Goal: Task Accomplishment & Management: Complete application form

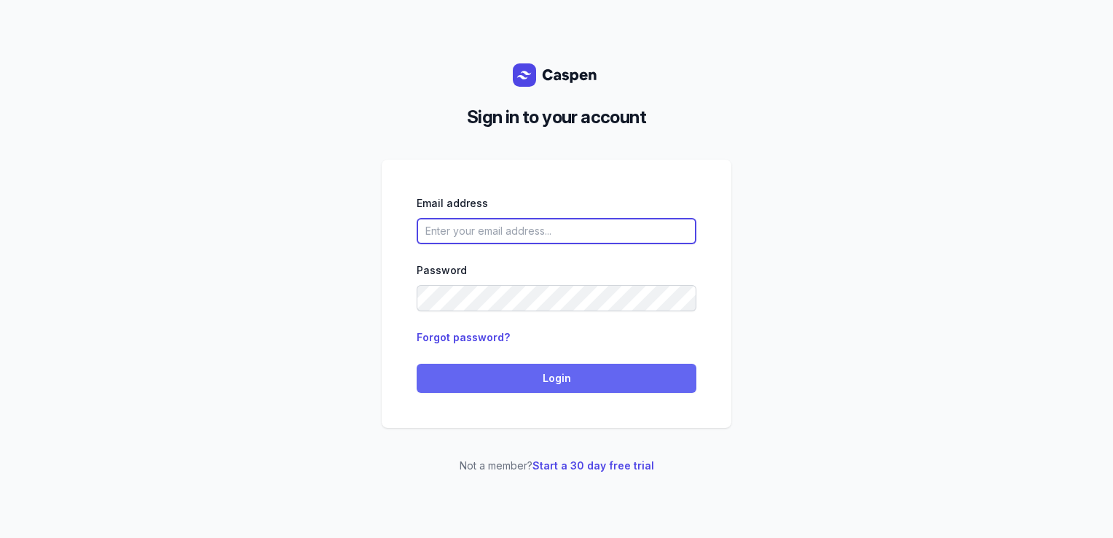
type input "courtney@courtneymaccounselling.com.au"
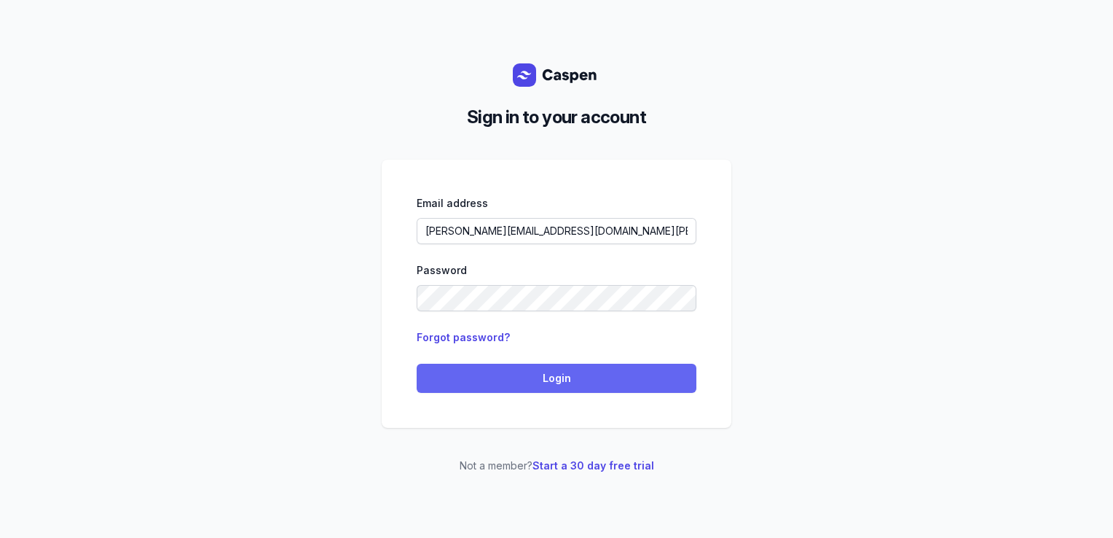
click at [506, 369] on button "Login" at bounding box center [557, 378] width 280 height 29
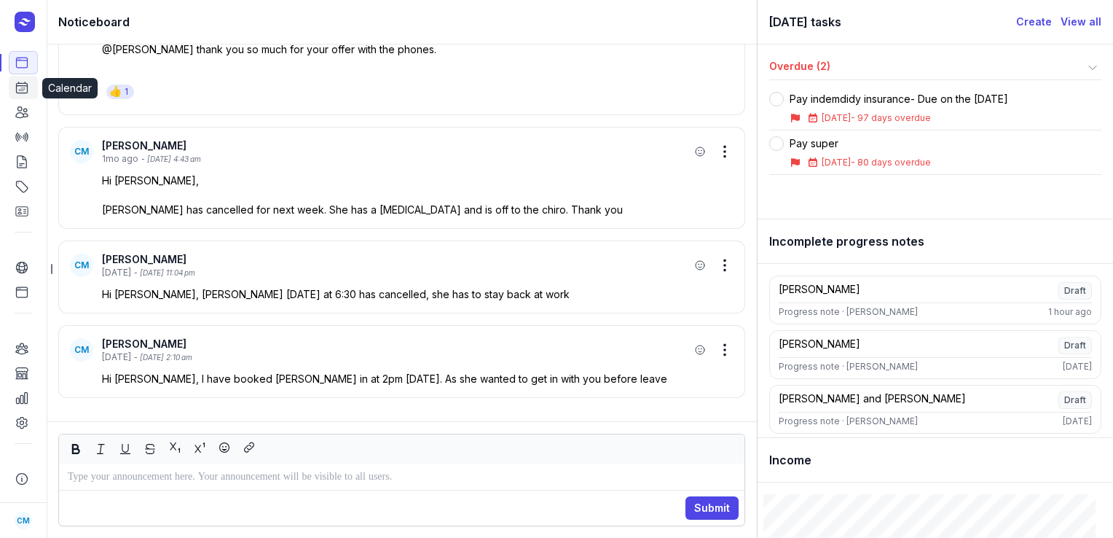
click at [14, 86] on link "Calendar" at bounding box center [23, 87] width 29 height 23
select select "week"
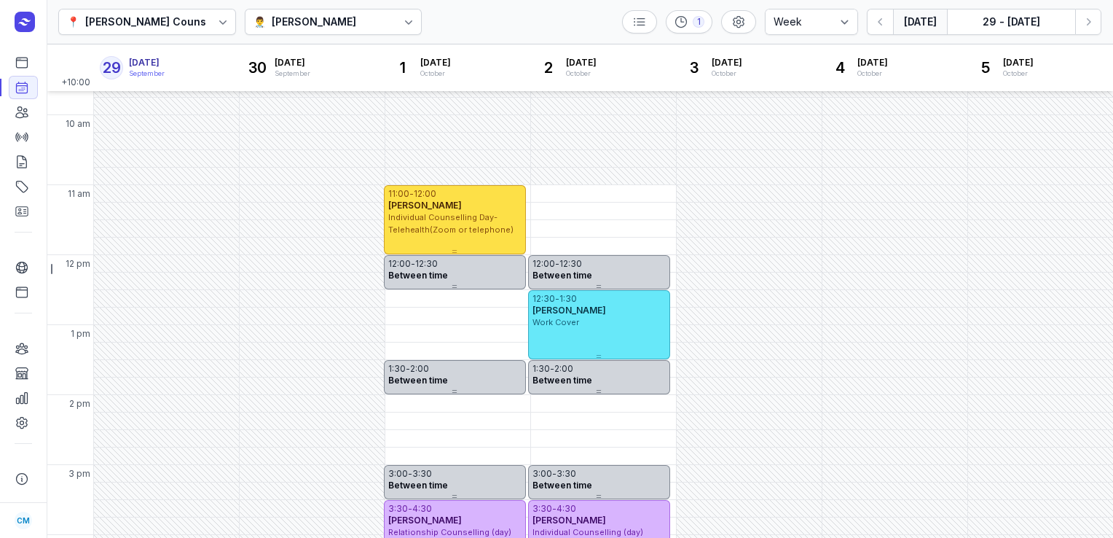
scroll to position [115, 0]
click at [295, 16] on div "[PERSON_NAME]" at bounding box center [314, 21] width 85 height 17
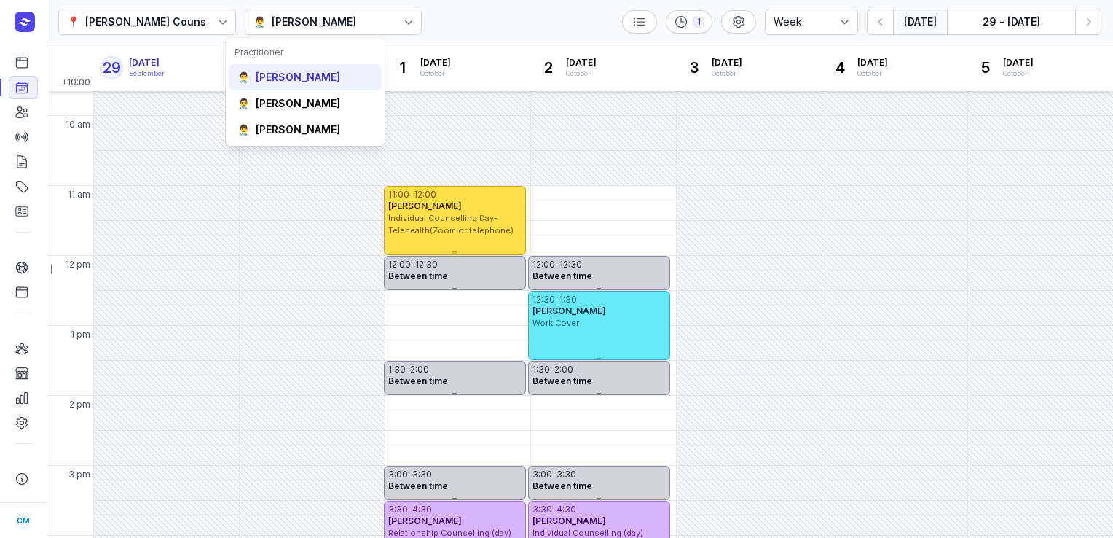
click at [280, 70] on div "[PERSON_NAME]" at bounding box center [298, 77] width 85 height 15
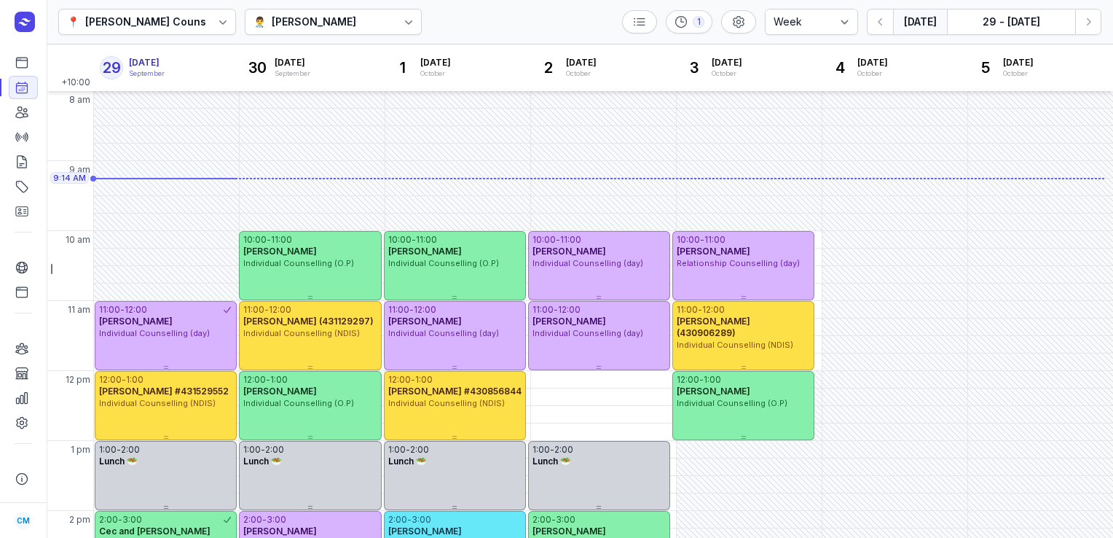
click at [401, 19] on icon at bounding box center [408, 22] width 15 height 15
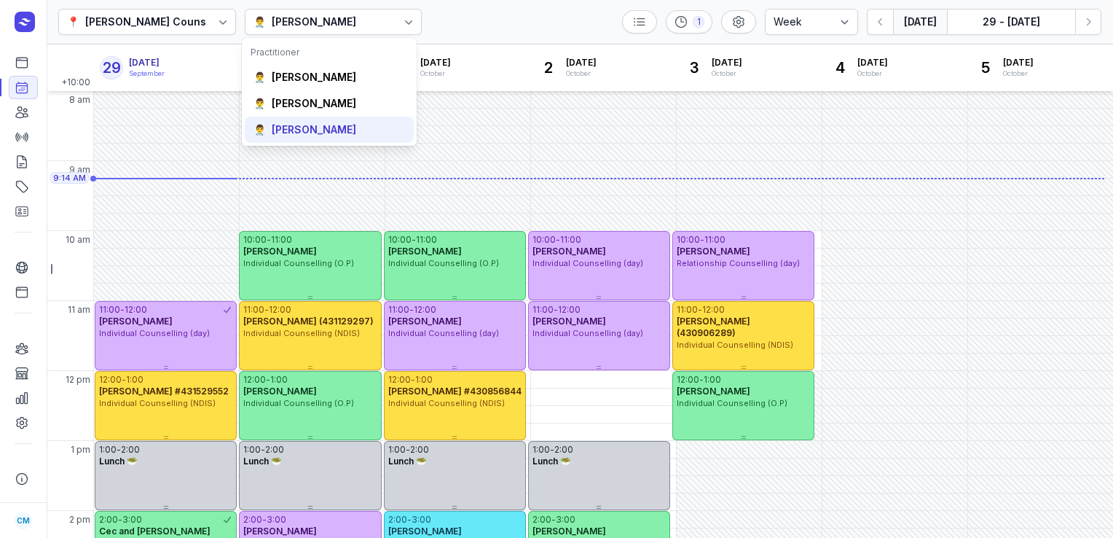
click at [330, 130] on div "[PERSON_NAME]" at bounding box center [314, 129] width 85 height 15
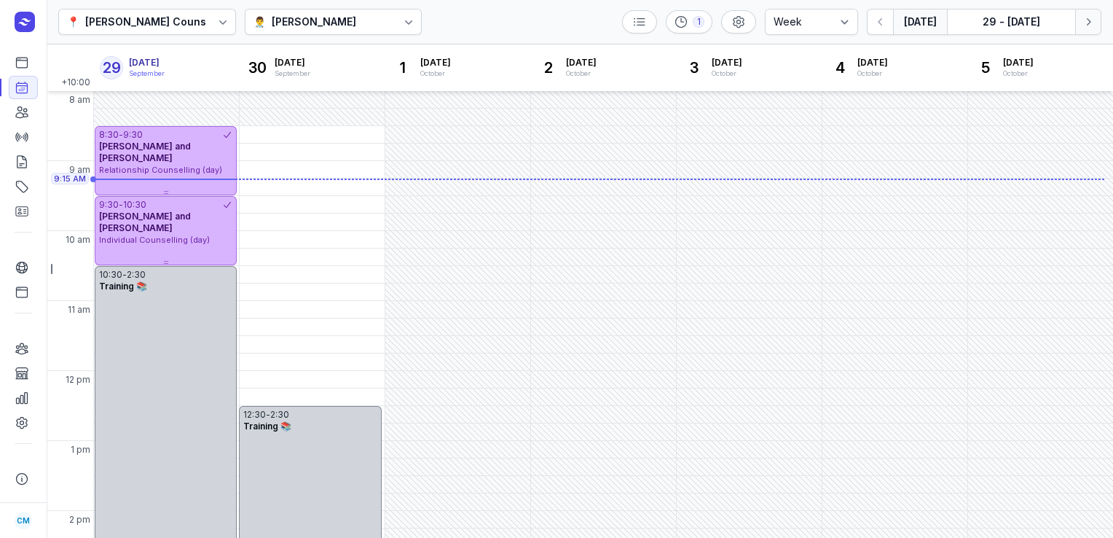
click at [1092, 26] on icon "button" at bounding box center [1088, 22] width 15 height 15
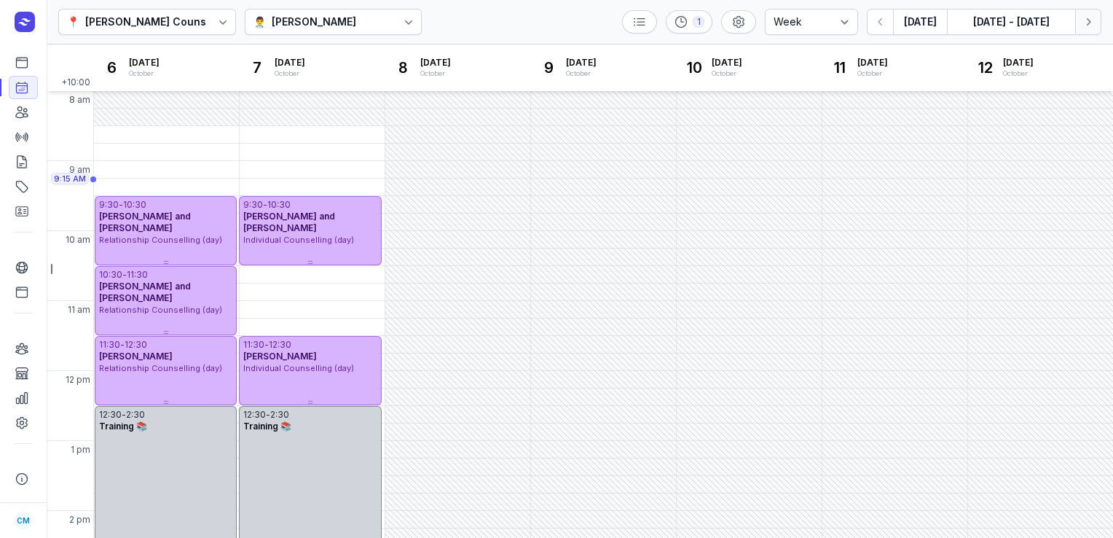
click at [1092, 26] on icon "button" at bounding box center [1088, 22] width 15 height 15
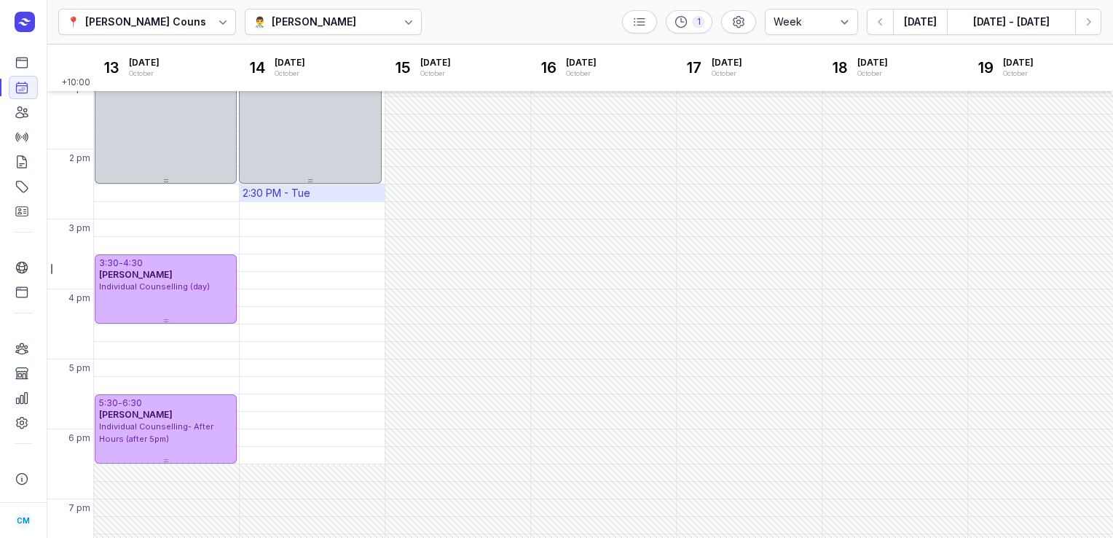
scroll to position [363, 0]
click at [307, 25] on div "[PERSON_NAME]" at bounding box center [314, 21] width 85 height 17
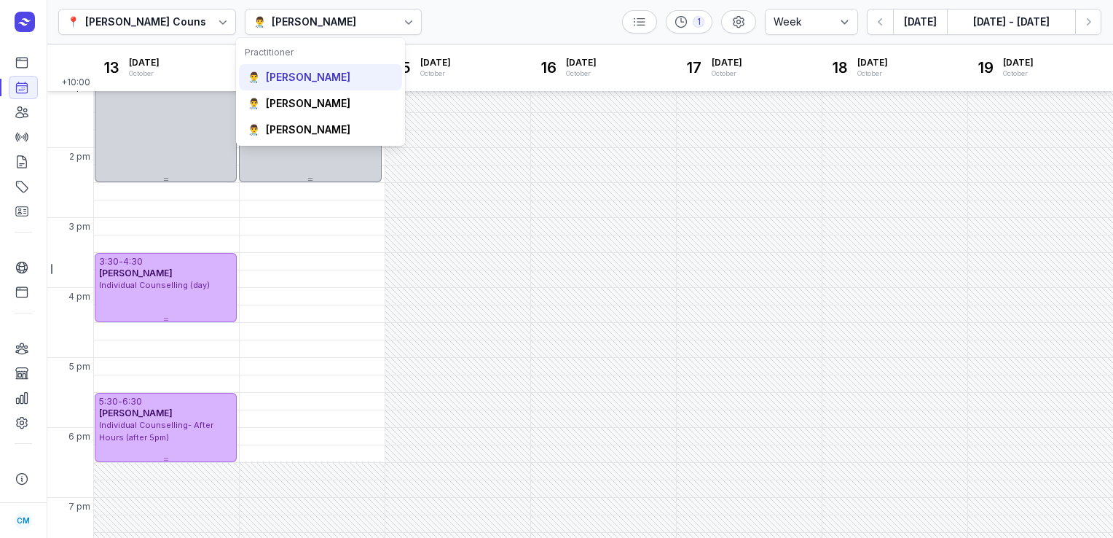
click at [304, 83] on div "[PERSON_NAME]" at bounding box center [308, 77] width 85 height 15
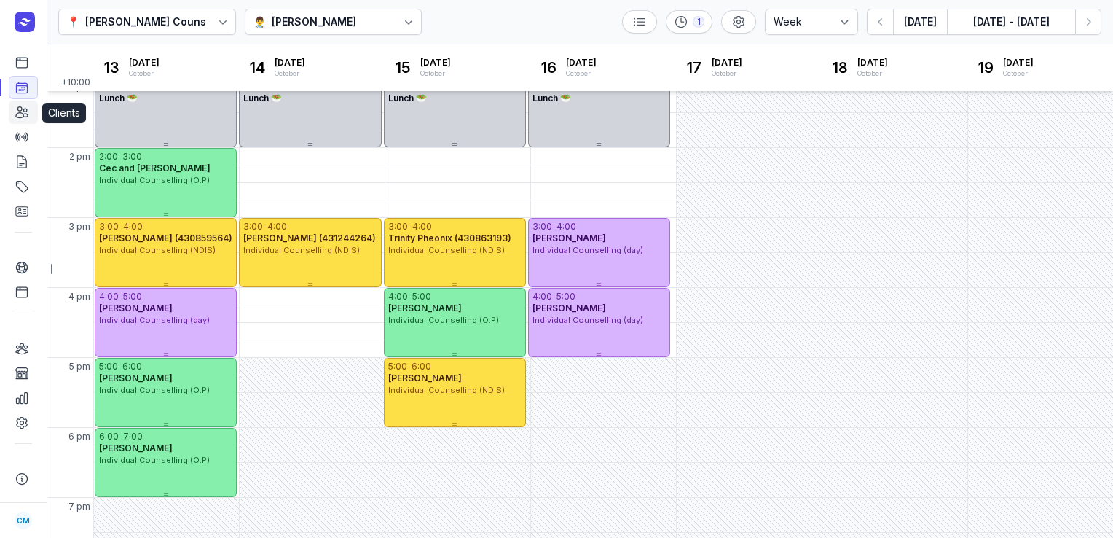
click at [31, 116] on link "Clients" at bounding box center [23, 112] width 29 height 23
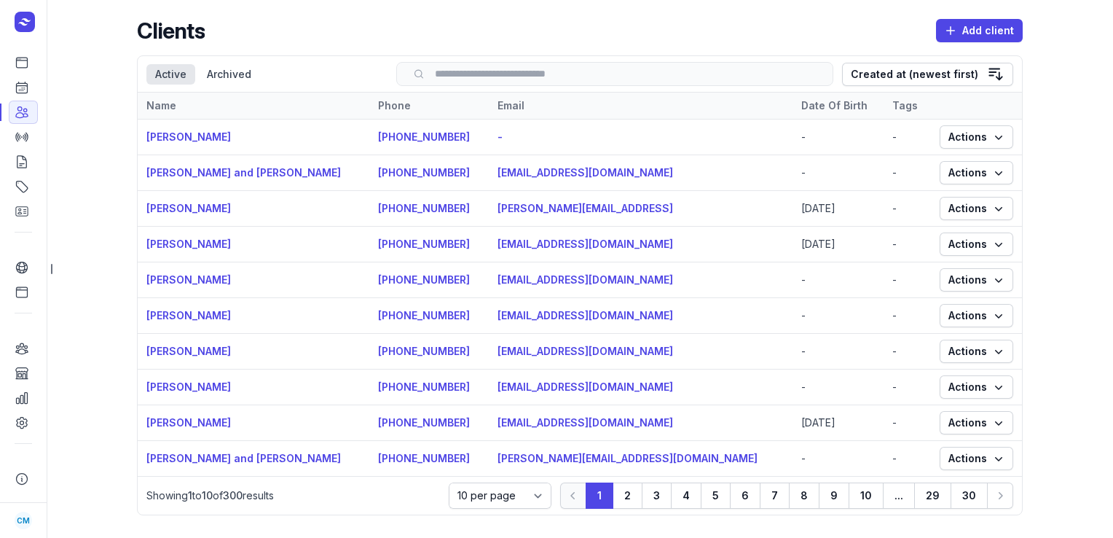
click at [603, 74] on input "search" at bounding box center [615, 73] width 407 height 11
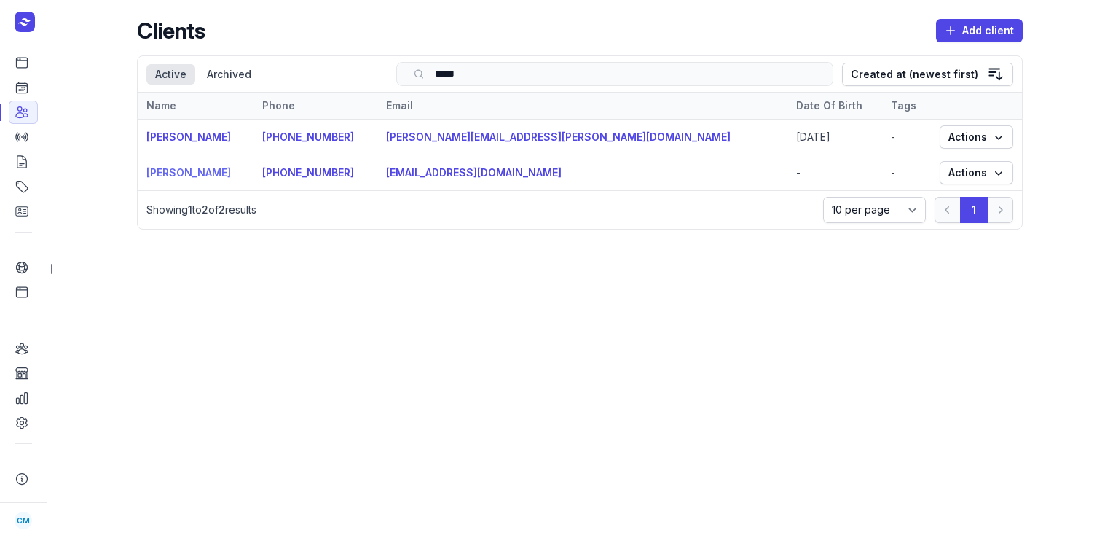
type input "*****"
click at [190, 170] on link "Holly Aarts" at bounding box center [188, 172] width 85 height 12
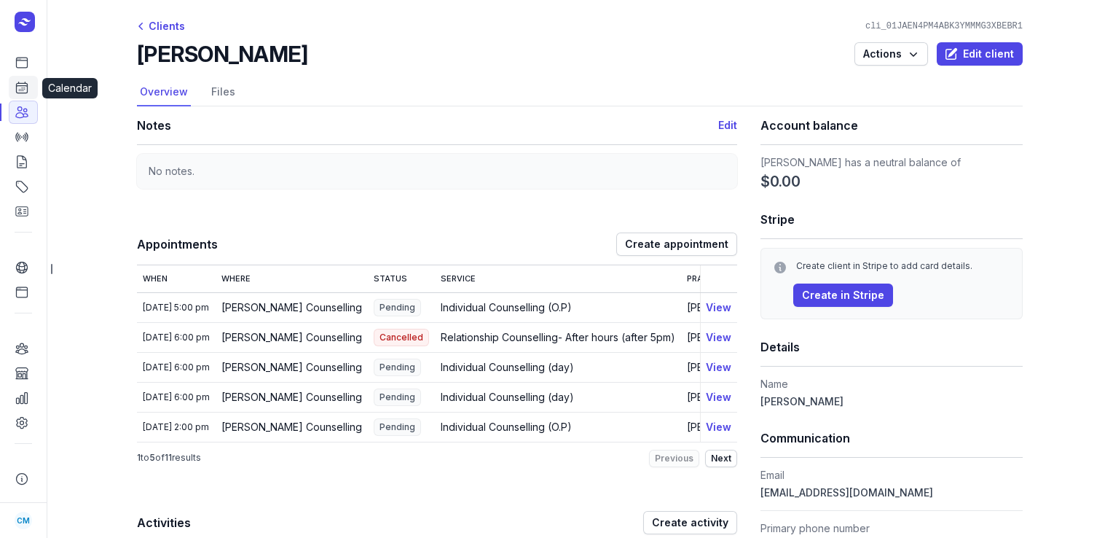
click at [20, 93] on icon at bounding box center [22, 87] width 11 height 11
select select "week"
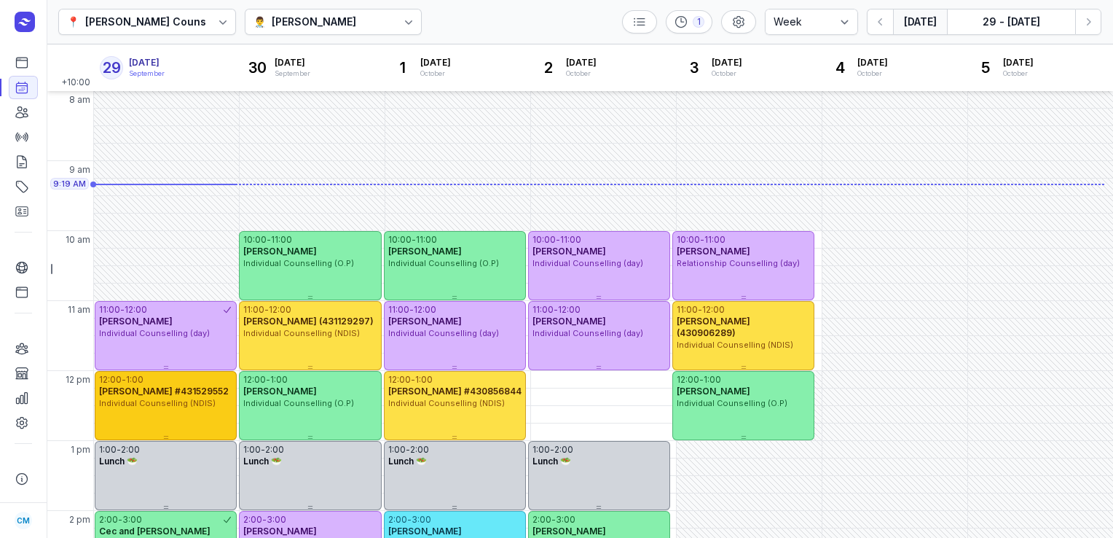
scroll to position [358, 0]
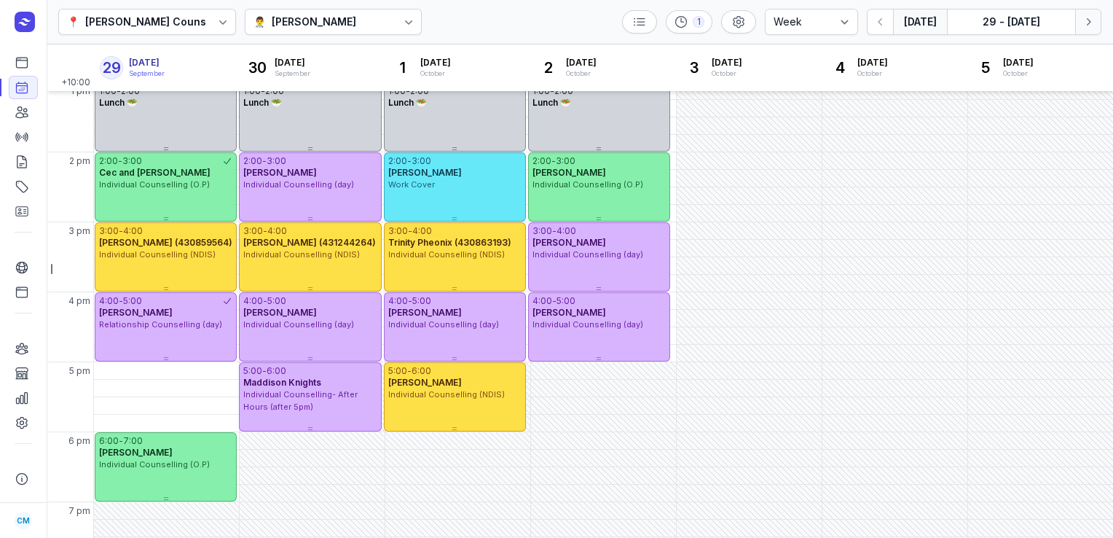
click at [1096, 19] on button "Next week" at bounding box center [1088, 22] width 26 height 26
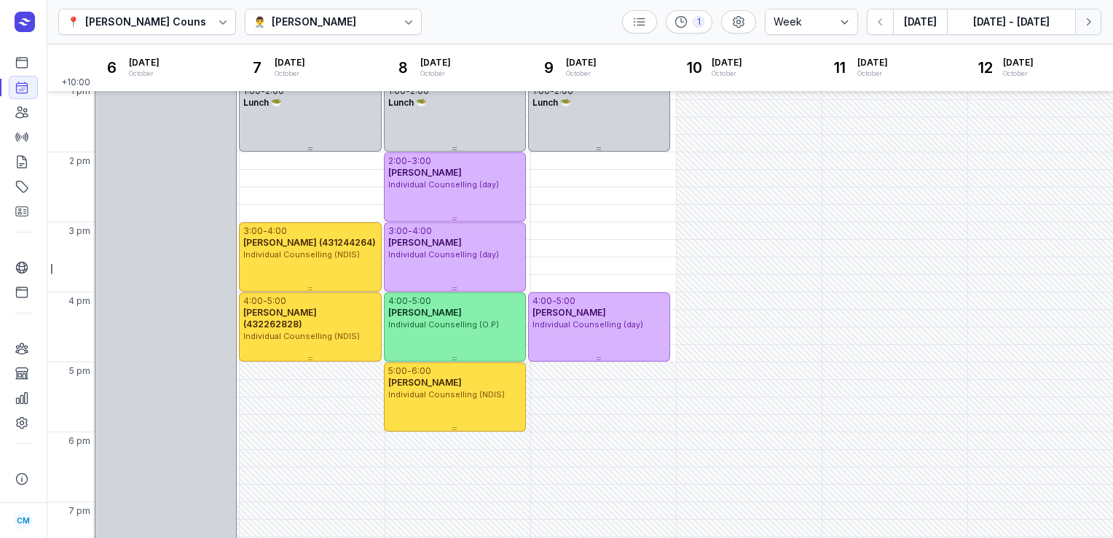
click at [1096, 19] on button "Next week" at bounding box center [1088, 22] width 26 height 26
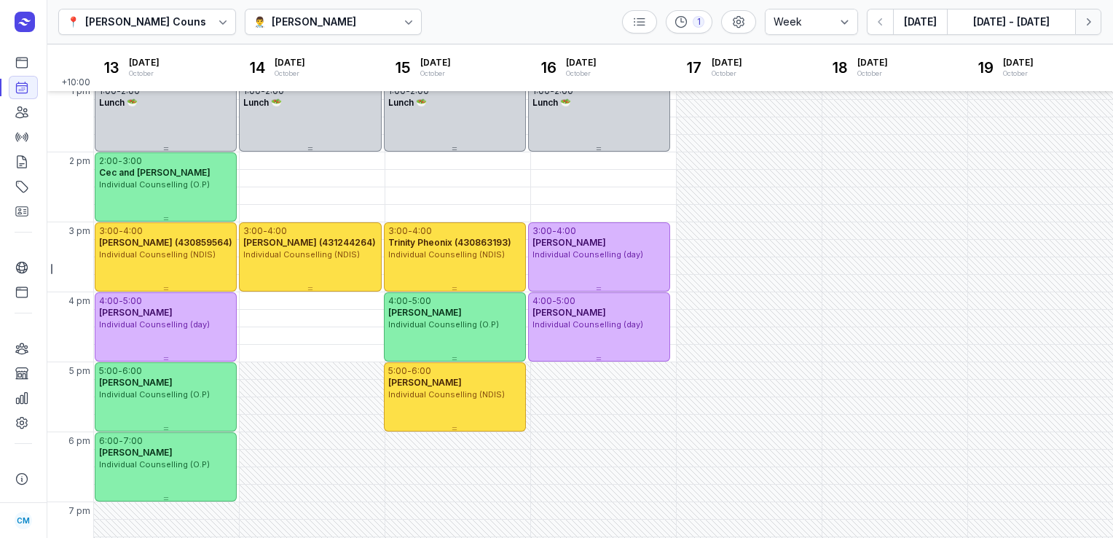
click at [1096, 19] on button "Next week" at bounding box center [1088, 22] width 26 height 26
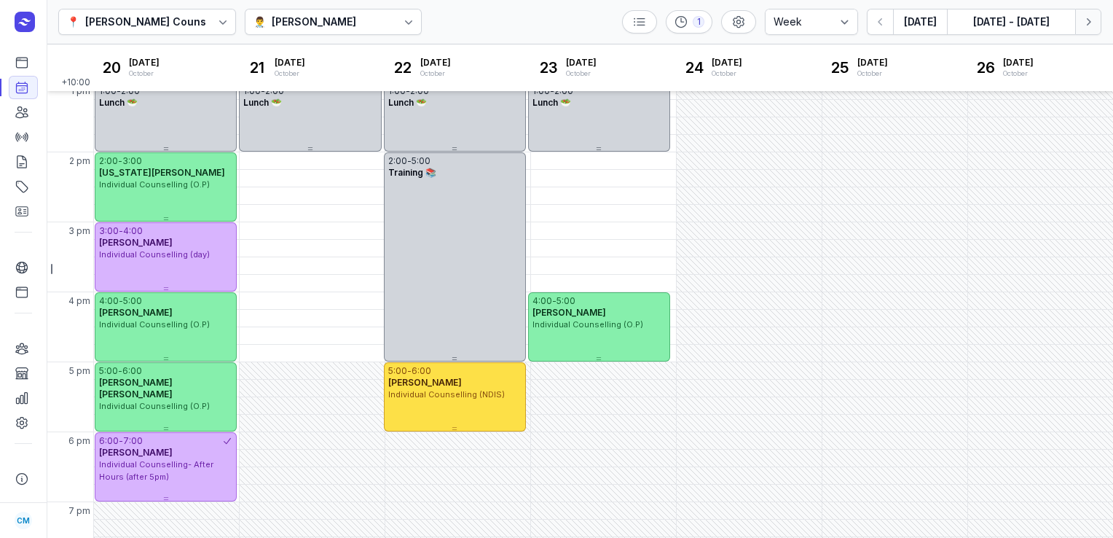
click at [1096, 19] on button "Next week" at bounding box center [1088, 22] width 26 height 26
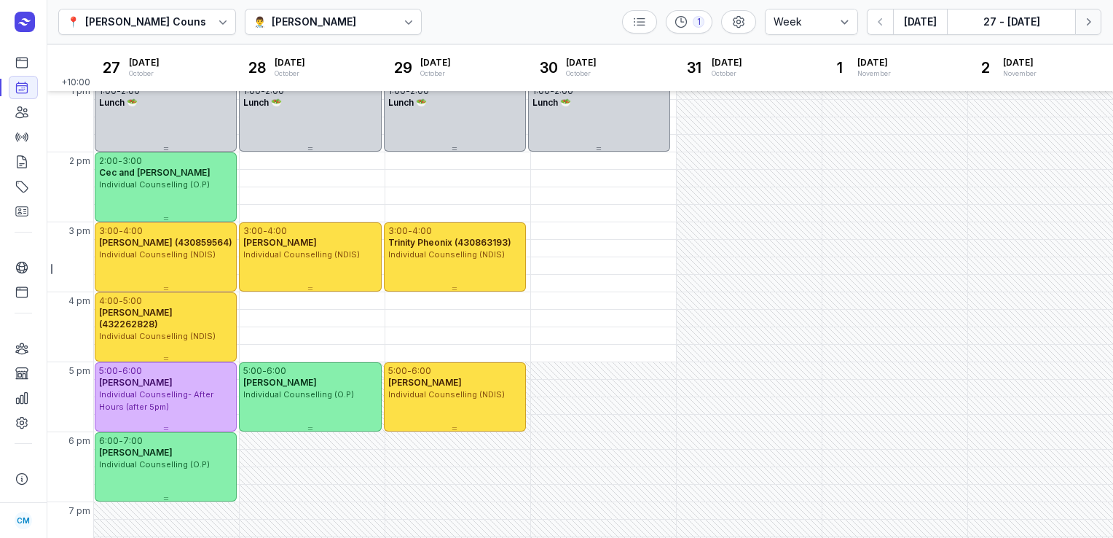
click at [1096, 19] on button "Next week" at bounding box center [1088, 22] width 26 height 26
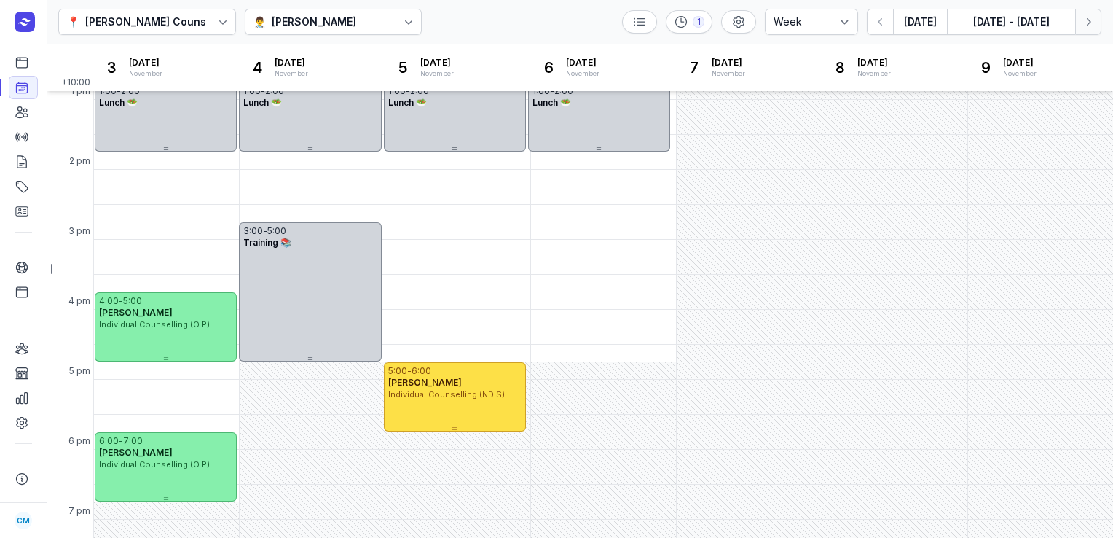
click at [1087, 21] on icon "button" at bounding box center [1088, 22] width 15 height 15
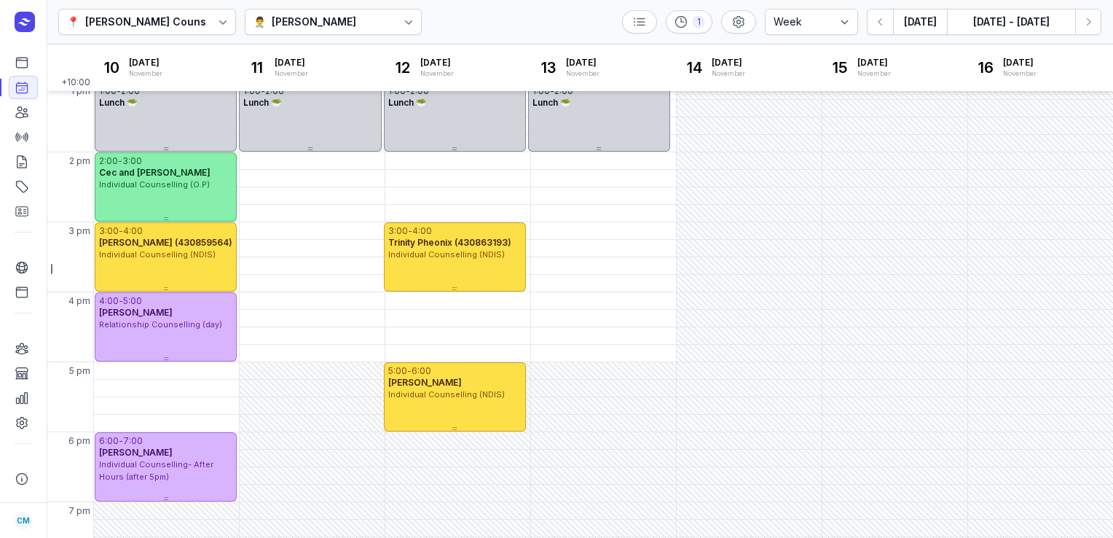
click at [401, 15] on icon at bounding box center [408, 22] width 15 height 15
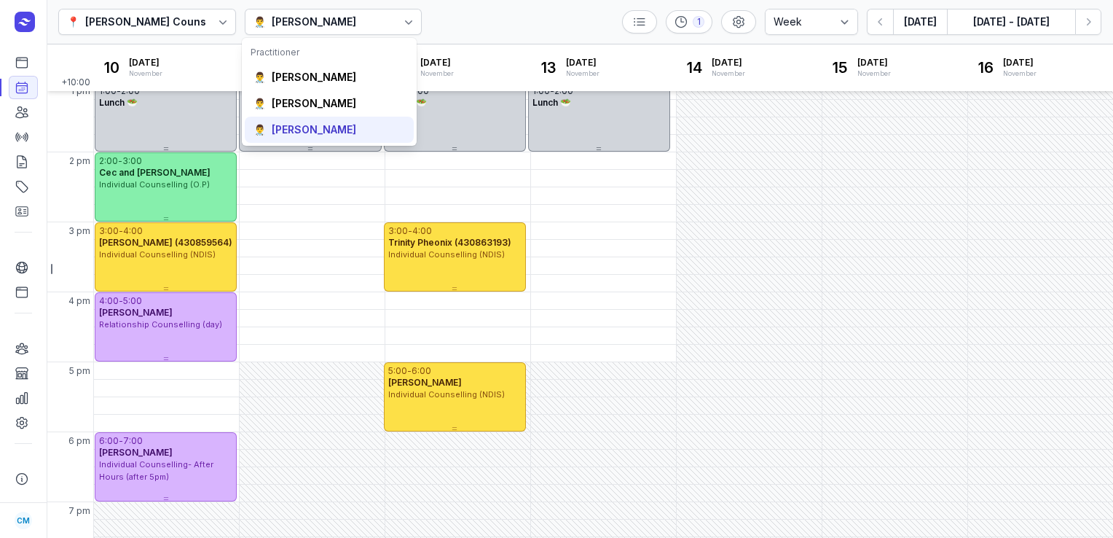
click at [338, 126] on div "[PERSON_NAME]" at bounding box center [314, 129] width 85 height 15
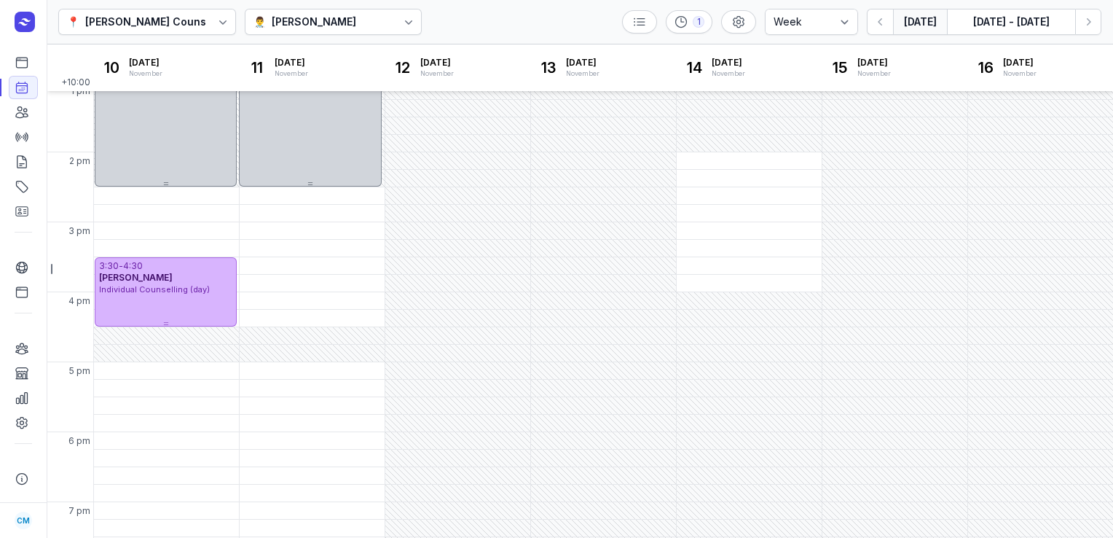
click at [903, 26] on button "[DATE]" at bounding box center [920, 22] width 54 height 26
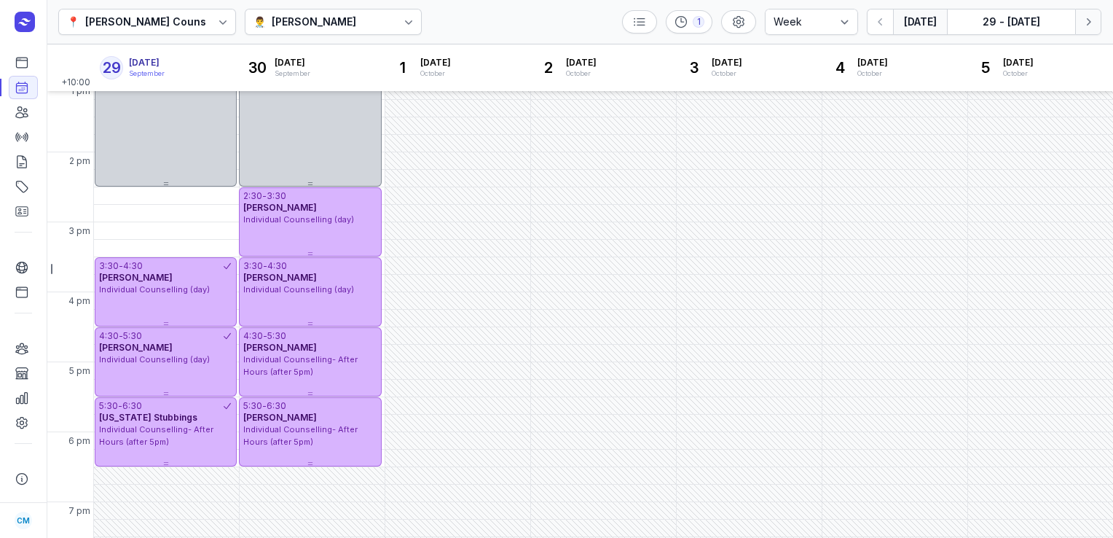
click at [1098, 25] on button "Next week" at bounding box center [1088, 22] width 26 height 26
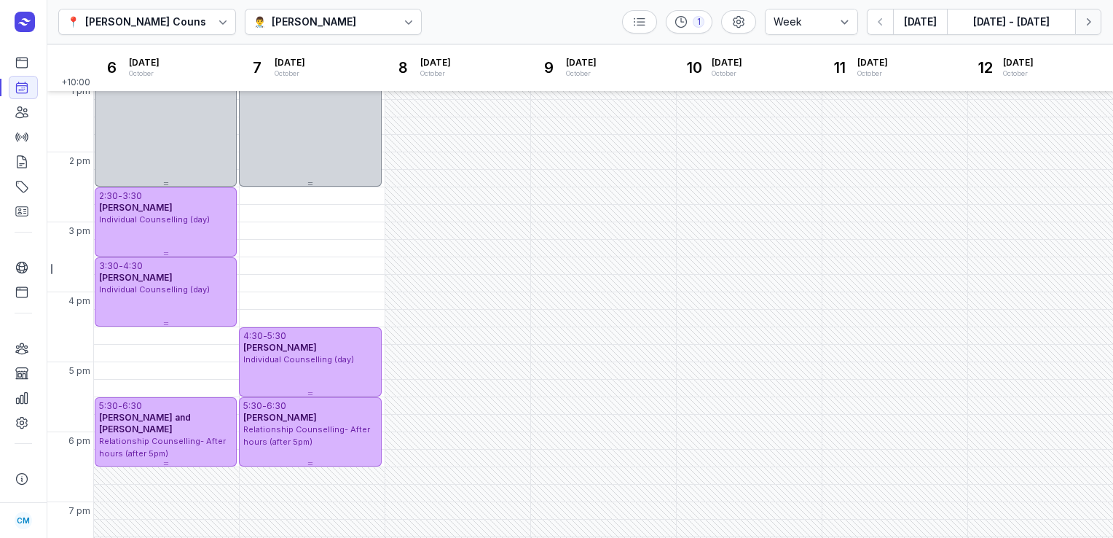
click at [1098, 25] on button "Next week" at bounding box center [1088, 22] width 26 height 26
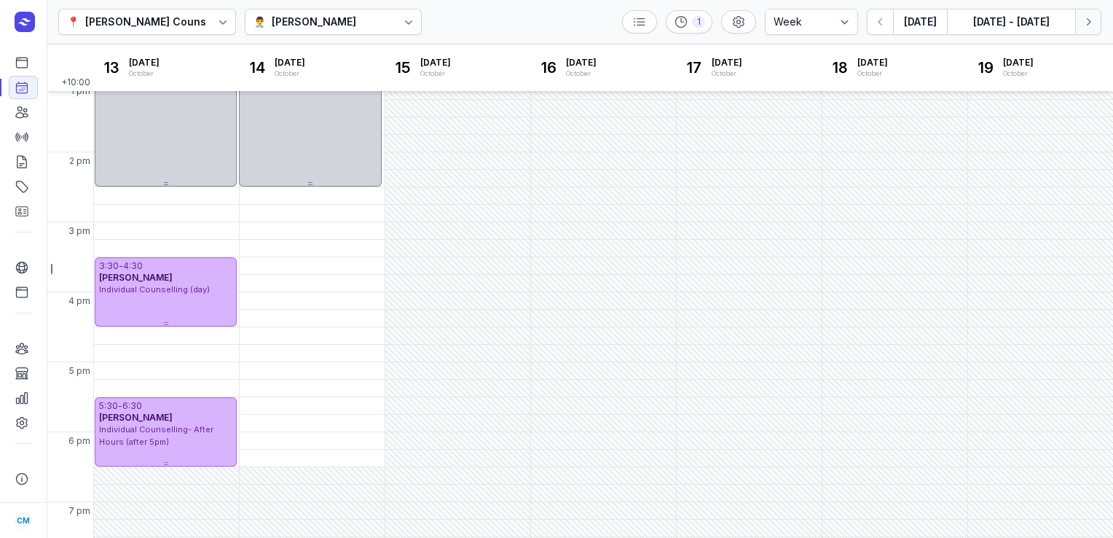
click at [1098, 25] on button "Next week" at bounding box center [1088, 22] width 26 height 26
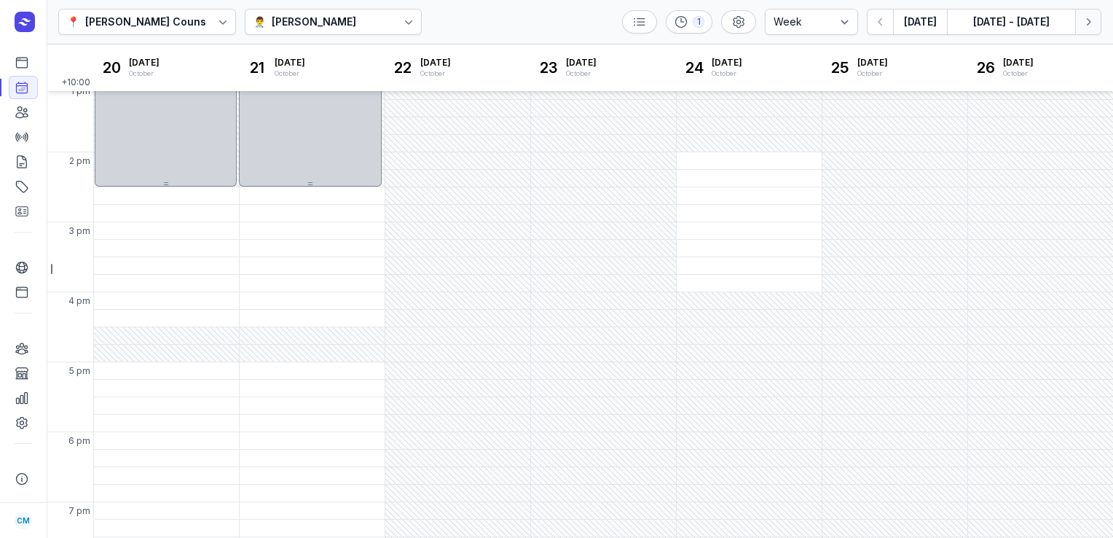
click at [1098, 25] on button "Next week" at bounding box center [1088, 22] width 26 height 26
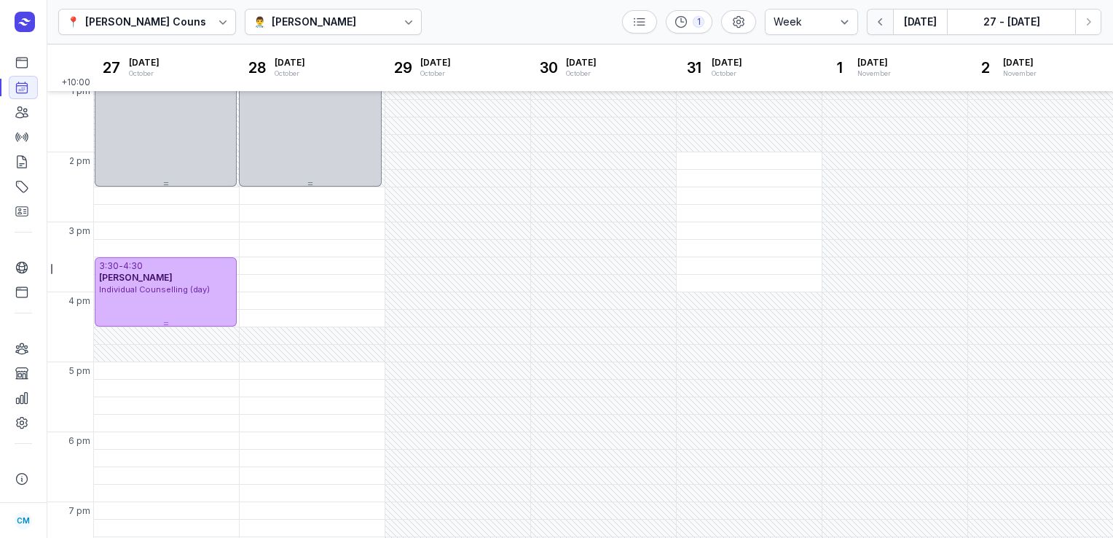
click at [873, 28] on button "button" at bounding box center [880, 22] width 26 height 26
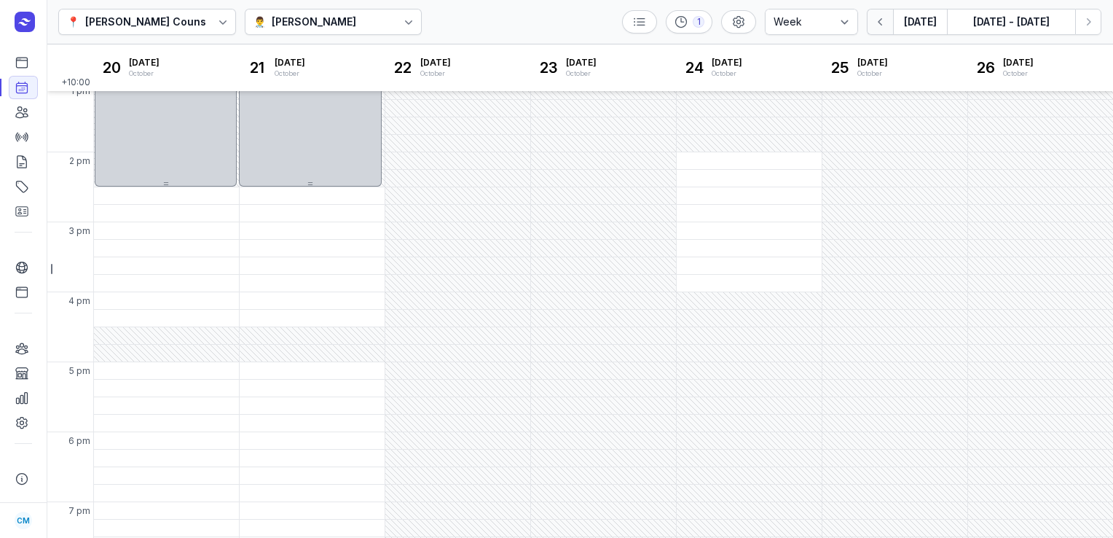
click at [873, 28] on button "button" at bounding box center [880, 22] width 26 height 26
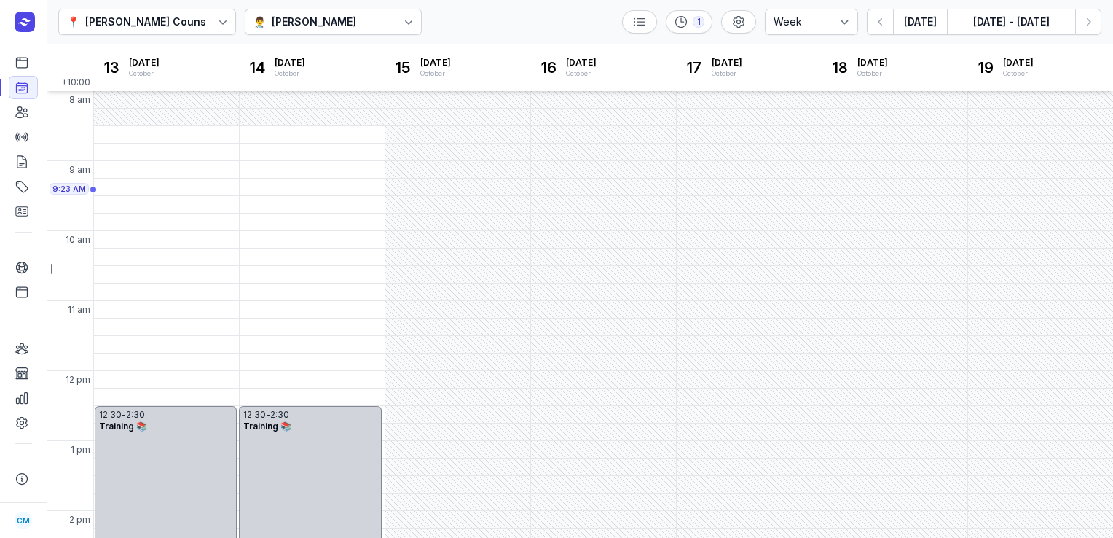
click at [347, 31] on div "👨‍⚕️ [PERSON_NAME]" at bounding box center [334, 22] width 178 height 26
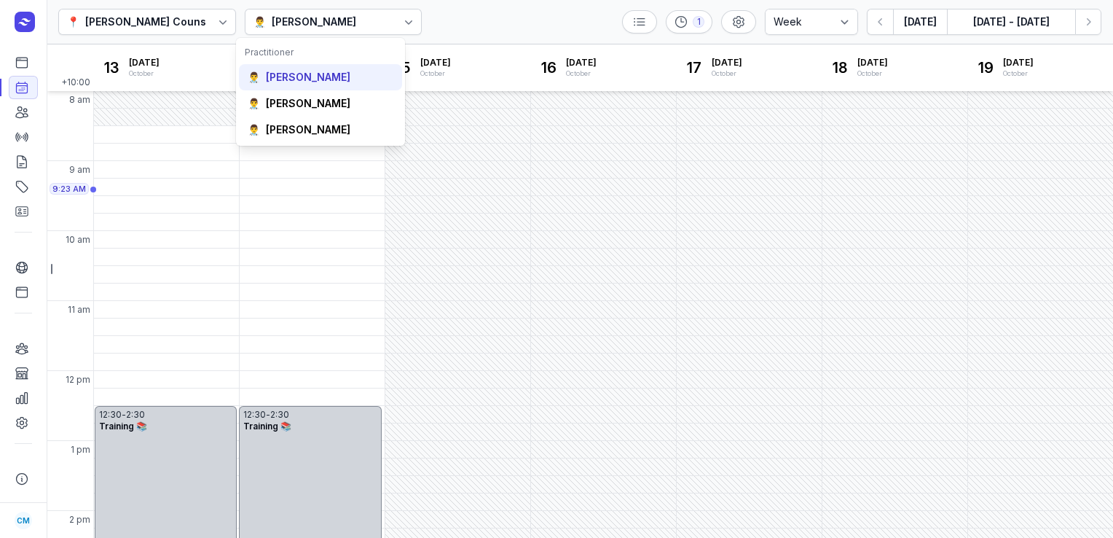
click at [314, 87] on div "👨‍⚕️ [PERSON_NAME]" at bounding box center [320, 77] width 163 height 26
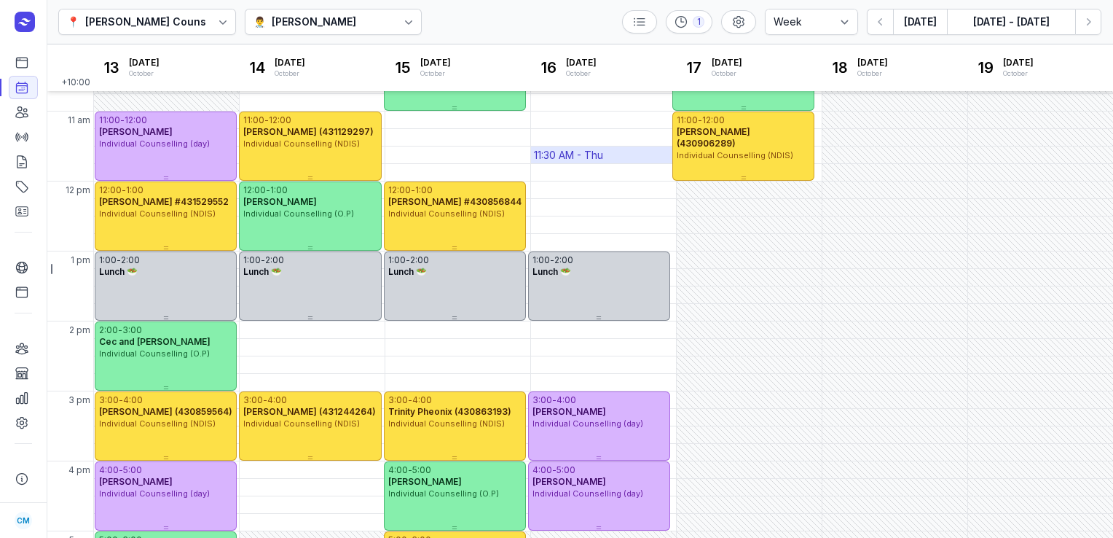
scroll to position [224, 0]
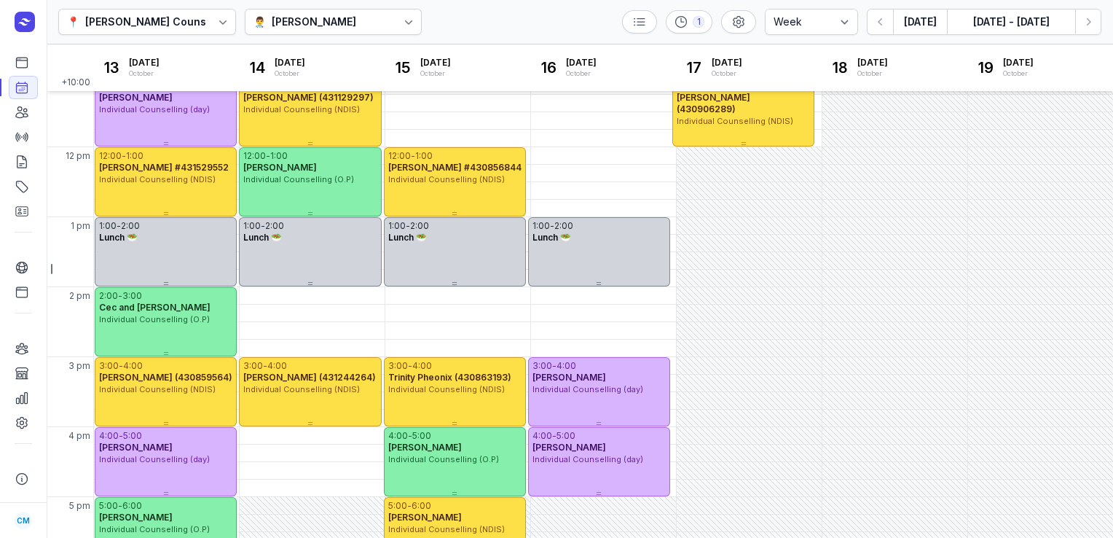
click at [280, 19] on div "[PERSON_NAME]" at bounding box center [314, 21] width 85 height 17
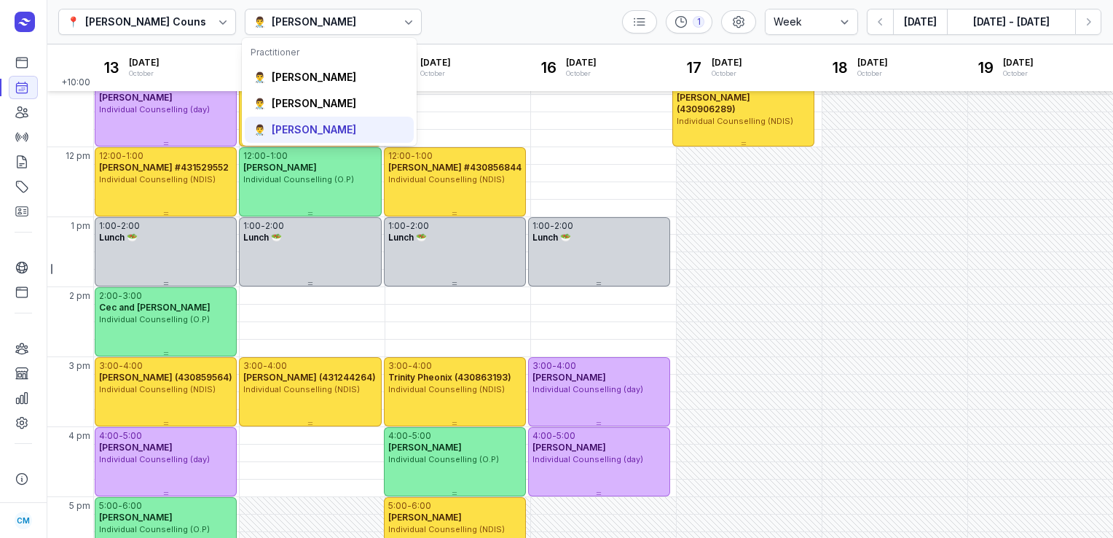
click at [291, 127] on div "[PERSON_NAME]" at bounding box center [314, 129] width 85 height 15
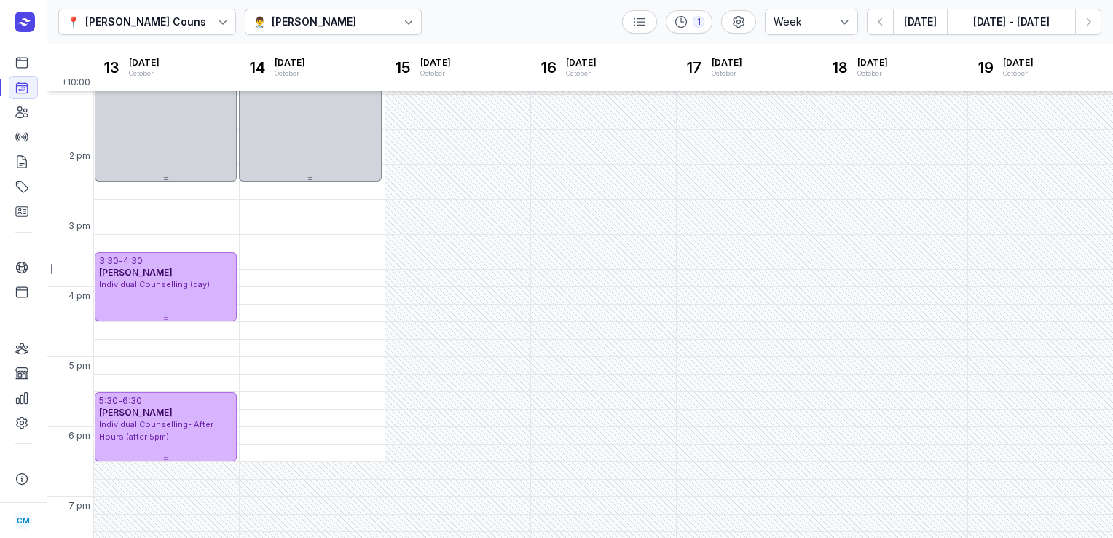
scroll to position [377, 0]
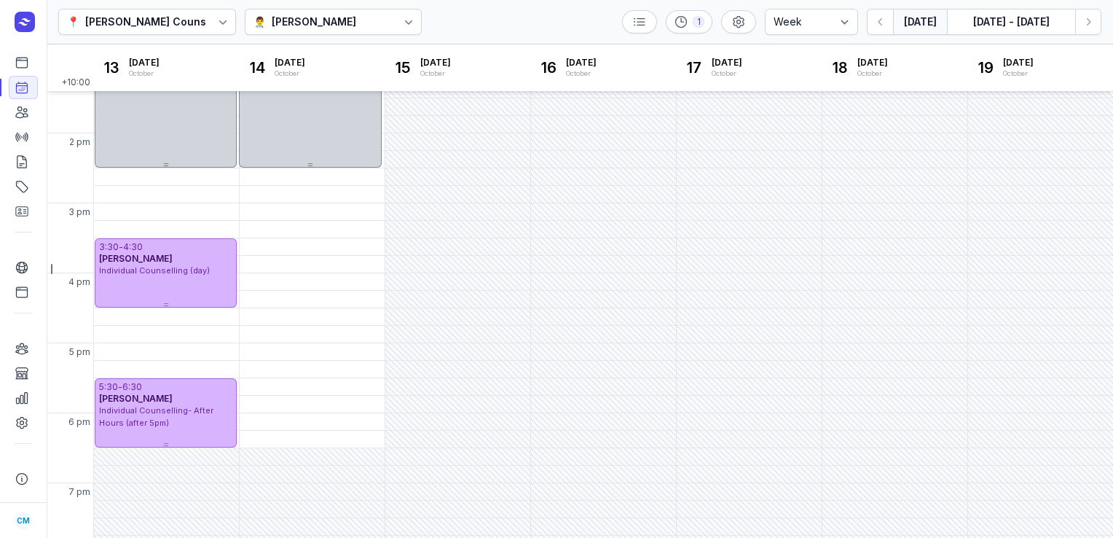
click at [919, 30] on button "[DATE]" at bounding box center [920, 22] width 54 height 26
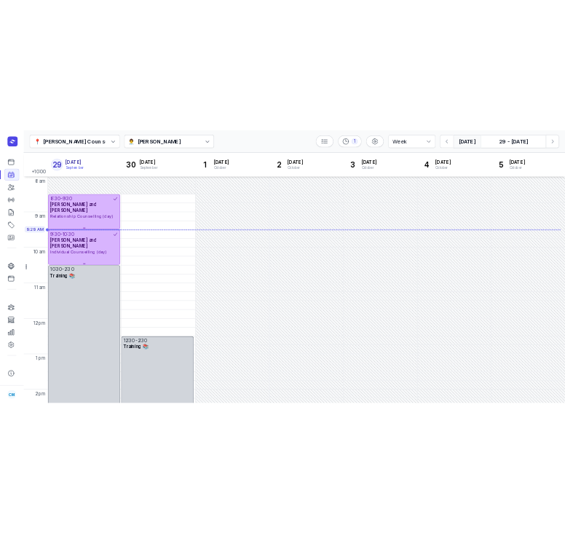
scroll to position [6, 0]
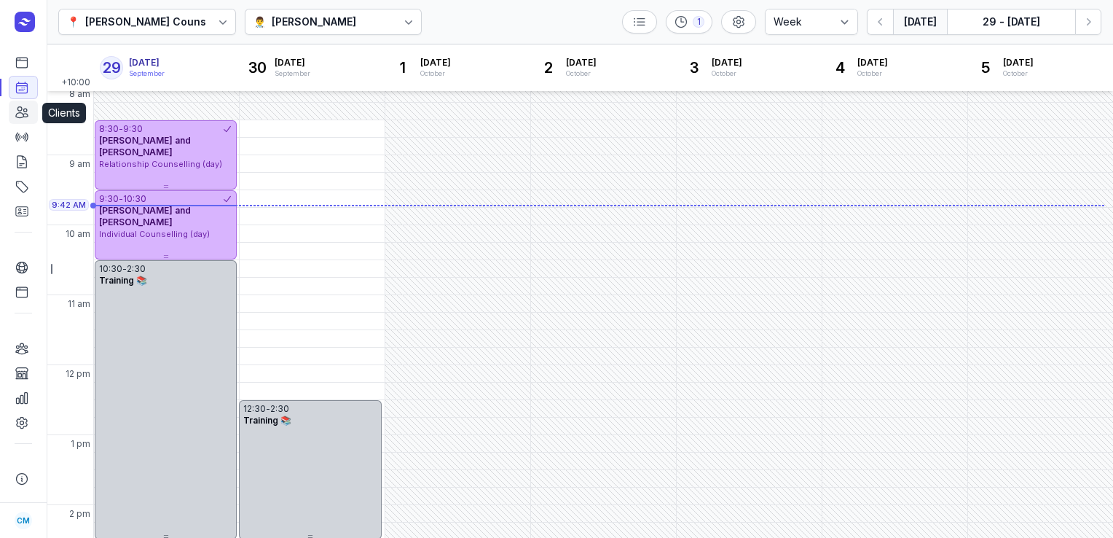
click at [23, 117] on icon at bounding box center [22, 112] width 15 height 15
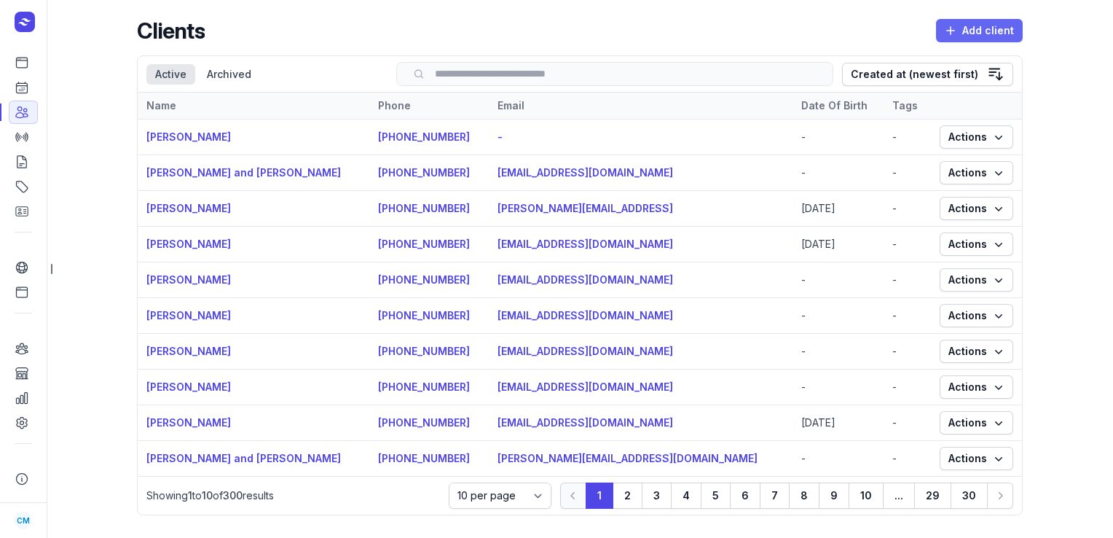
click at [965, 28] on span "Add client" at bounding box center [979, 30] width 69 height 17
select select
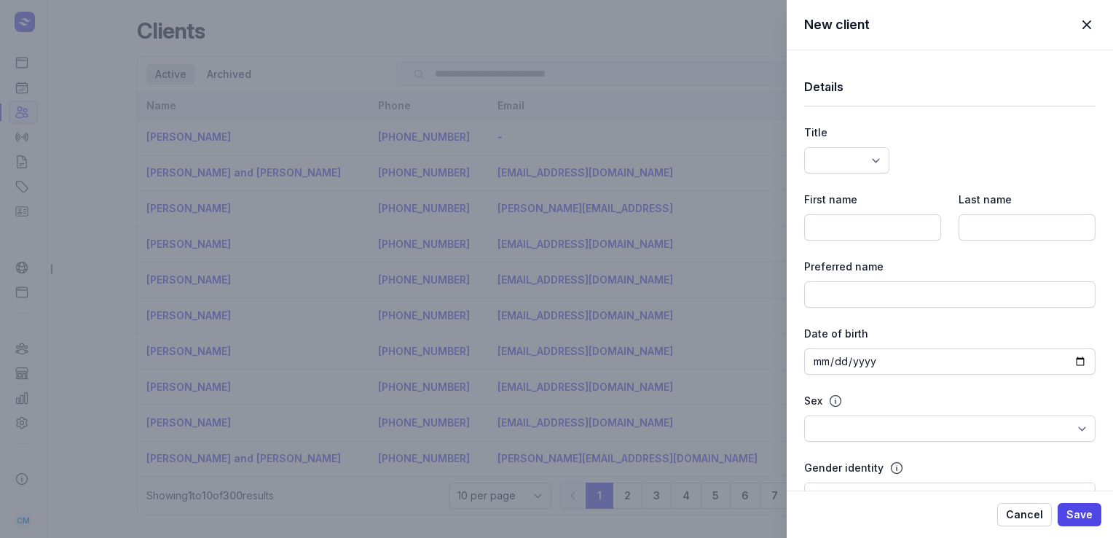
select select
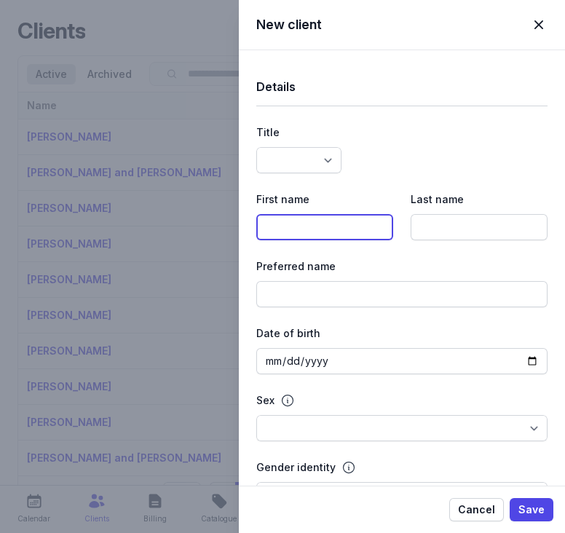
click at [315, 215] on input at bounding box center [324, 227] width 137 height 26
paste input "Tamara"
type input "Tamara"
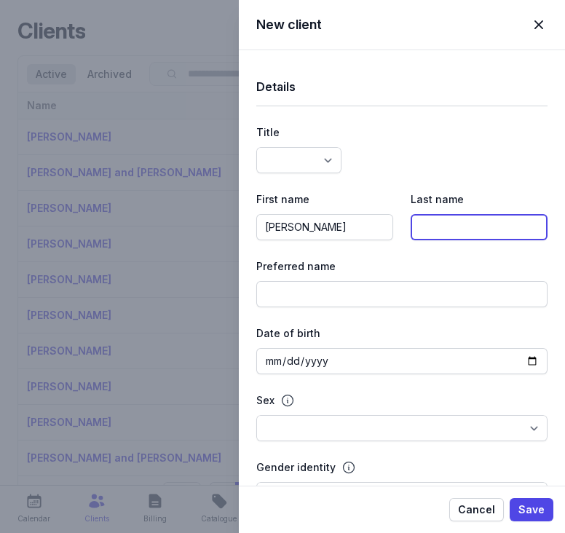
click at [436, 217] on input at bounding box center [479, 227] width 137 height 26
paste input "Grant"
type input "Grant"
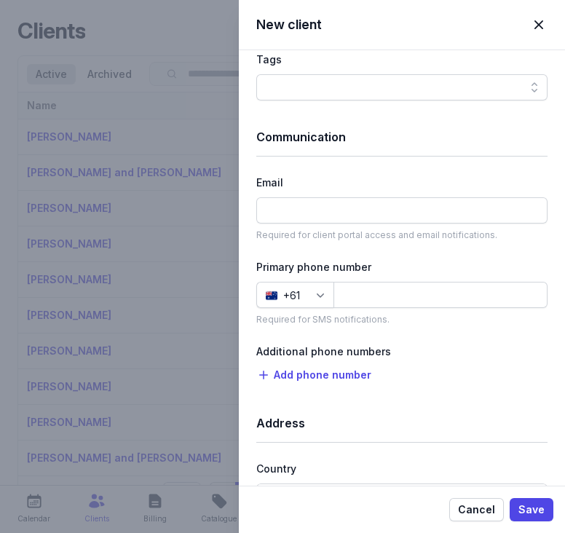
scroll to position [758, 0]
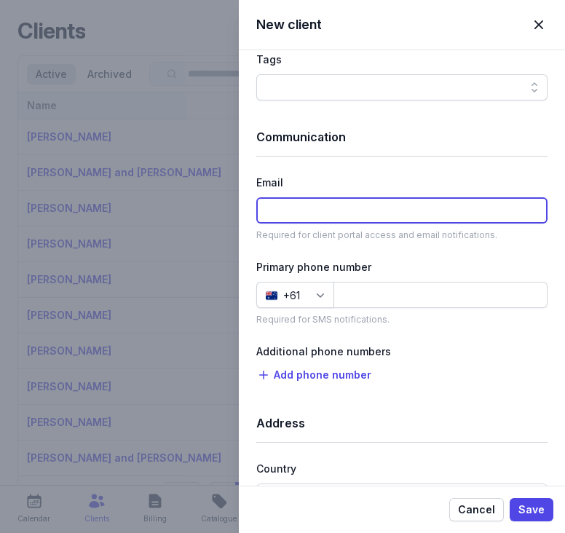
click at [360, 212] on input at bounding box center [401, 210] width 291 height 26
paste input "[PERSON_NAME][EMAIL_ADDRESS][DOMAIN_NAME]"
type input "[PERSON_NAME][EMAIL_ADDRESS][DOMAIN_NAME]"
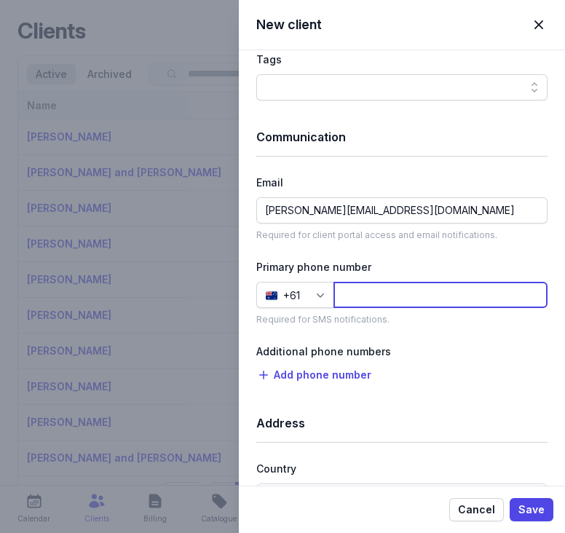
click at [401, 292] on input at bounding box center [441, 295] width 214 height 26
paste input "499997467"
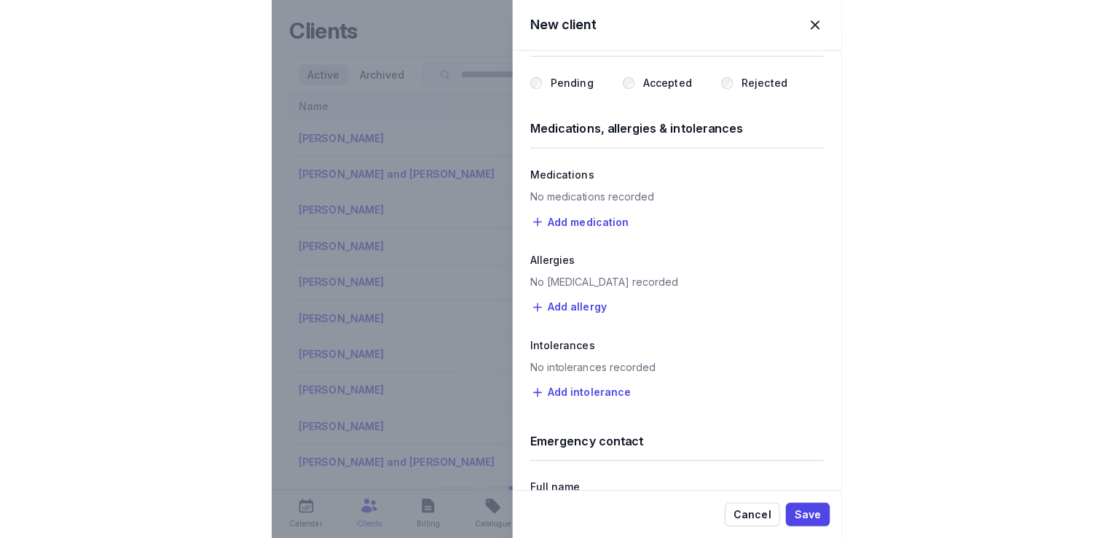
scroll to position [1268, 0]
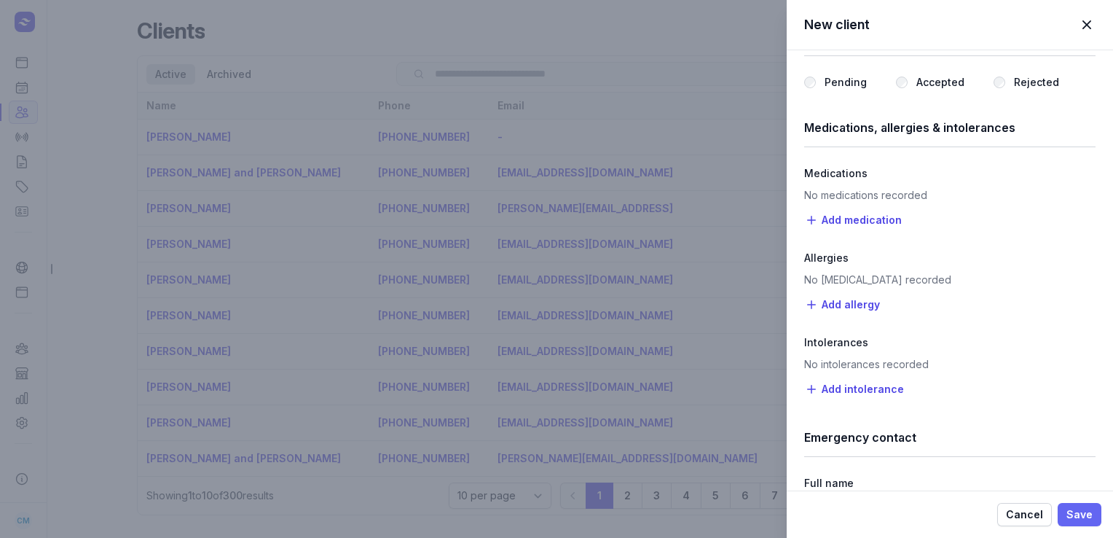
type input "499997467"
click at [1079, 514] on span "Save" at bounding box center [1080, 514] width 26 height 17
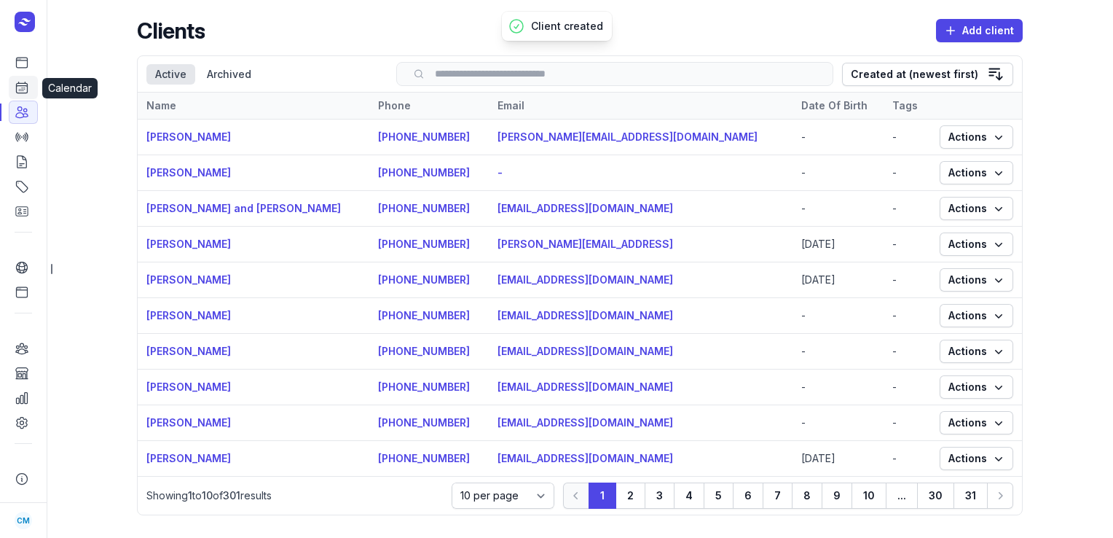
click at [31, 84] on link "Calendar" at bounding box center [23, 87] width 29 height 23
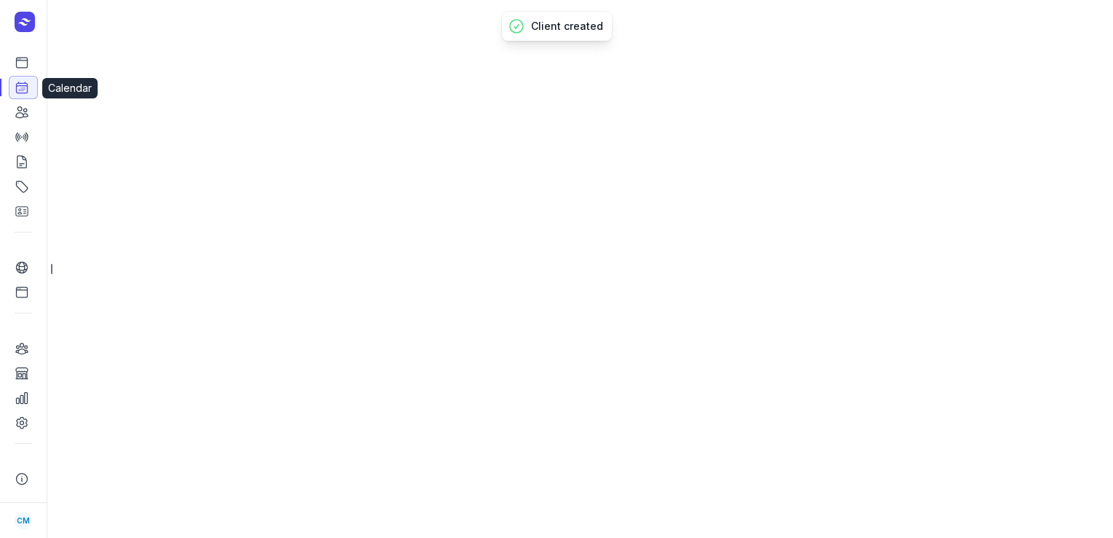
select select "week"
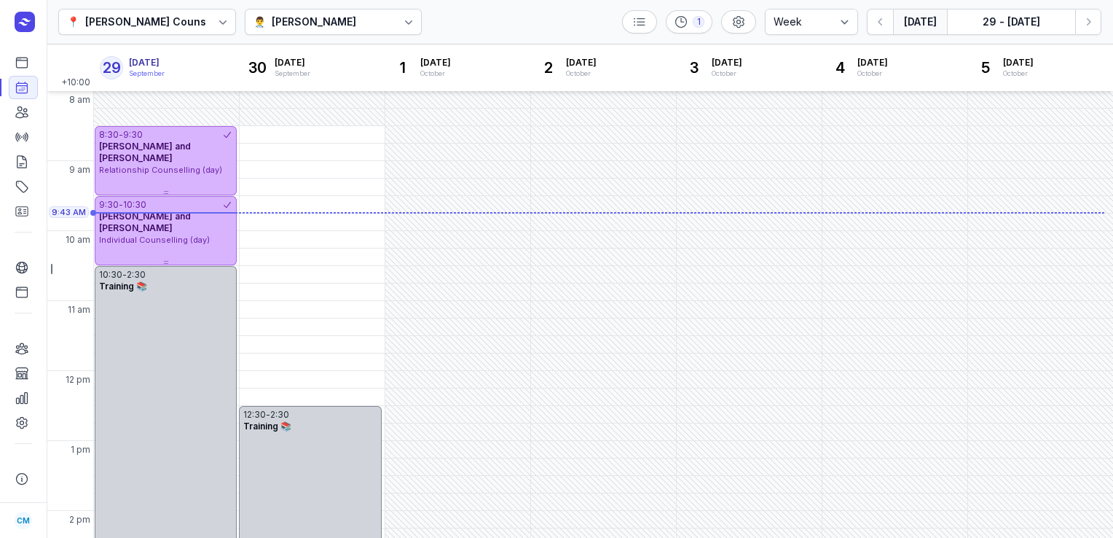
click at [919, 20] on button "[DATE]" at bounding box center [920, 22] width 54 height 26
click at [1096, 23] on button "Next week" at bounding box center [1088, 22] width 26 height 26
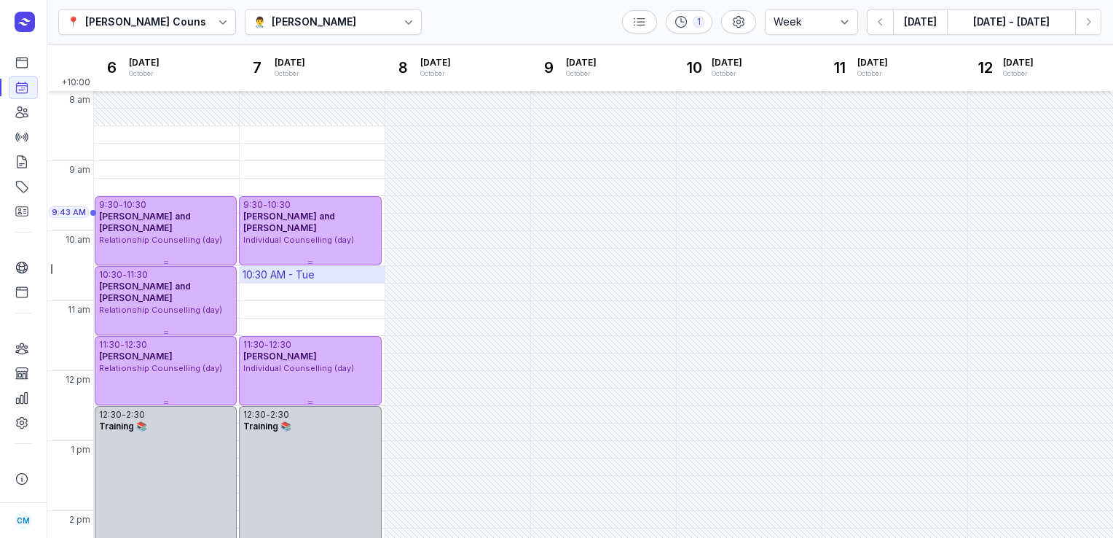
click at [341, 270] on div "10:30 AM - Tue" at bounding box center [312, 274] width 145 height 17
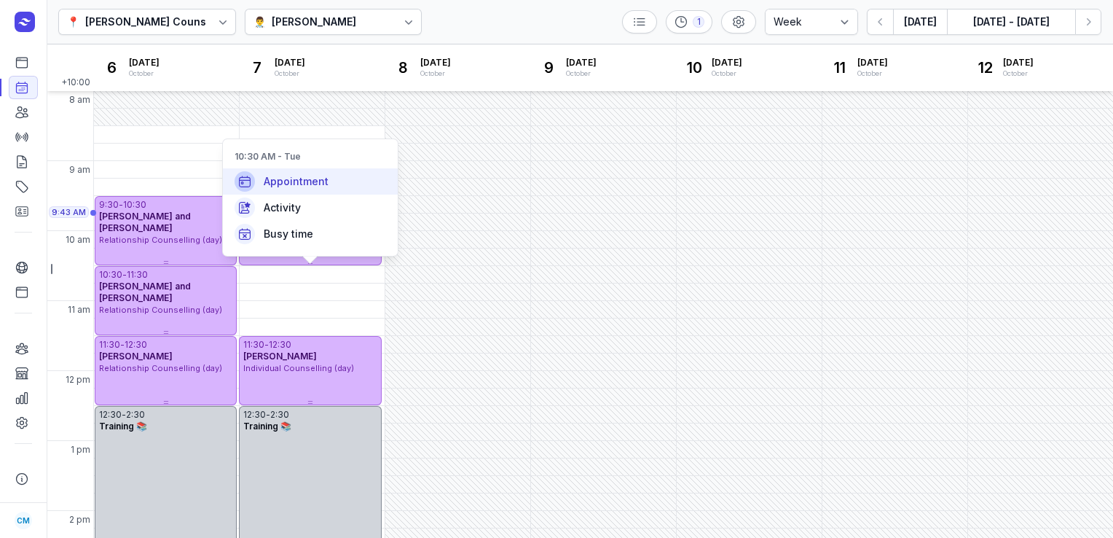
click at [318, 179] on span "Appointment" at bounding box center [296, 181] width 65 height 15
select select
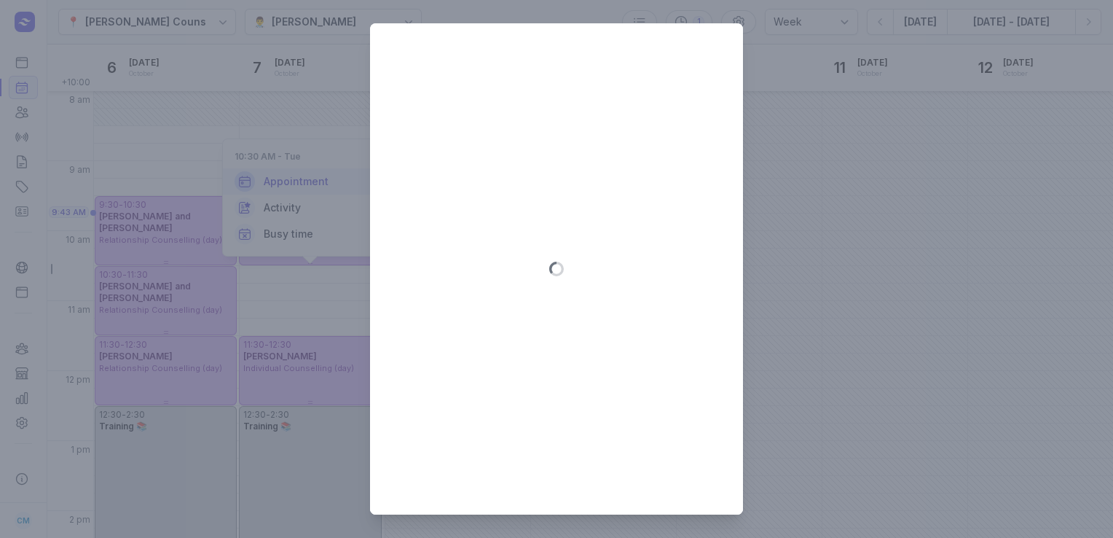
type input "2025-10-07"
select select "10:30"
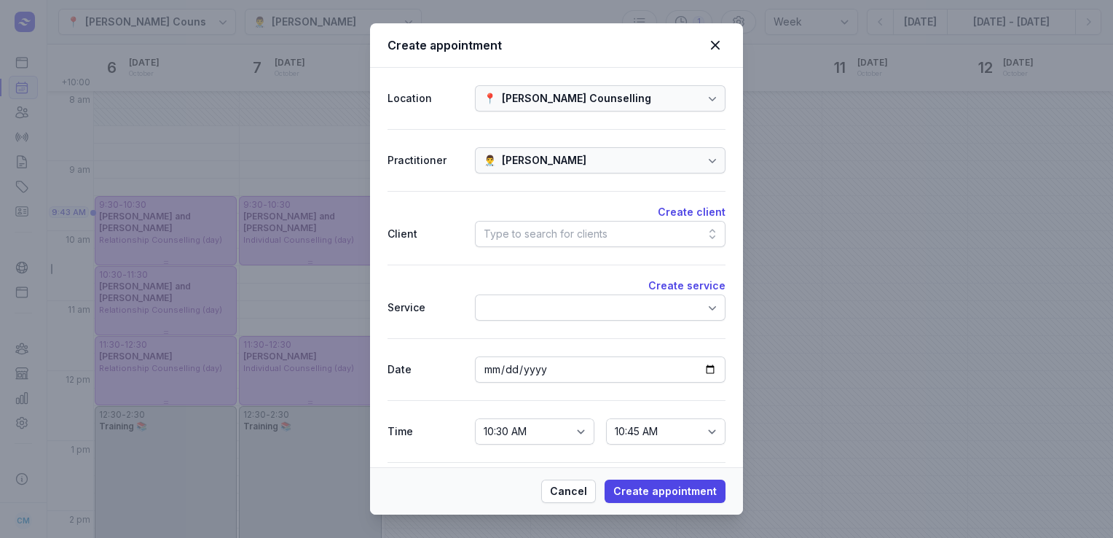
click at [533, 237] on div "Type to search for clients" at bounding box center [546, 233] width 124 height 17
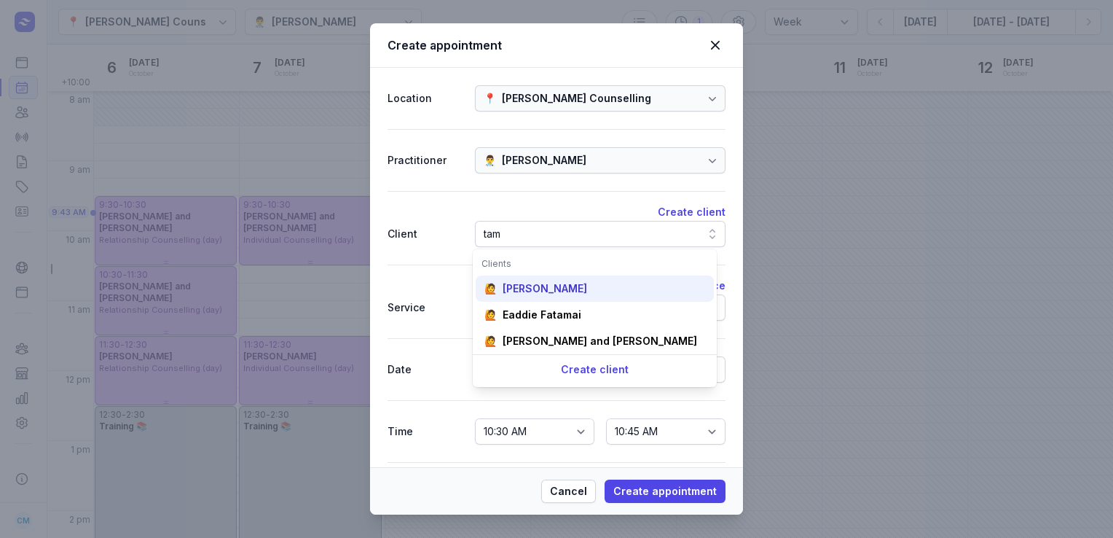
type input "tam"
click at [549, 290] on div "[PERSON_NAME]" at bounding box center [545, 288] width 85 height 15
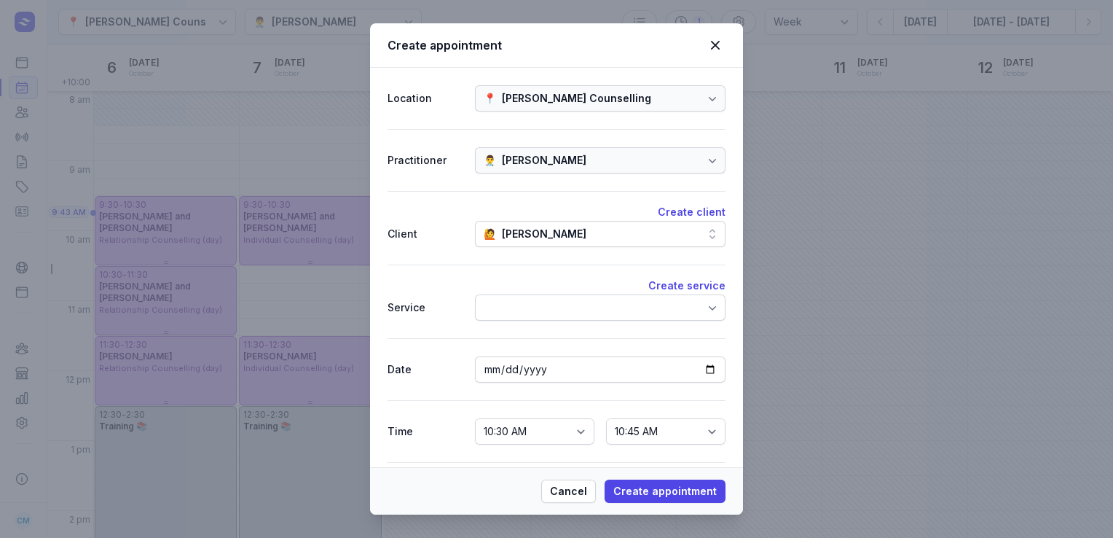
click at [548, 307] on div at bounding box center [600, 307] width 251 height 26
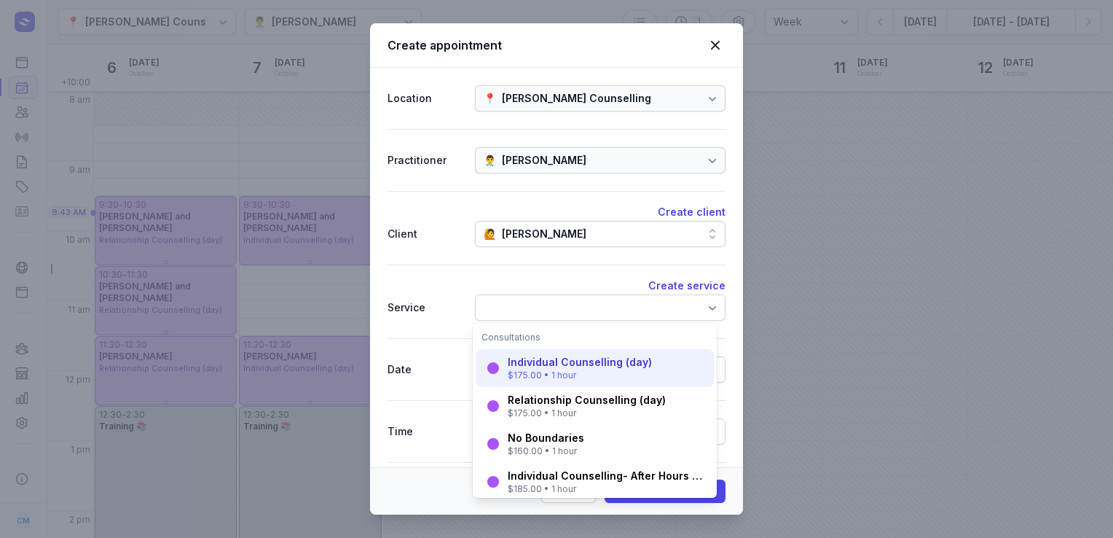
click at [545, 369] on div "Individual Counselling (day)" at bounding box center [580, 362] width 144 height 15
select select "11:30"
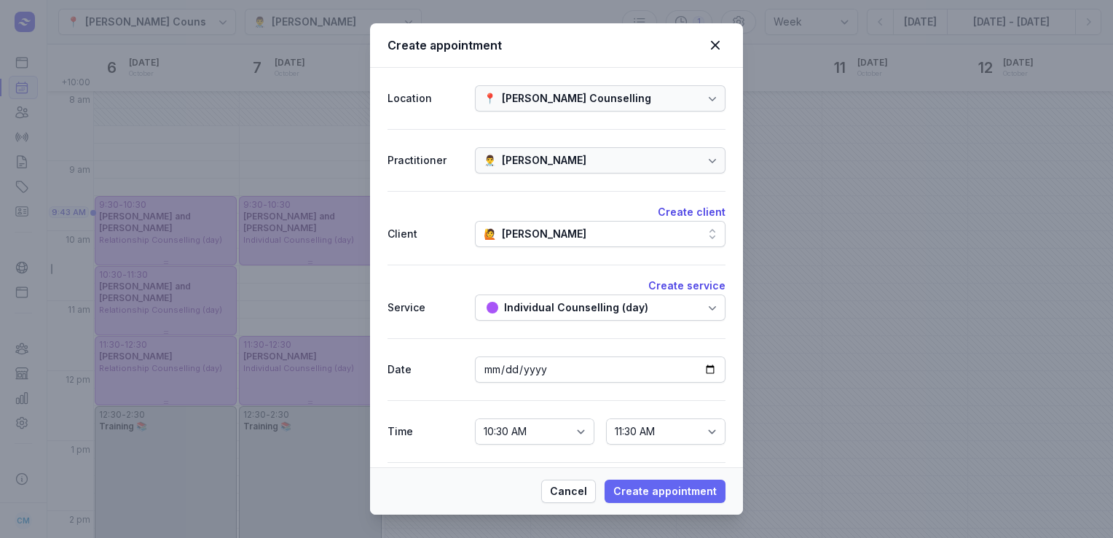
click at [632, 497] on span "Create appointment" at bounding box center [664, 490] width 103 height 17
select select
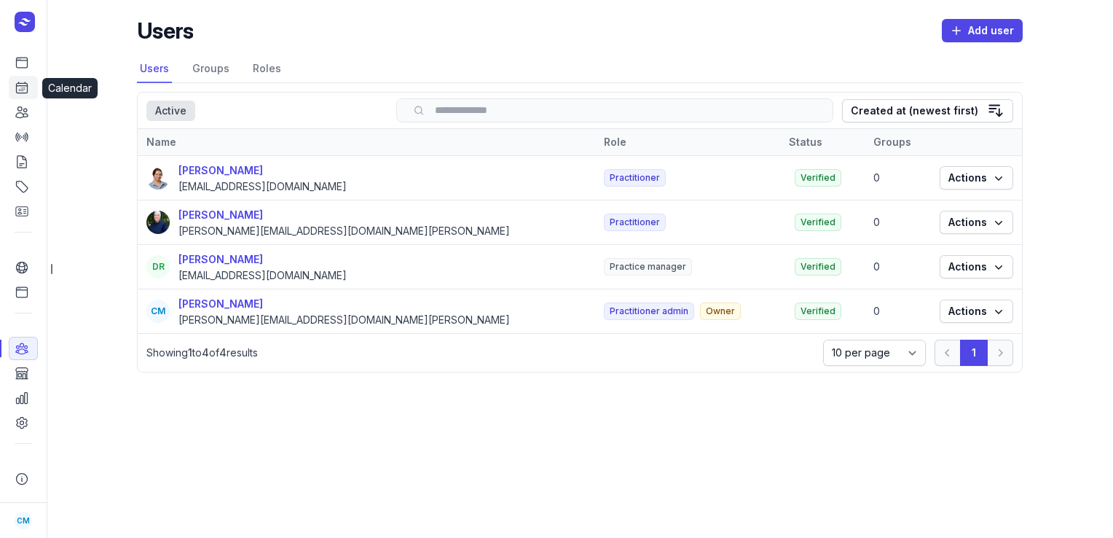
click at [30, 99] on link "Calendar" at bounding box center [23, 87] width 29 height 23
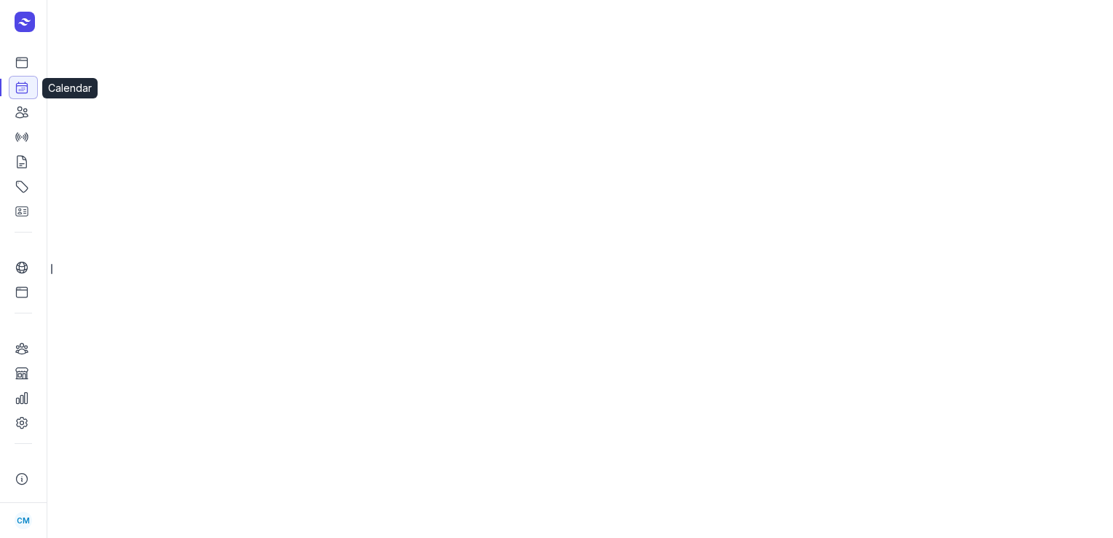
select select "week"
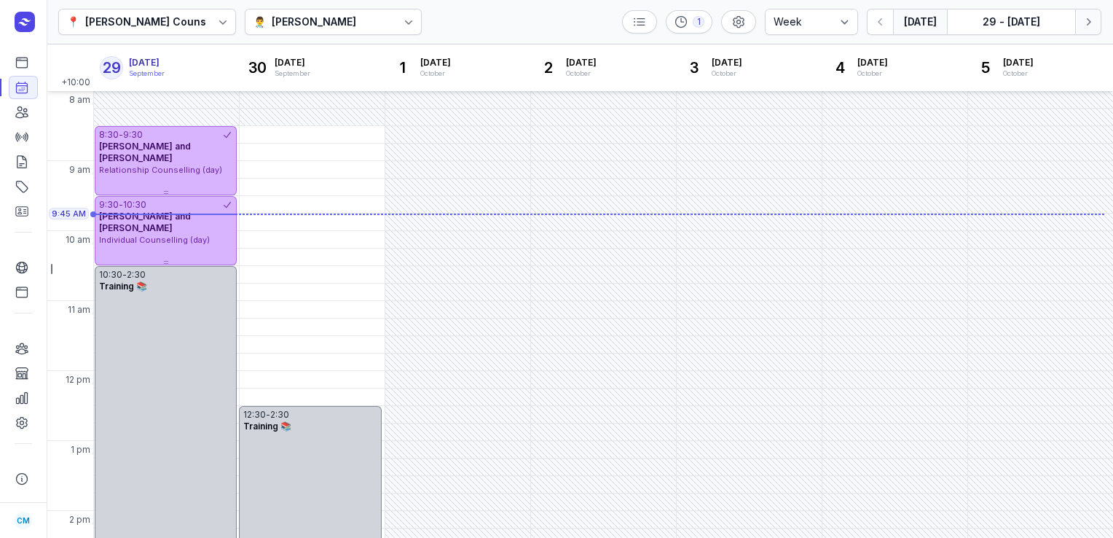
click at [1092, 19] on icon "button" at bounding box center [1088, 22] width 15 height 15
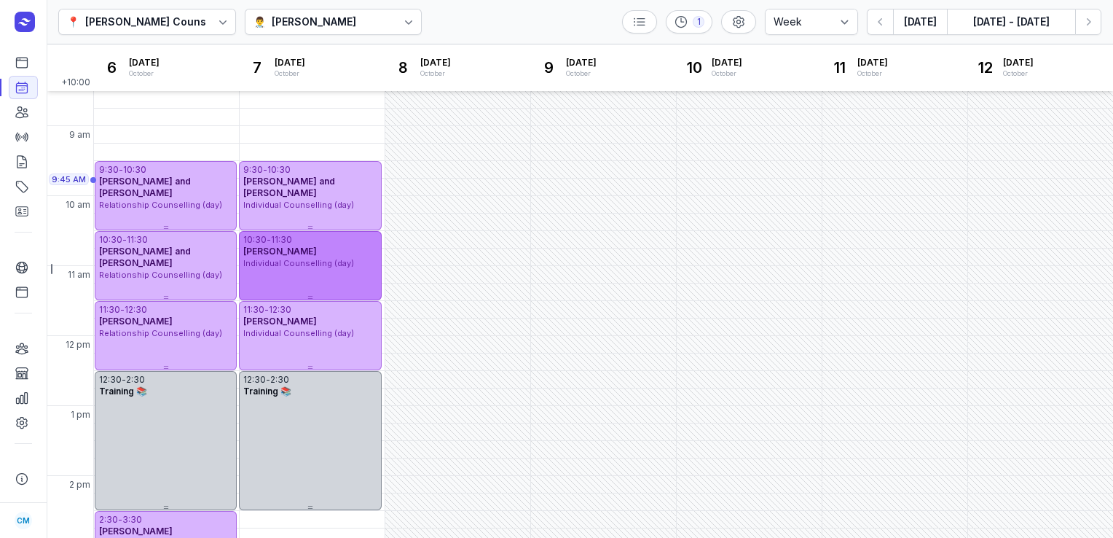
scroll to position [36, 0]
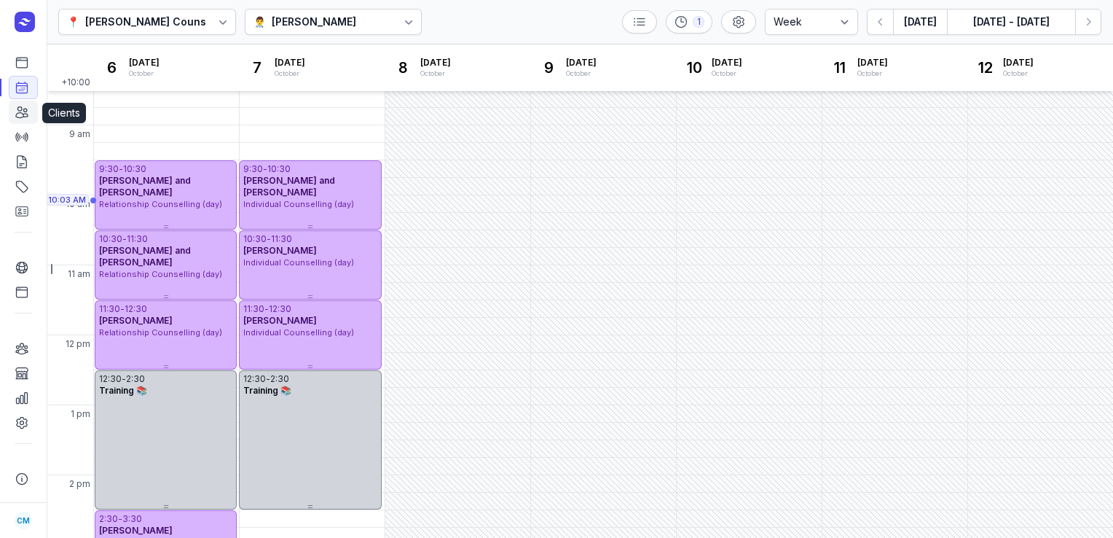
click at [24, 111] on icon at bounding box center [22, 112] width 15 height 15
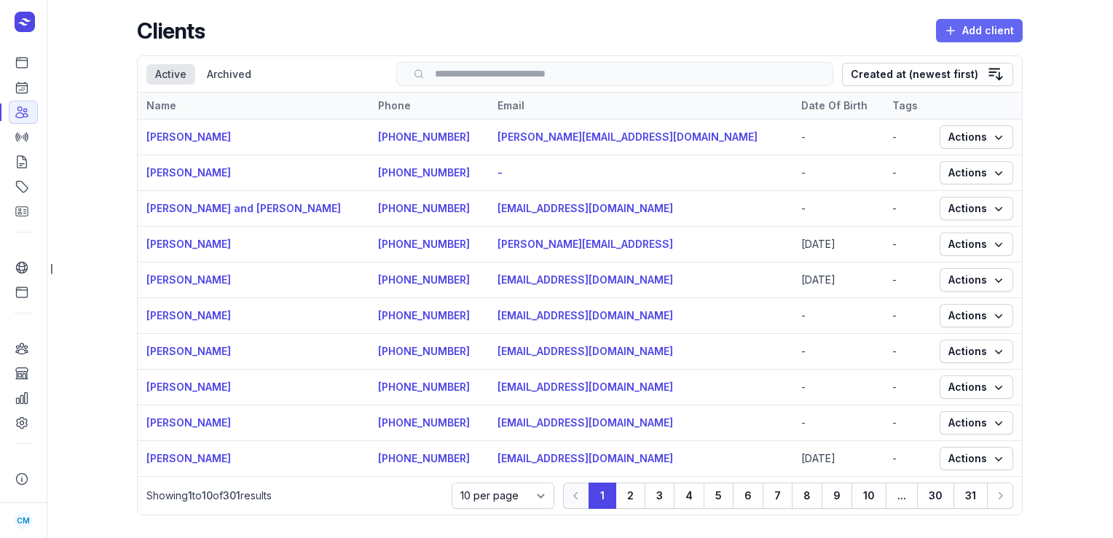
click at [973, 39] on span "Add client" at bounding box center [979, 30] width 69 height 17
select select
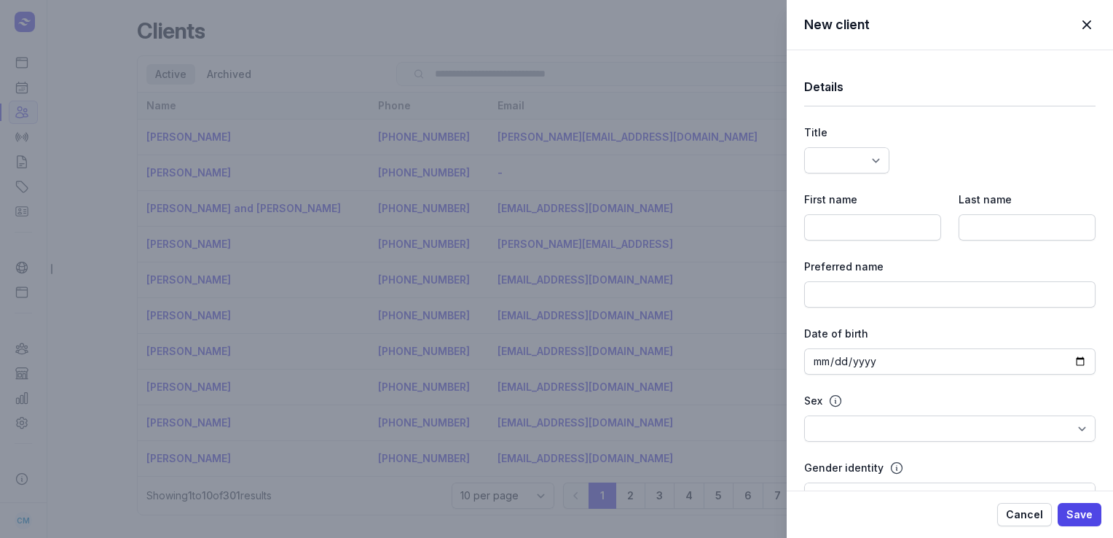
select select
click at [1056, 225] on input at bounding box center [1027, 227] width 137 height 26
paste input "[PERSON_NAME]"
type input "[PERSON_NAME]"
click at [868, 227] on input at bounding box center [872, 227] width 137 height 26
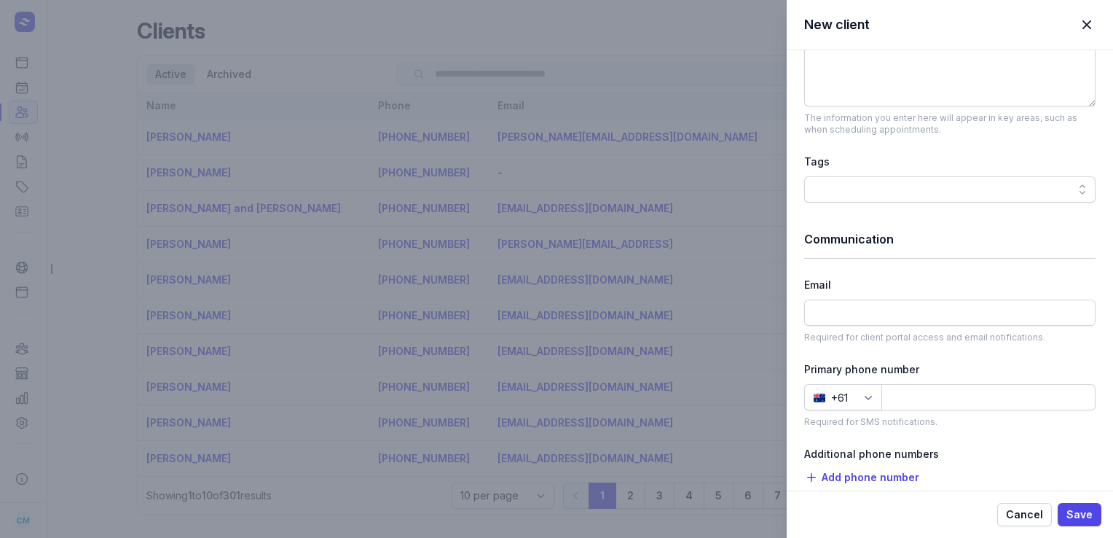
scroll to position [656, 0]
type input "[PERSON_NAME]"
click at [868, 311] on input at bounding box center [949, 312] width 291 height 26
paste input "[EMAIL_ADDRESS][DOMAIN_NAME]"
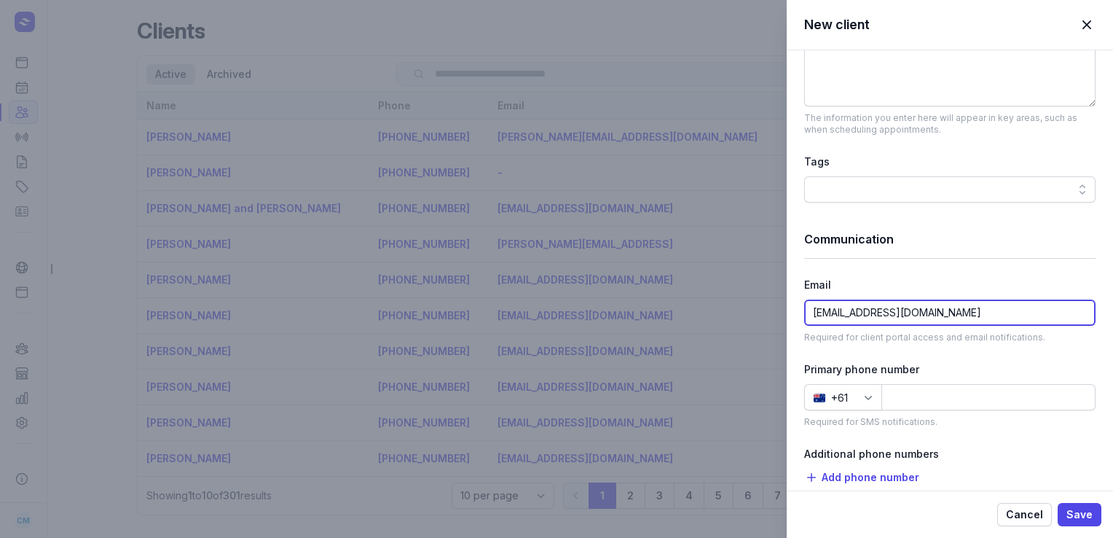
type input "[EMAIL_ADDRESS][DOMAIN_NAME]"
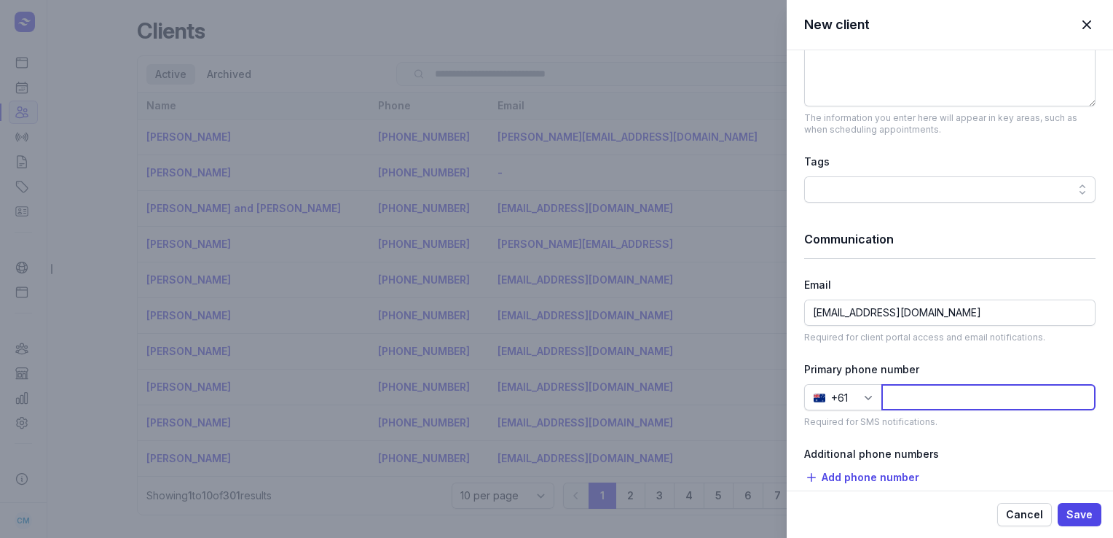
click at [971, 401] on input at bounding box center [988, 397] width 214 height 26
paste input "402891854"
type input "402891854"
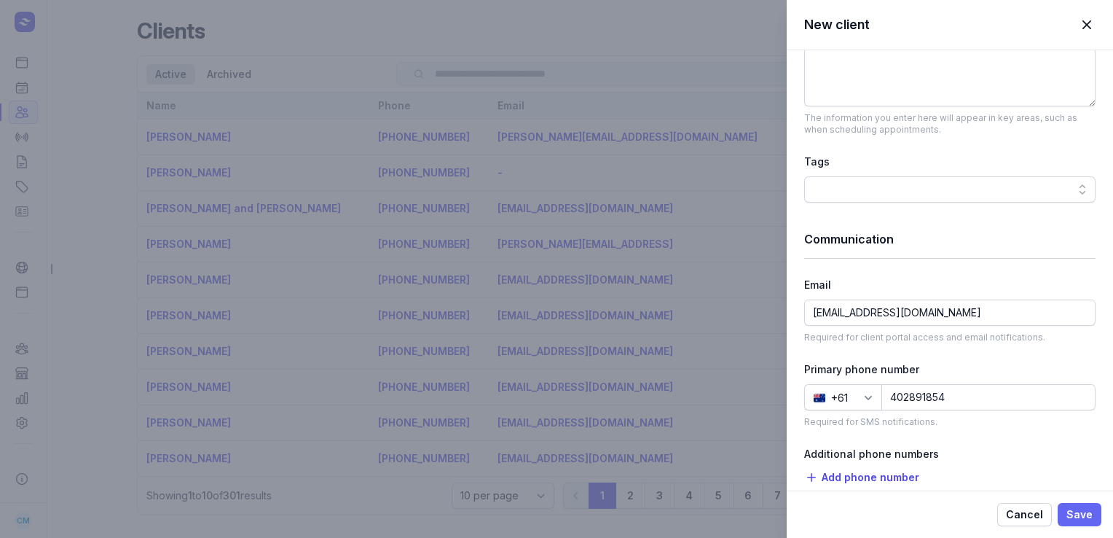
click at [1099, 509] on button "Save" at bounding box center [1080, 514] width 44 height 23
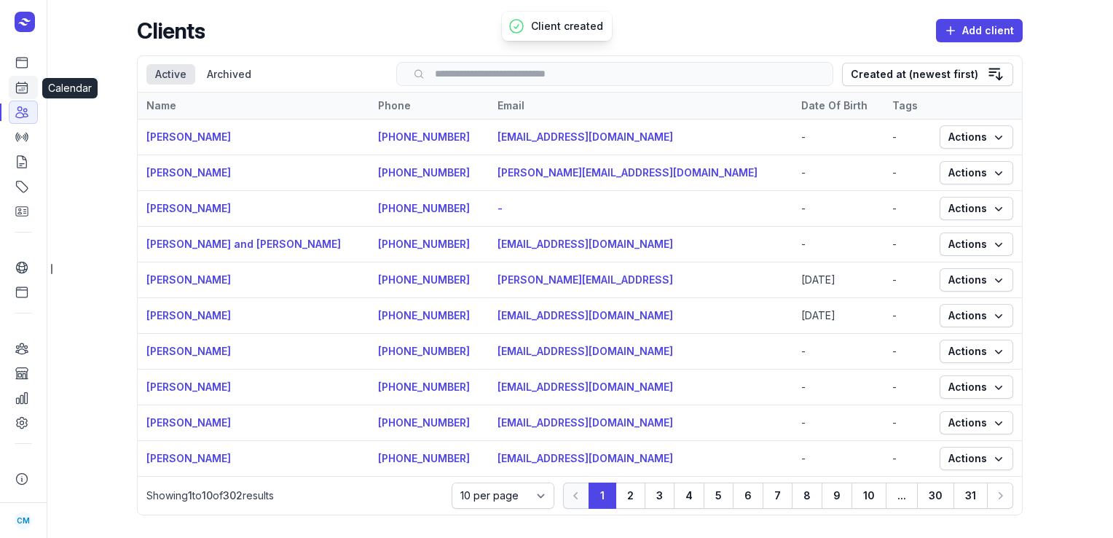
click at [22, 86] on icon at bounding box center [22, 87] width 15 height 15
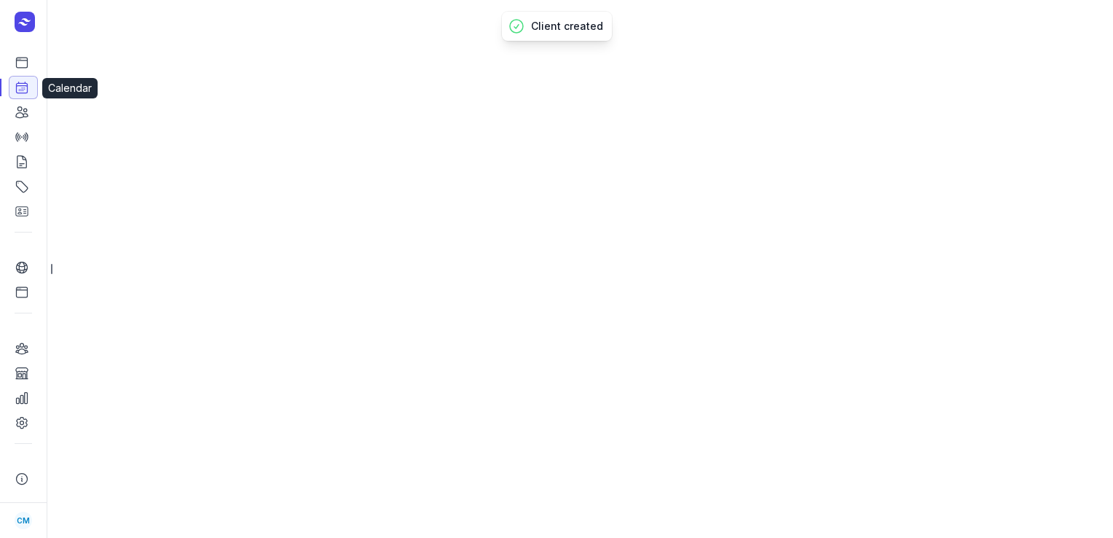
select select "week"
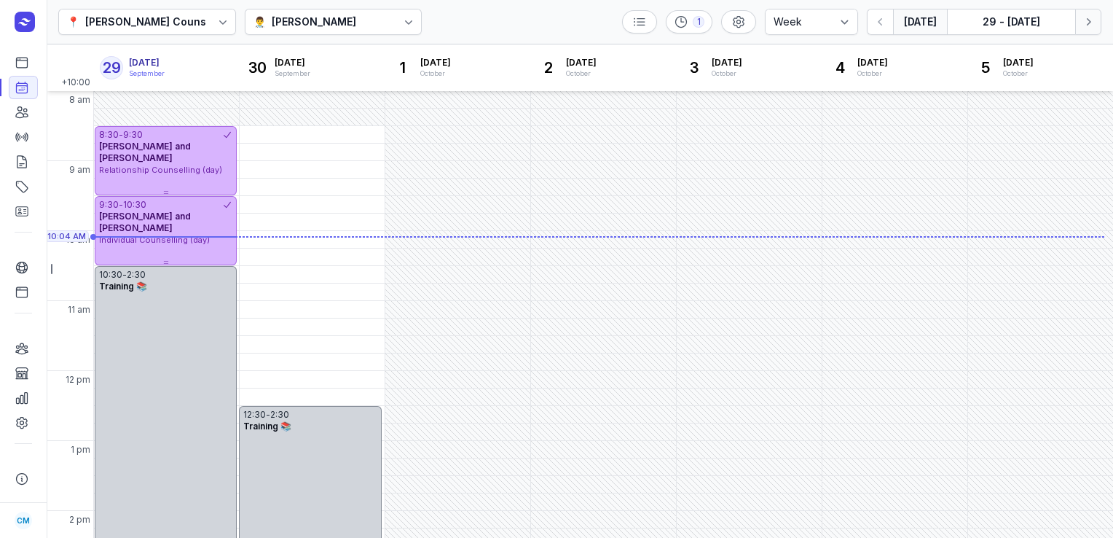
click at [1083, 18] on icon "button" at bounding box center [1088, 22] width 15 height 15
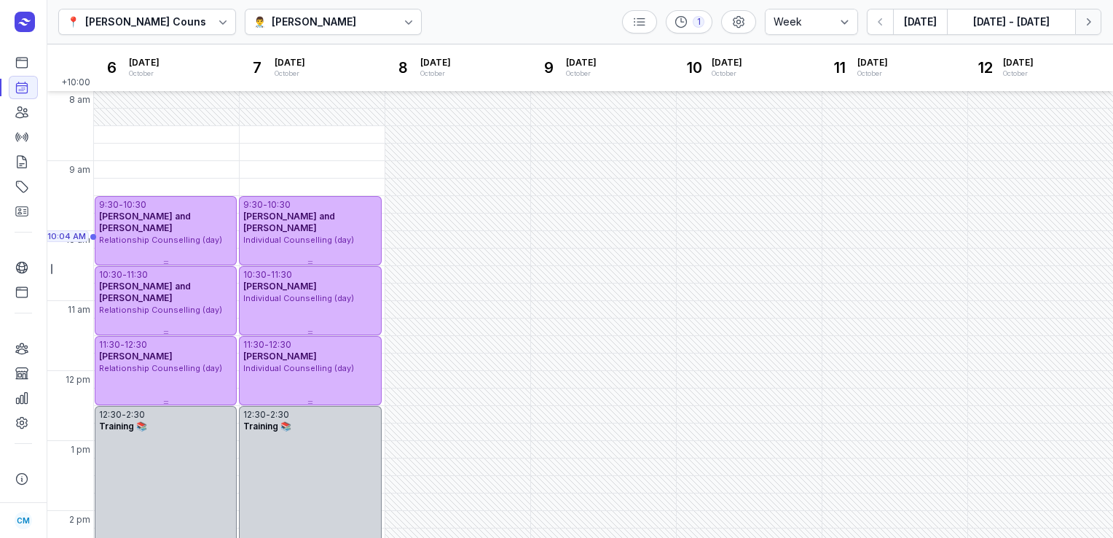
click at [1083, 18] on icon "button" at bounding box center [1088, 22] width 15 height 15
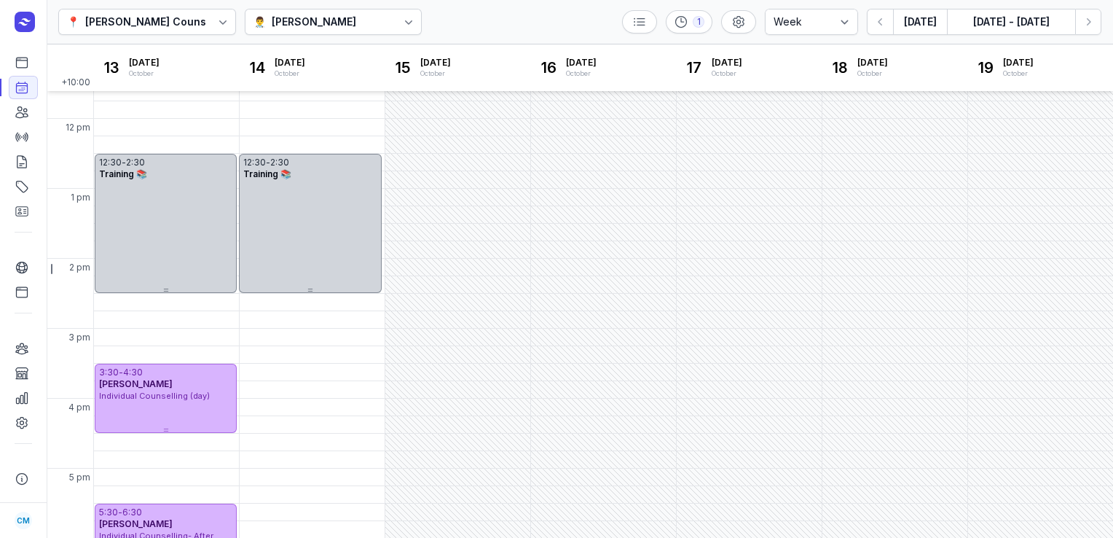
scroll to position [392, 0]
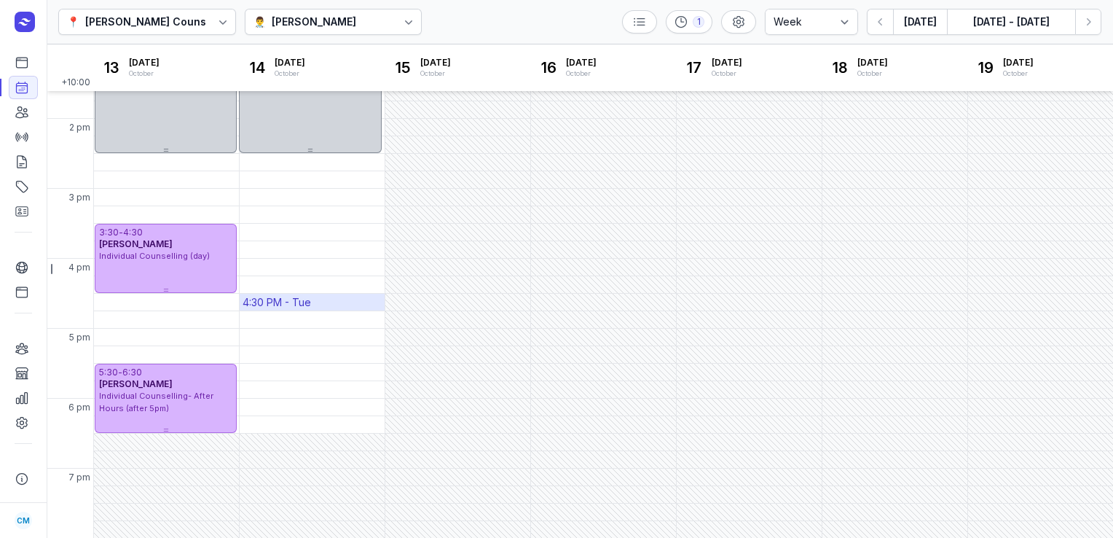
click at [291, 302] on div "4:30 PM - Tue" at bounding box center [277, 302] width 68 height 15
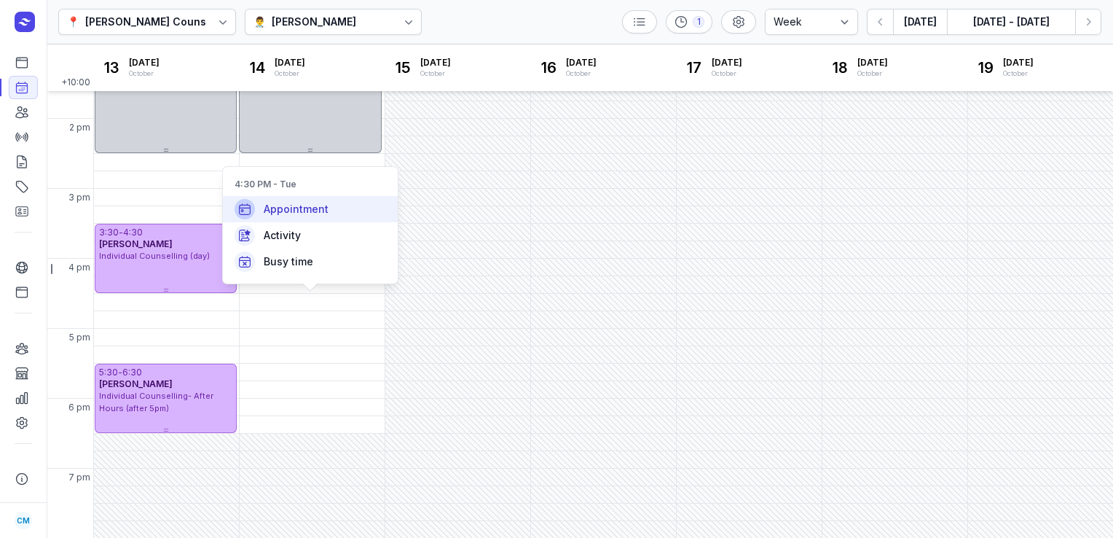
click at [306, 211] on span "Appointment" at bounding box center [296, 209] width 65 height 15
select select
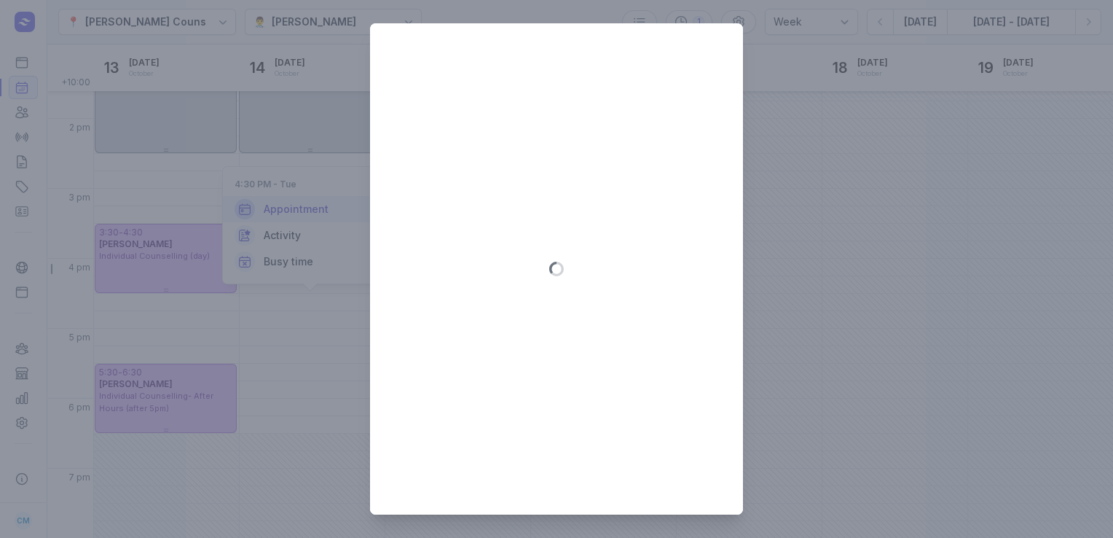
type input "[DATE]"
select select "16:30"
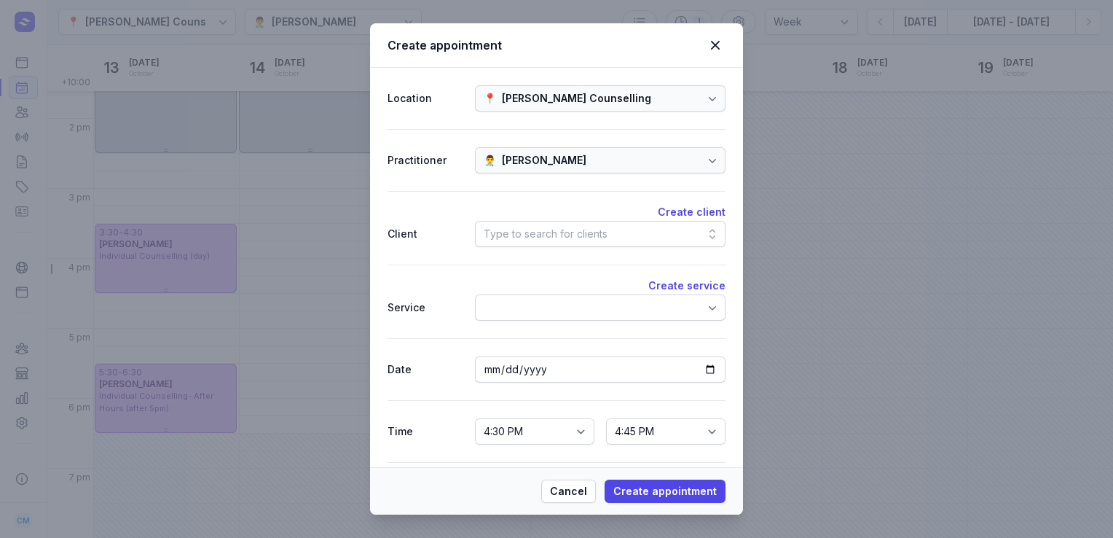
click at [659, 230] on div "Type to search for clients" at bounding box center [600, 234] width 251 height 26
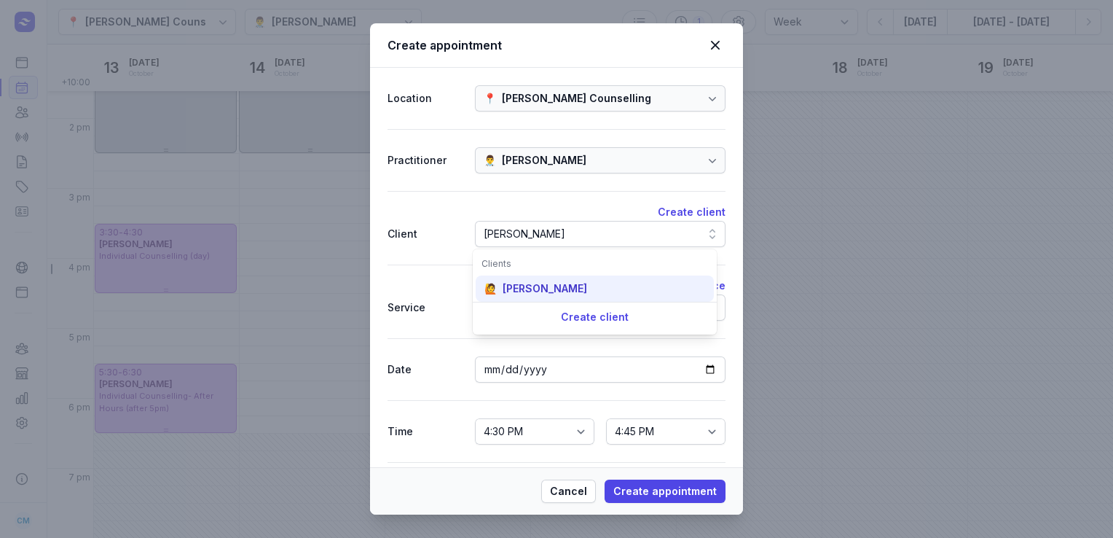
type input "[PERSON_NAME]"
click at [581, 290] on div "🙋 [PERSON_NAME]" at bounding box center [595, 288] width 238 height 26
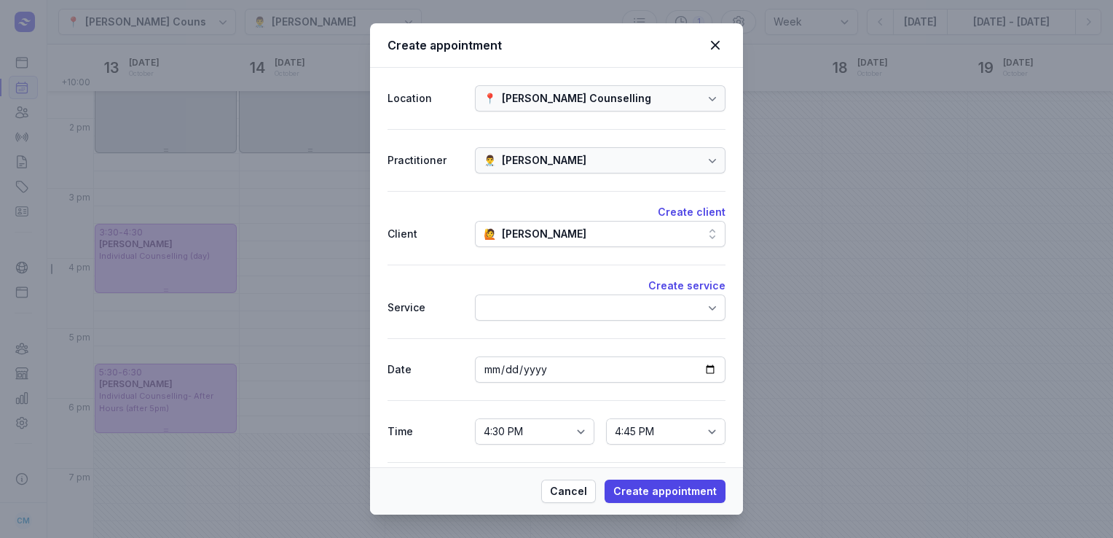
click at [565, 305] on div at bounding box center [600, 307] width 251 height 26
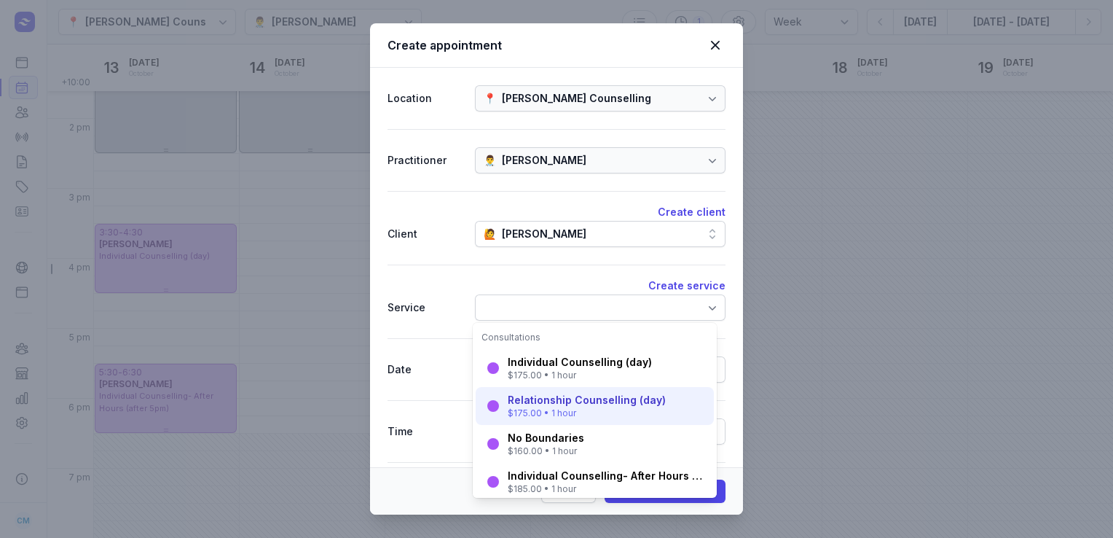
click at [554, 400] on div "Relationship Counselling (day)" at bounding box center [587, 400] width 158 height 15
select select "17:30"
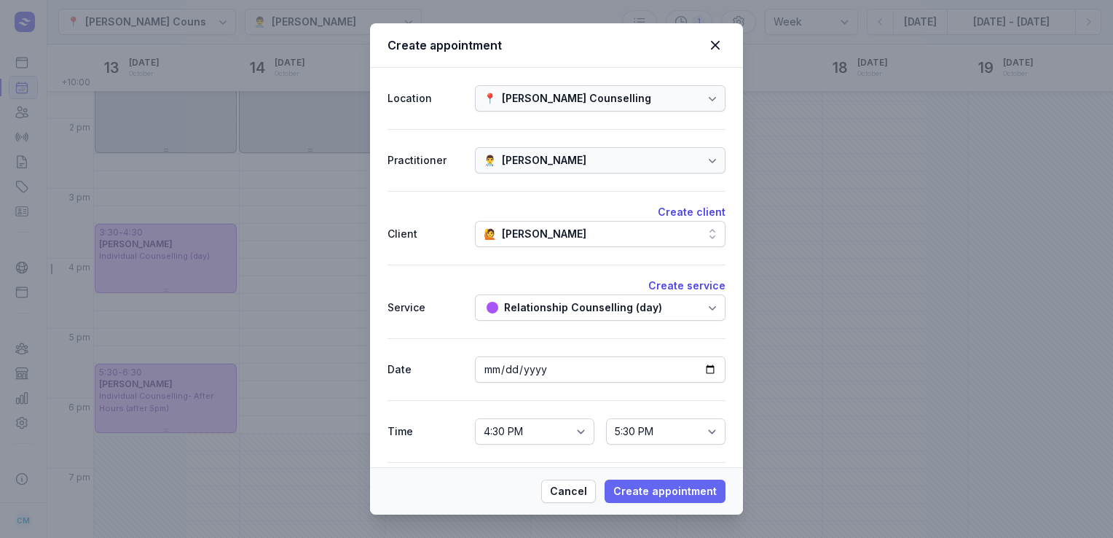
click at [635, 485] on span "Create appointment" at bounding box center [664, 490] width 103 height 17
select select
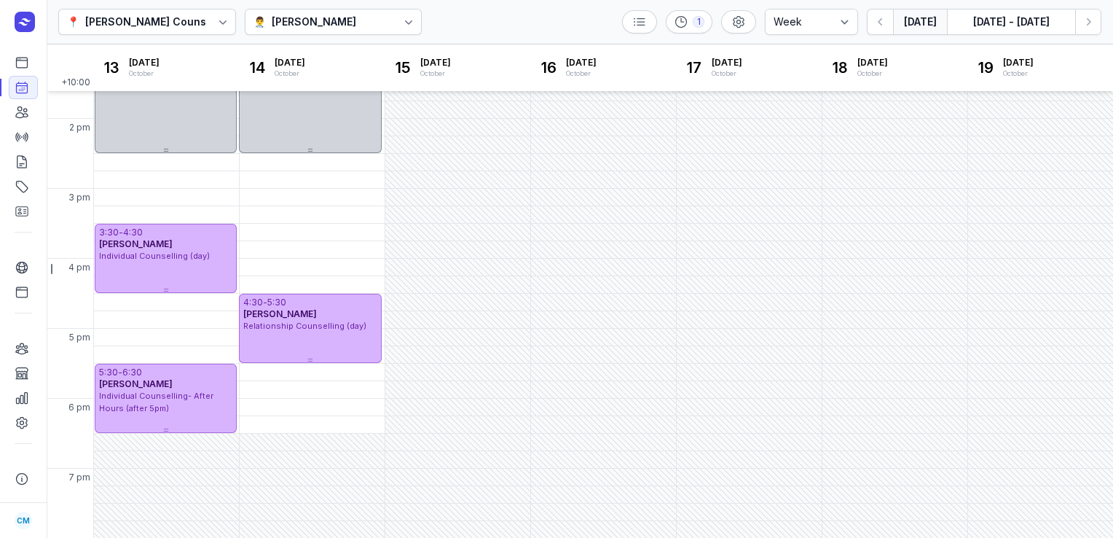
click at [931, 17] on button "[DATE]" at bounding box center [920, 22] width 54 height 26
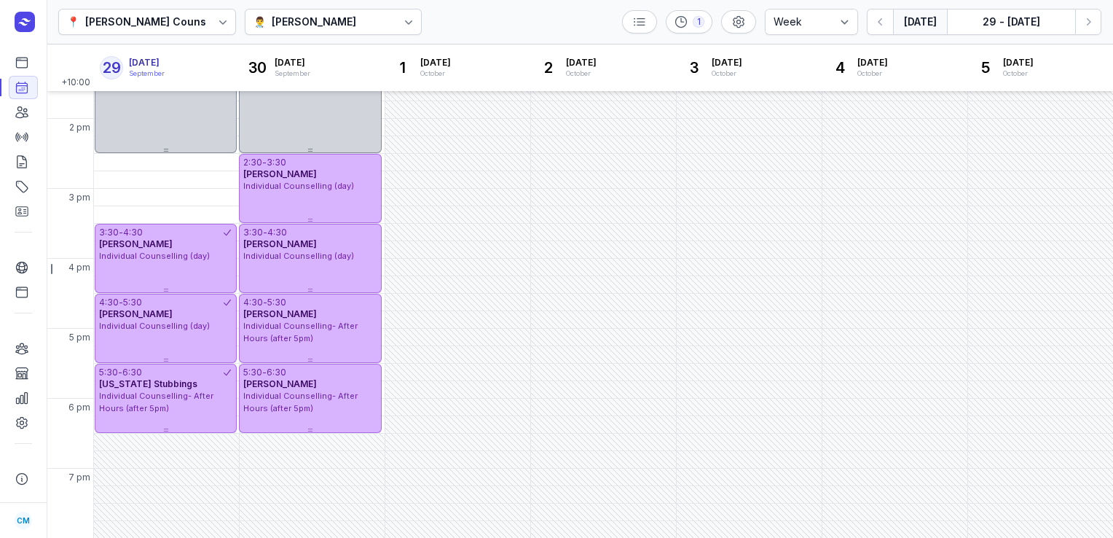
click at [372, 26] on div "👨‍⚕️ [PERSON_NAME]" at bounding box center [334, 22] width 178 height 26
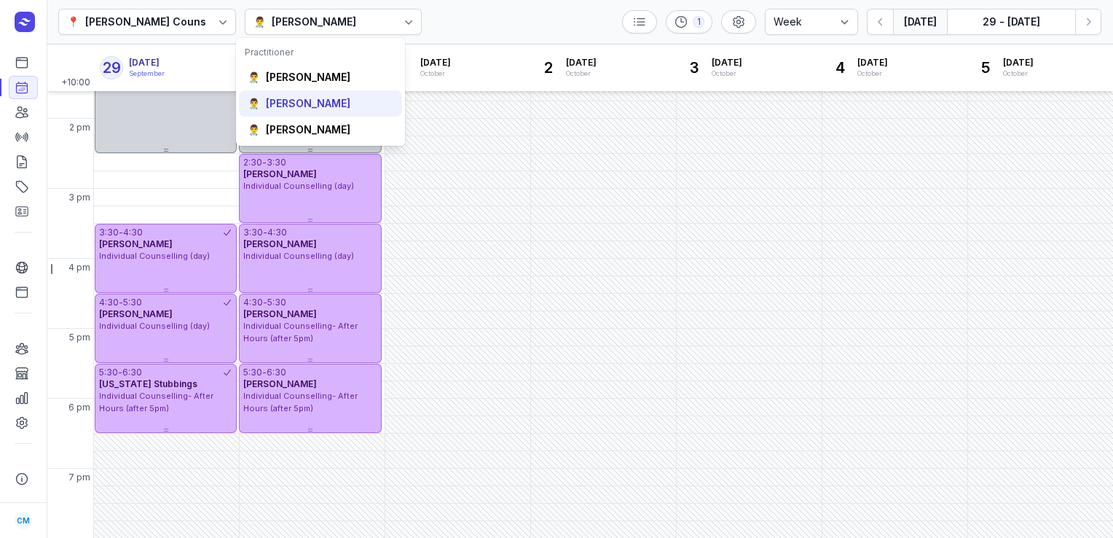
click at [350, 97] on div "👨‍⚕️ [PERSON_NAME]" at bounding box center [320, 103] width 163 height 26
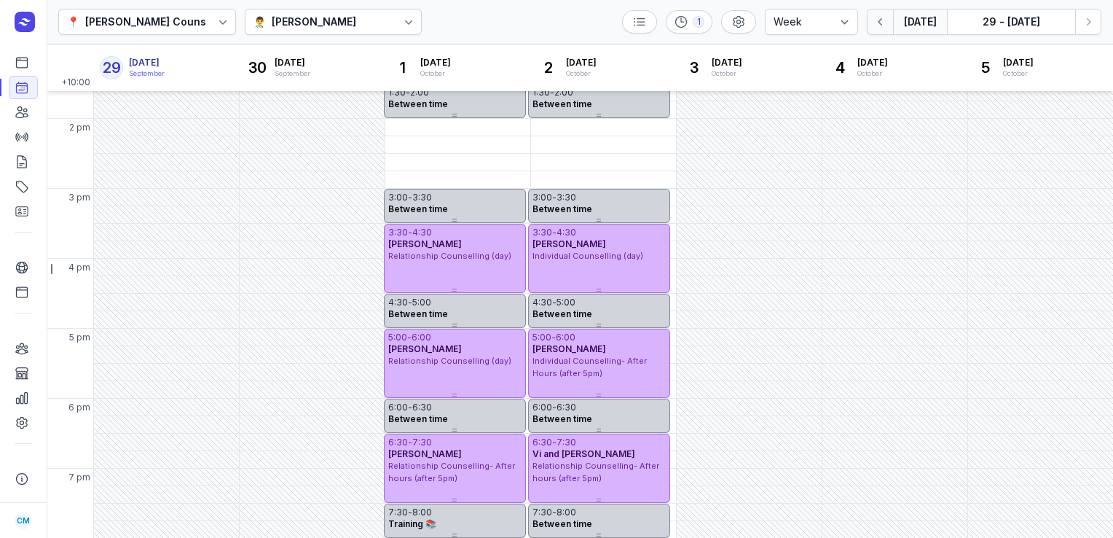
click at [876, 21] on icon "button" at bounding box center [880, 22] width 15 height 15
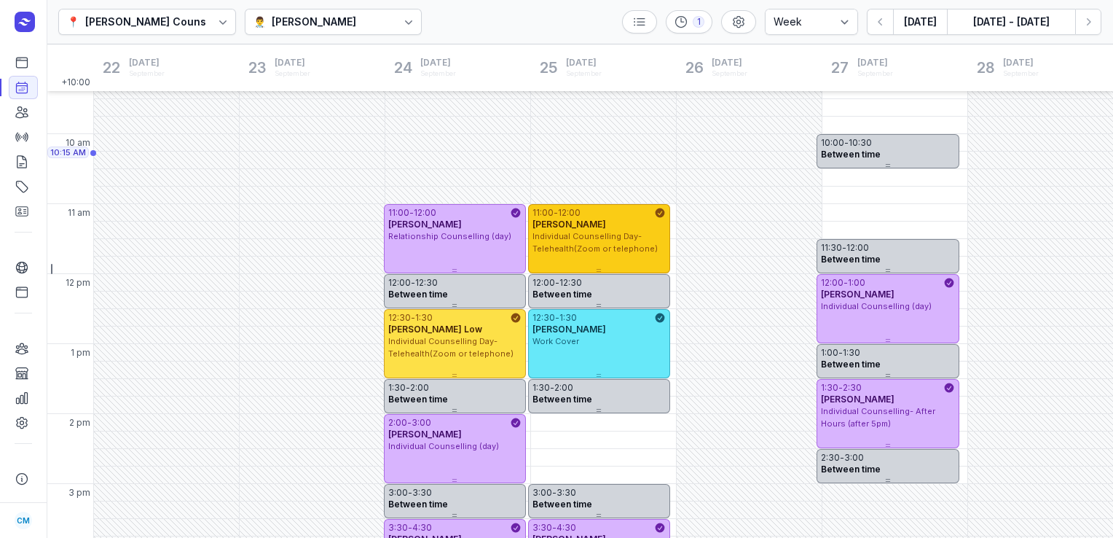
scroll to position [82, 0]
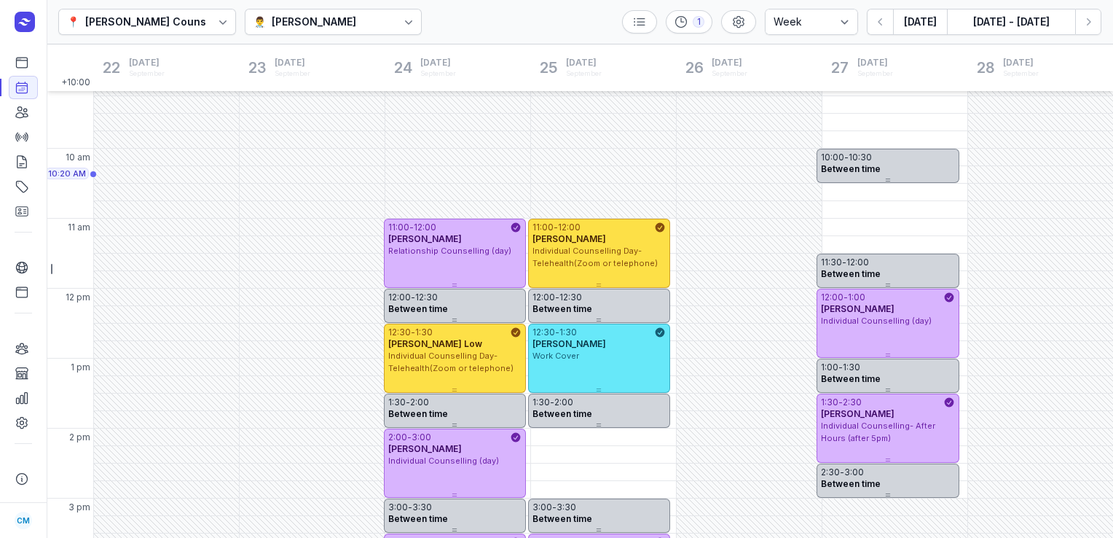
click at [308, 28] on div "[PERSON_NAME]" at bounding box center [314, 21] width 85 height 17
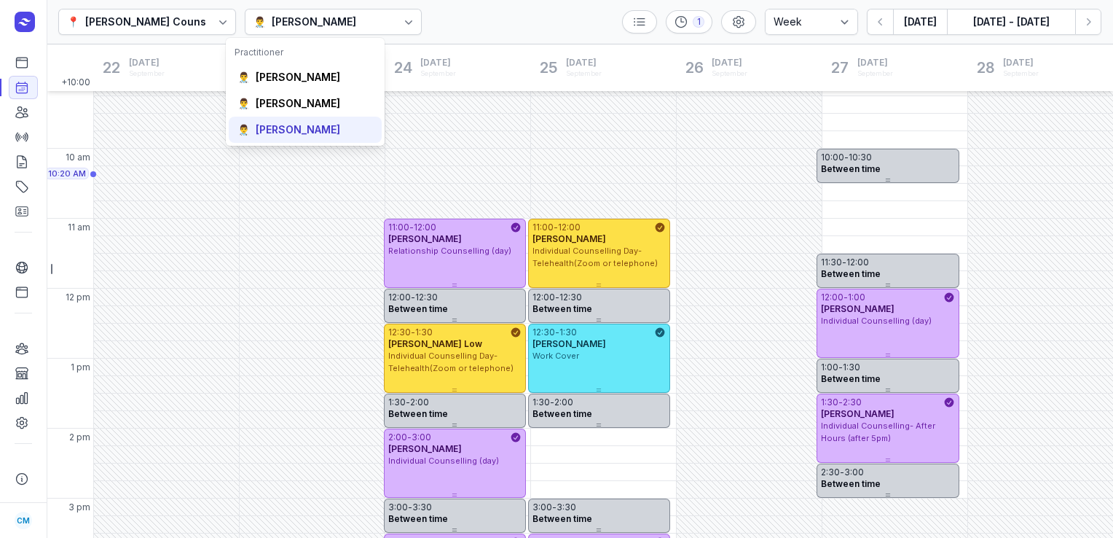
click at [288, 124] on div "[PERSON_NAME]" at bounding box center [298, 129] width 85 height 15
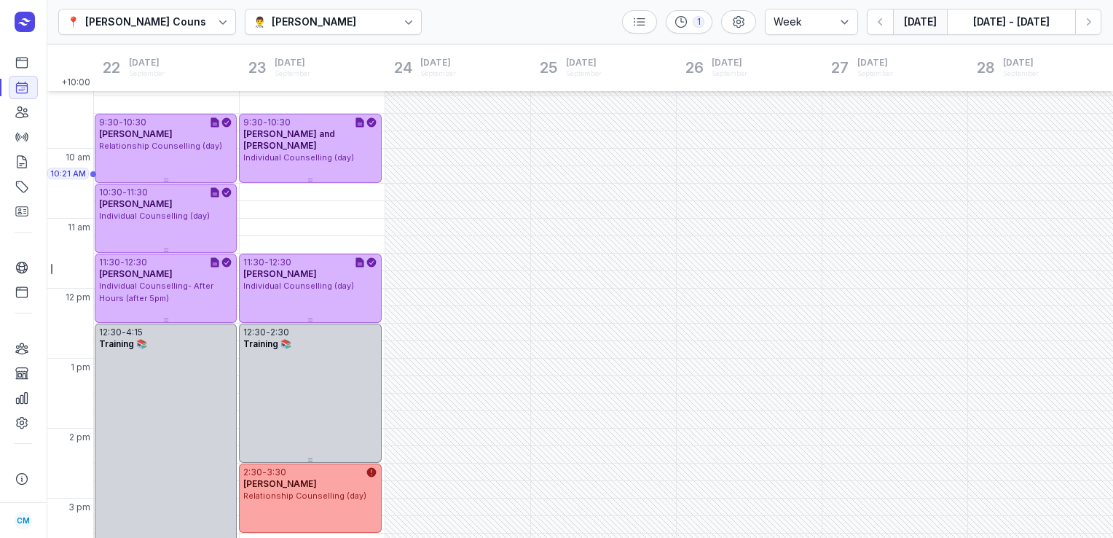
click at [938, 23] on button "[DATE]" at bounding box center [920, 22] width 54 height 26
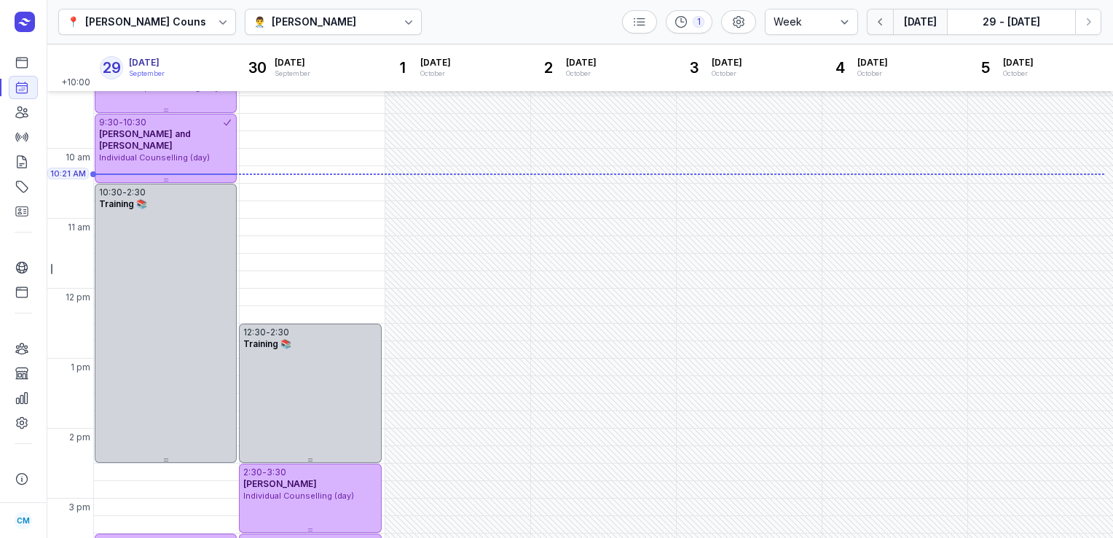
click at [879, 25] on icon "button" at bounding box center [880, 22] width 15 height 15
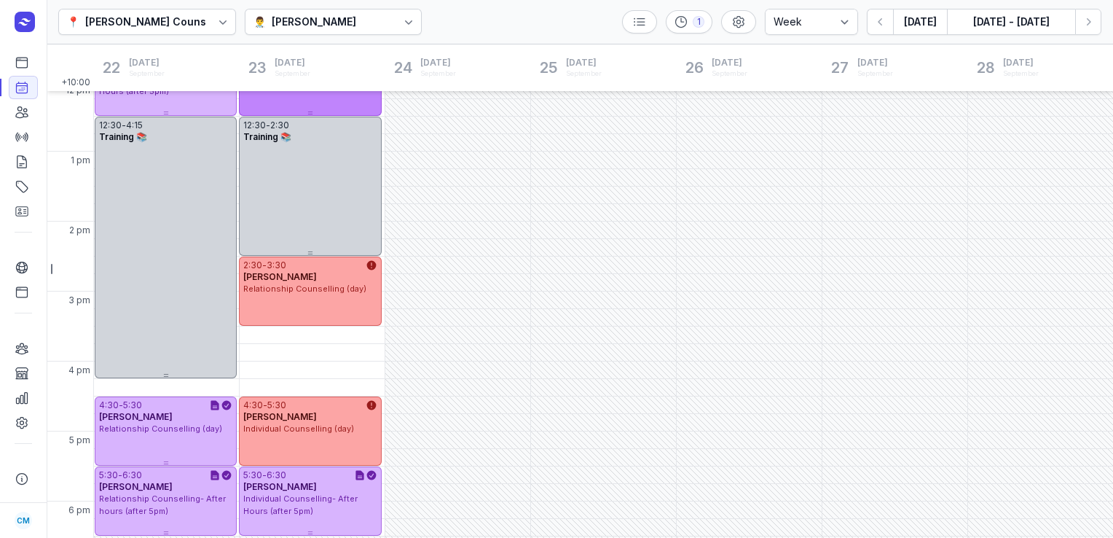
scroll to position [306, 0]
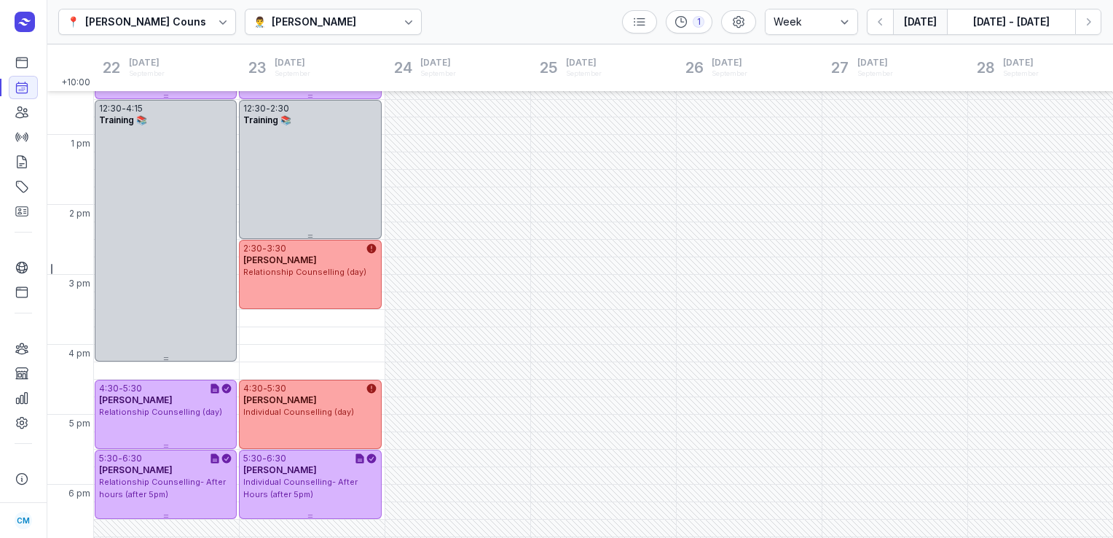
click at [911, 22] on button "[DATE]" at bounding box center [920, 22] width 54 height 26
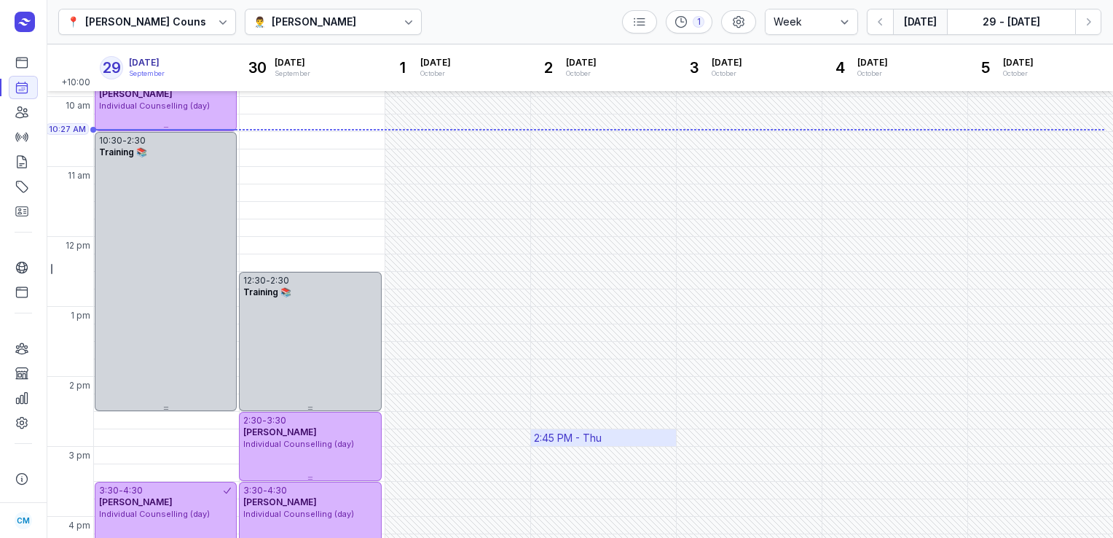
scroll to position [93, 0]
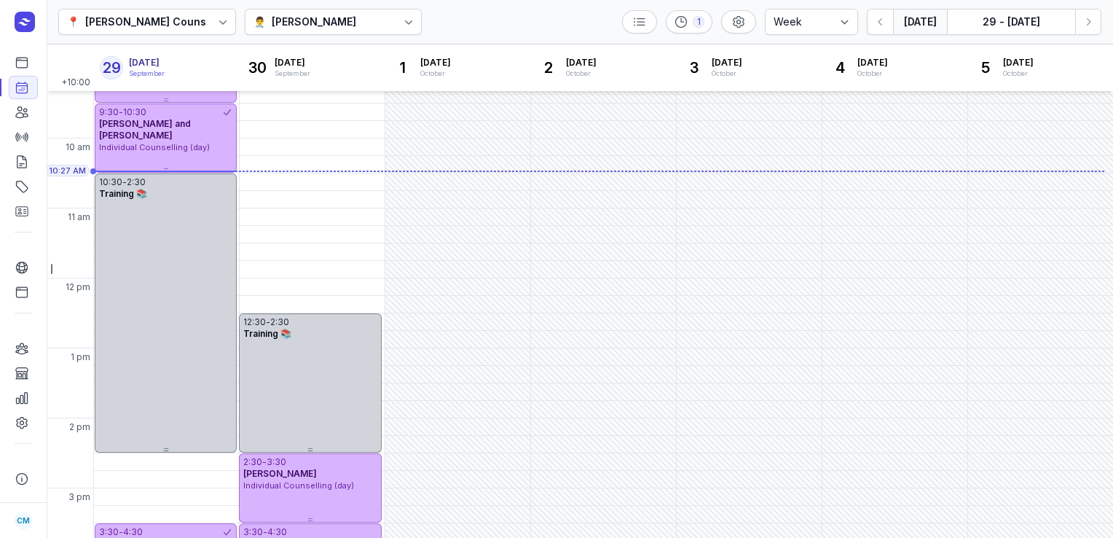
click at [286, 18] on div "[PERSON_NAME]" at bounding box center [314, 21] width 85 height 17
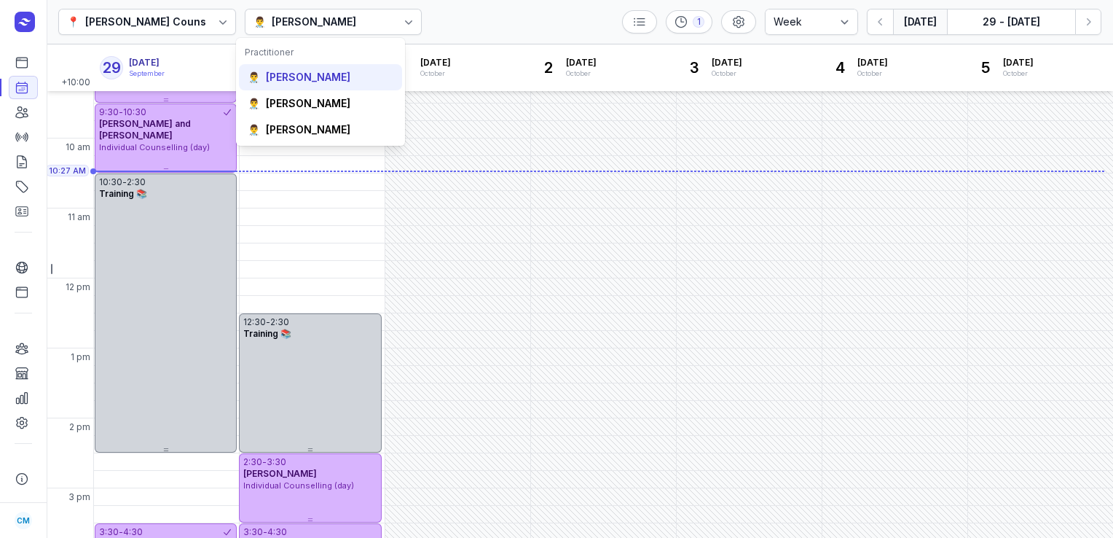
click at [289, 83] on div "[PERSON_NAME]" at bounding box center [308, 77] width 85 height 15
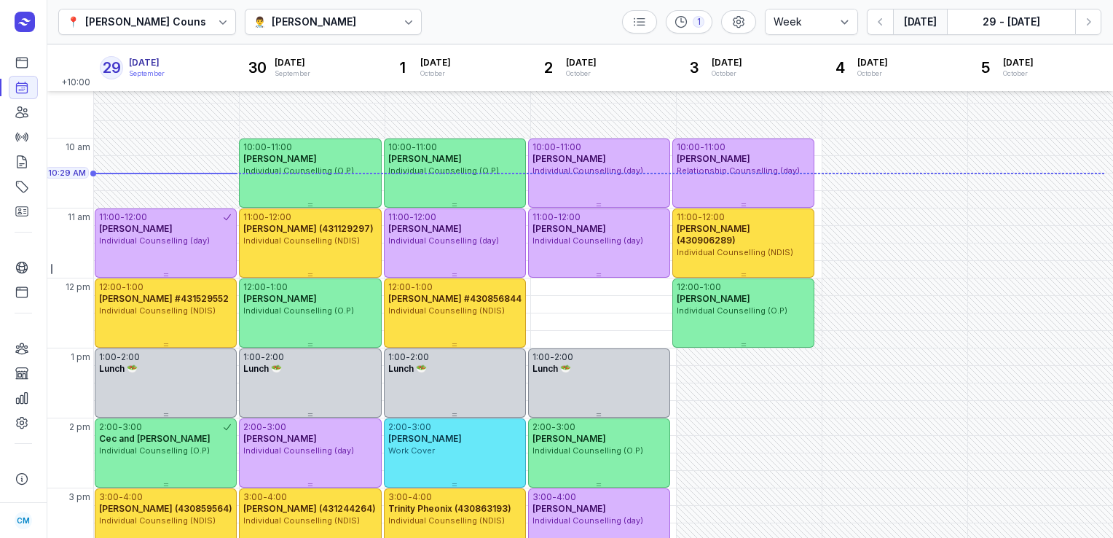
click at [384, 27] on div "👨‍⚕️ [PERSON_NAME]" at bounding box center [334, 22] width 178 height 26
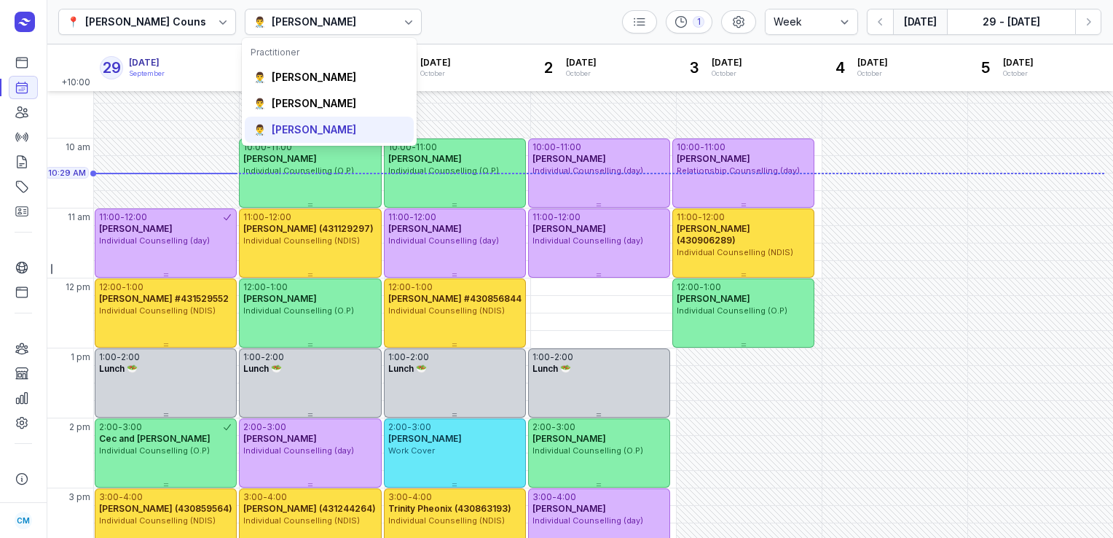
click at [313, 135] on div "[PERSON_NAME]" at bounding box center [314, 129] width 85 height 15
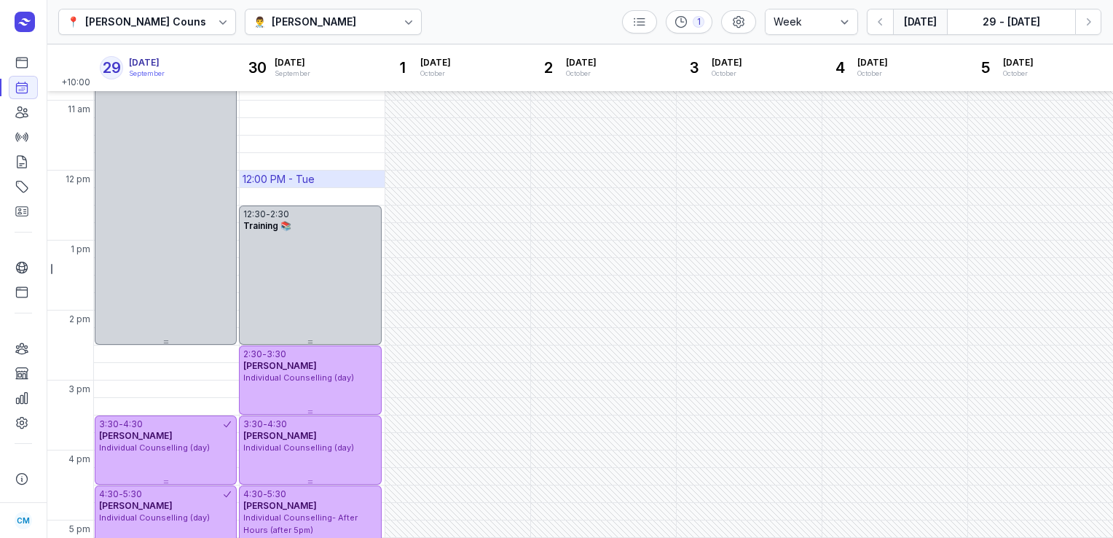
scroll to position [227, 0]
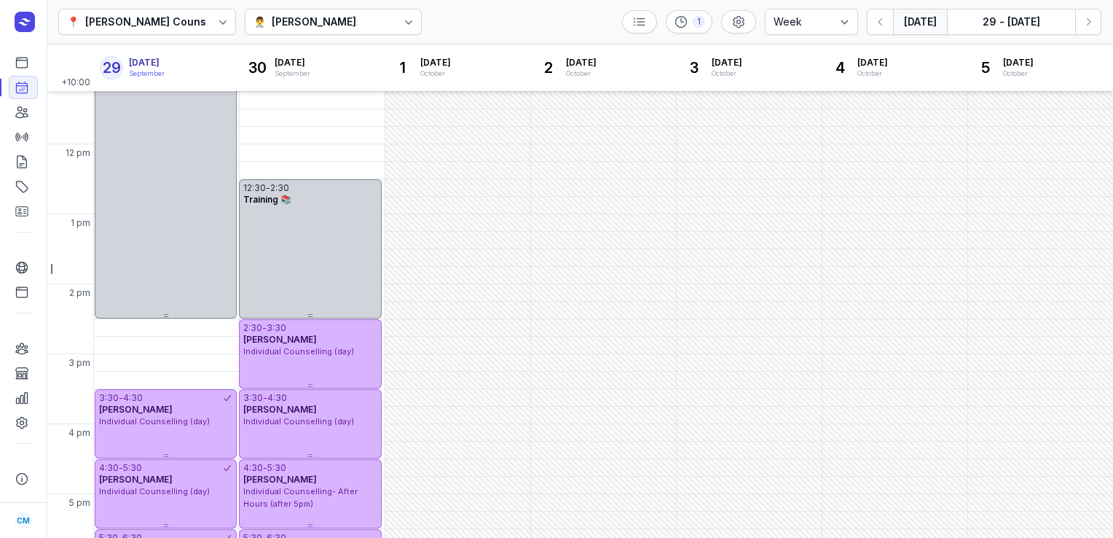
click at [918, 23] on button "[DATE]" at bounding box center [920, 22] width 54 height 26
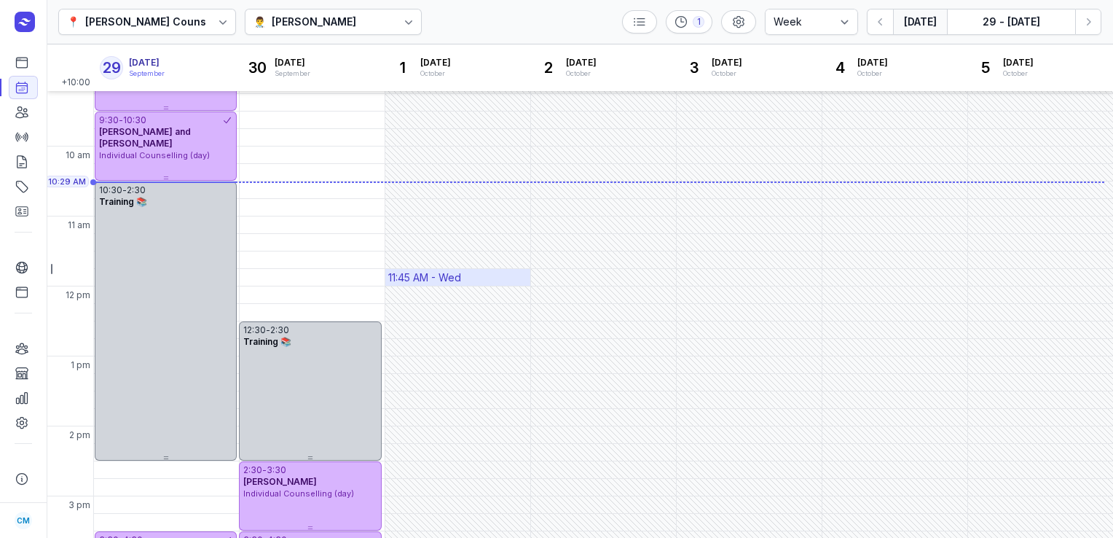
scroll to position [85, 0]
click at [374, 20] on div "👨‍⚕️ [PERSON_NAME]" at bounding box center [334, 22] width 178 height 26
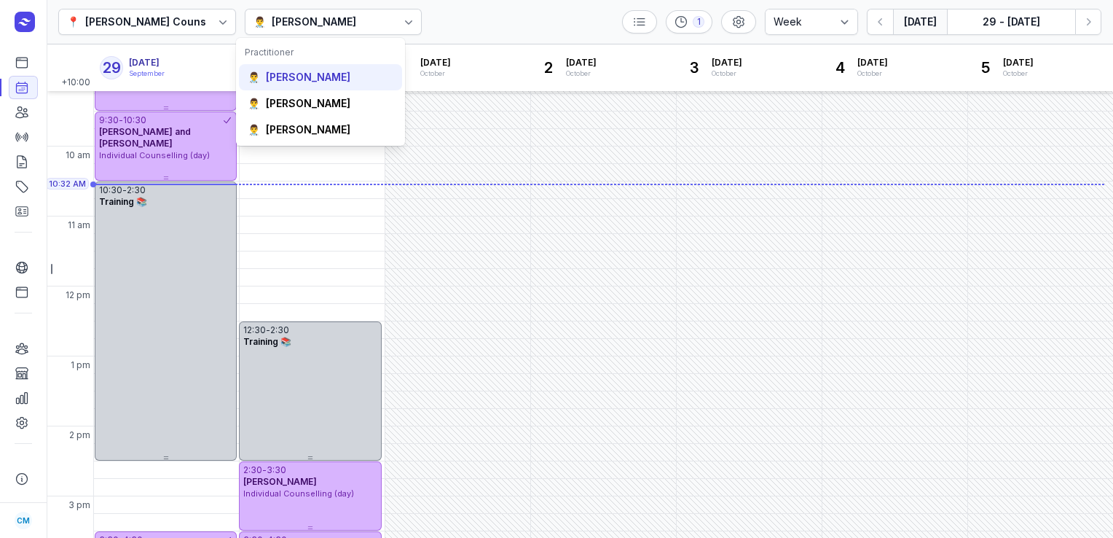
click at [321, 81] on div "[PERSON_NAME]" at bounding box center [308, 77] width 85 height 15
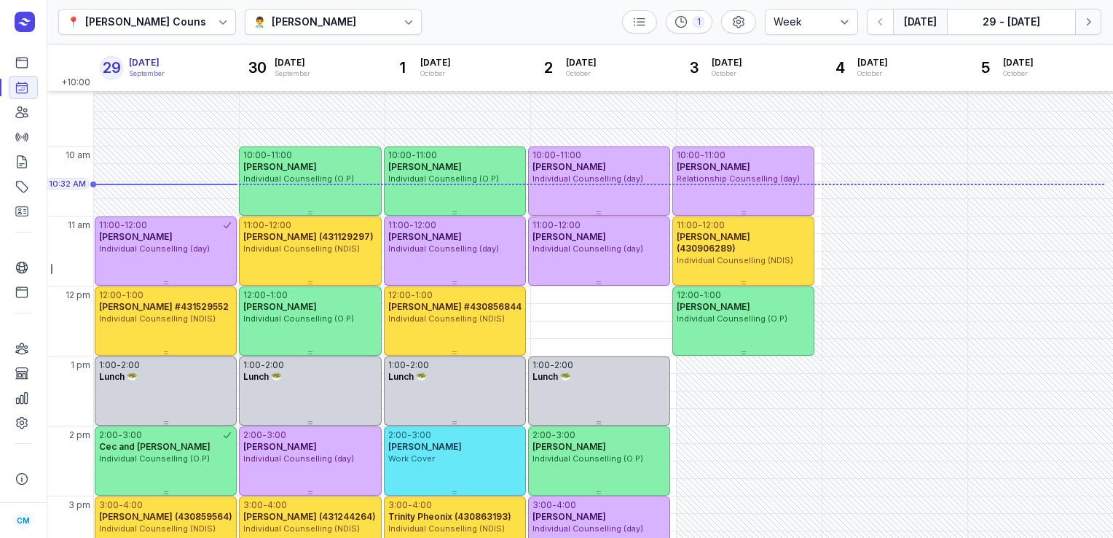
click at [1084, 28] on icon "button" at bounding box center [1088, 22] width 15 height 15
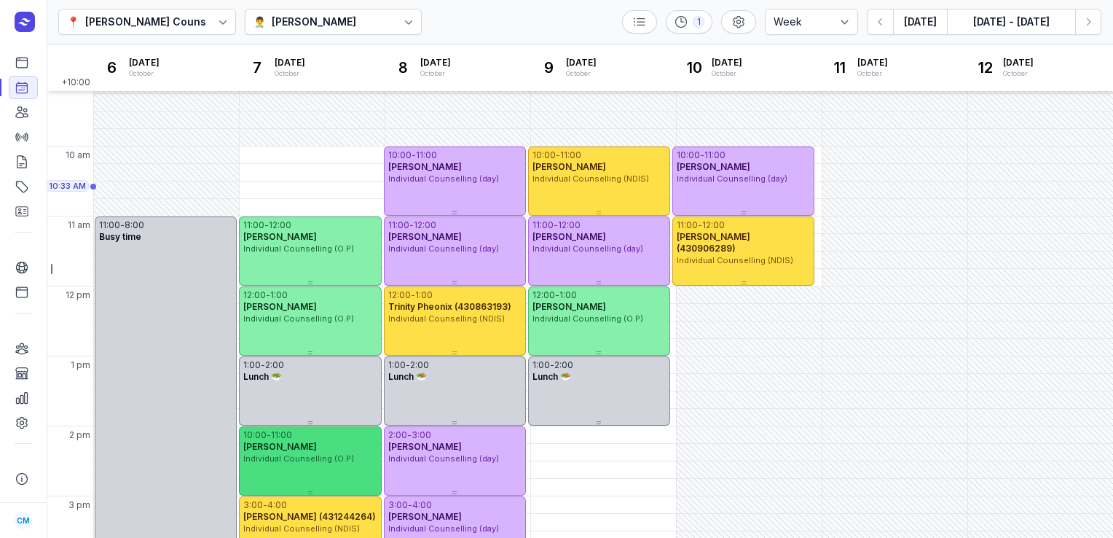
drag, startPoint x: 347, startPoint y: 188, endPoint x: 315, endPoint y: 474, distance: 288.0
click at [315, 474] on div "10:00 - 11:00 [PERSON_NAME] Individual Counselling (O.P)" at bounding box center [310, 460] width 142 height 69
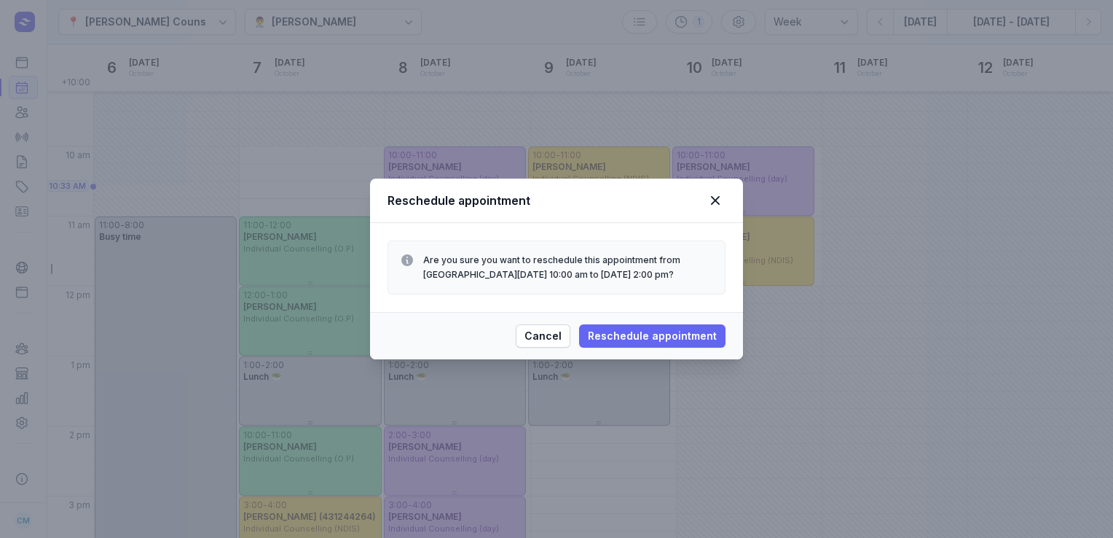
click at [653, 331] on span "Reschedule appointment" at bounding box center [652, 335] width 129 height 17
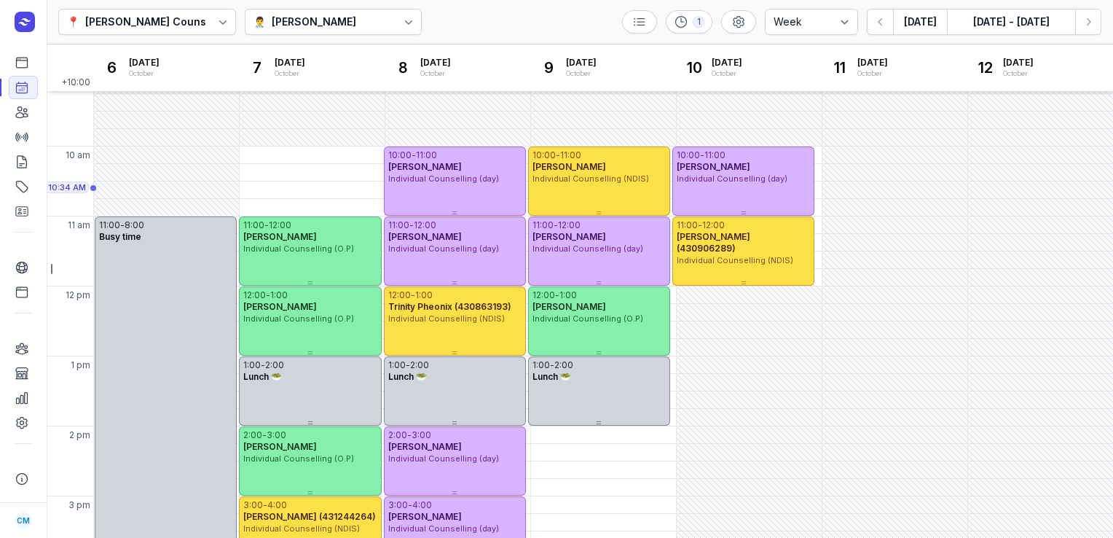
click at [289, 31] on div "👨‍⚕️ [PERSON_NAME]" at bounding box center [334, 22] width 178 height 26
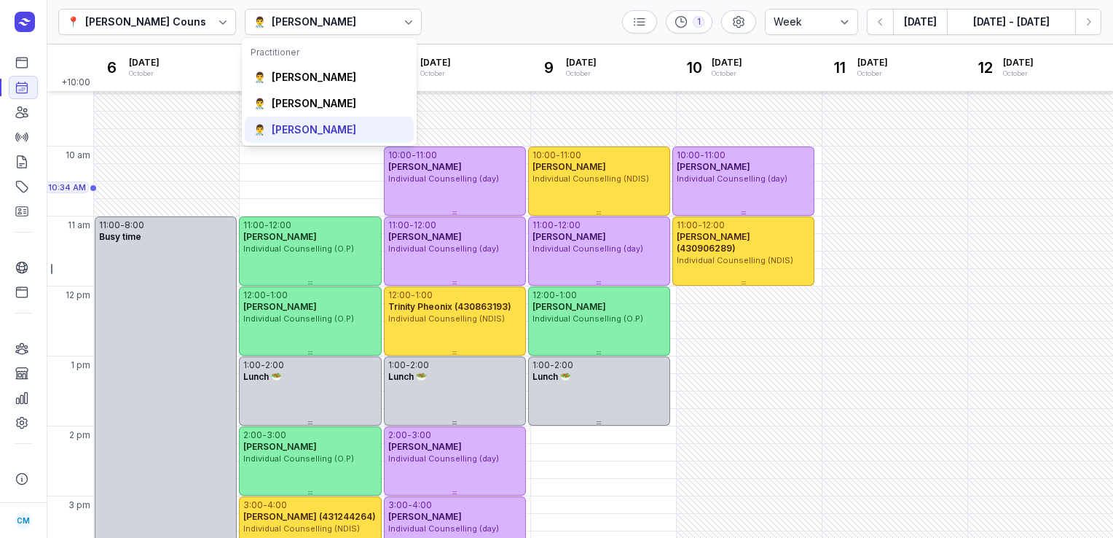
click at [286, 131] on div "[PERSON_NAME]" at bounding box center [314, 129] width 85 height 15
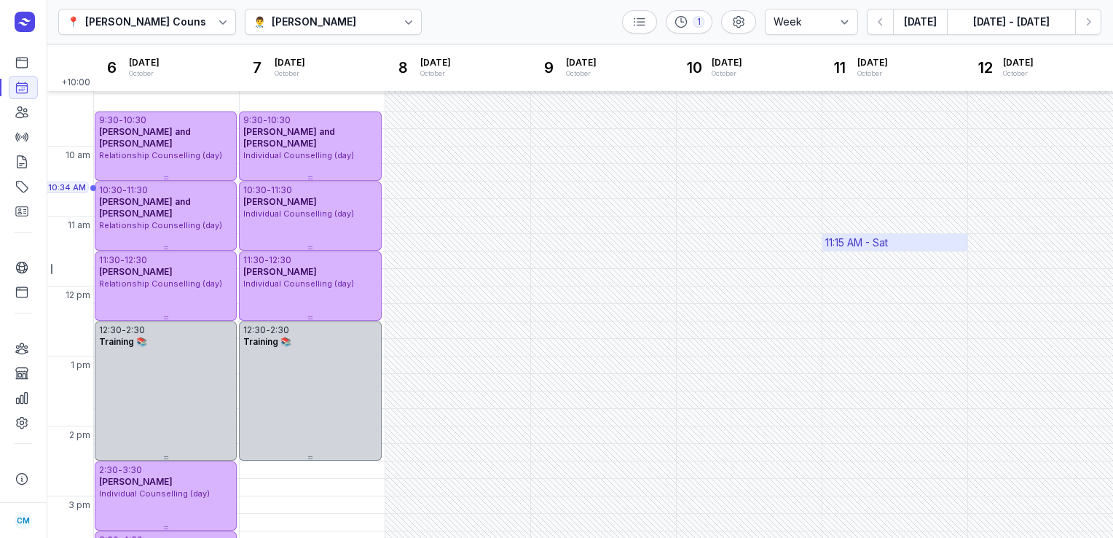
scroll to position [305, 0]
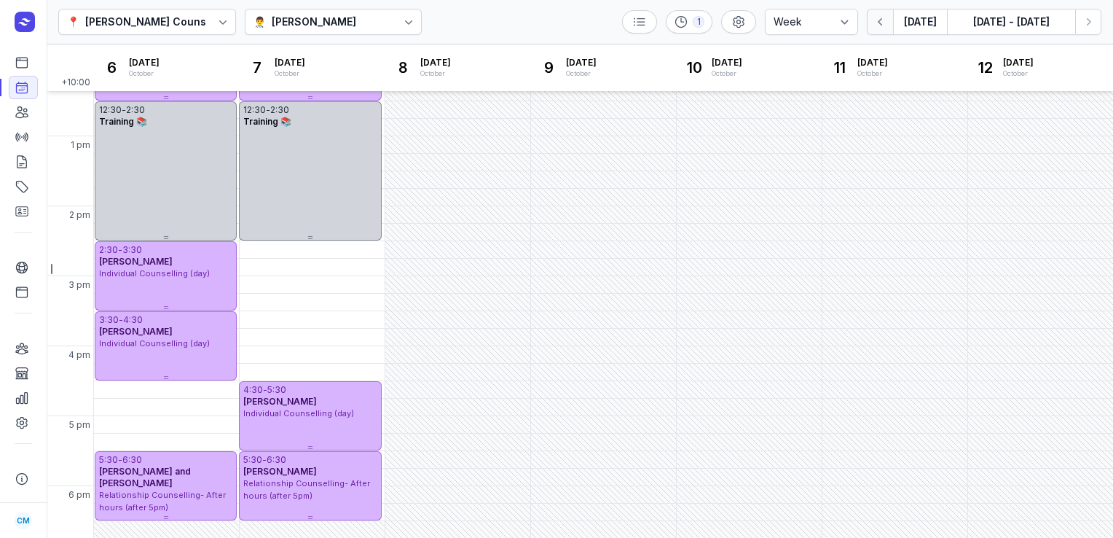
click at [880, 22] on icon "button" at bounding box center [880, 22] width 15 height 15
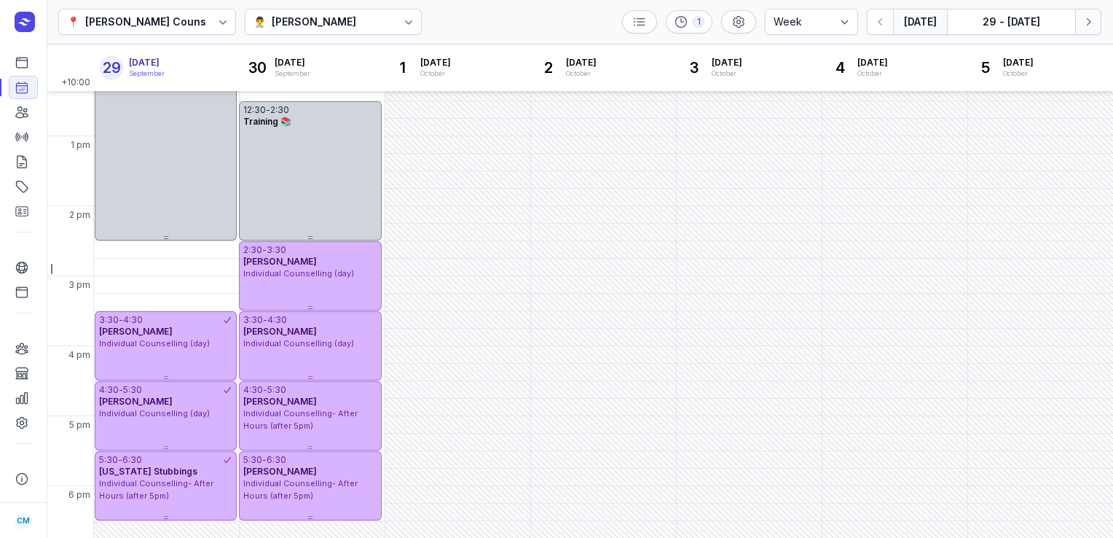
click at [1086, 17] on icon "button" at bounding box center [1088, 22] width 15 height 15
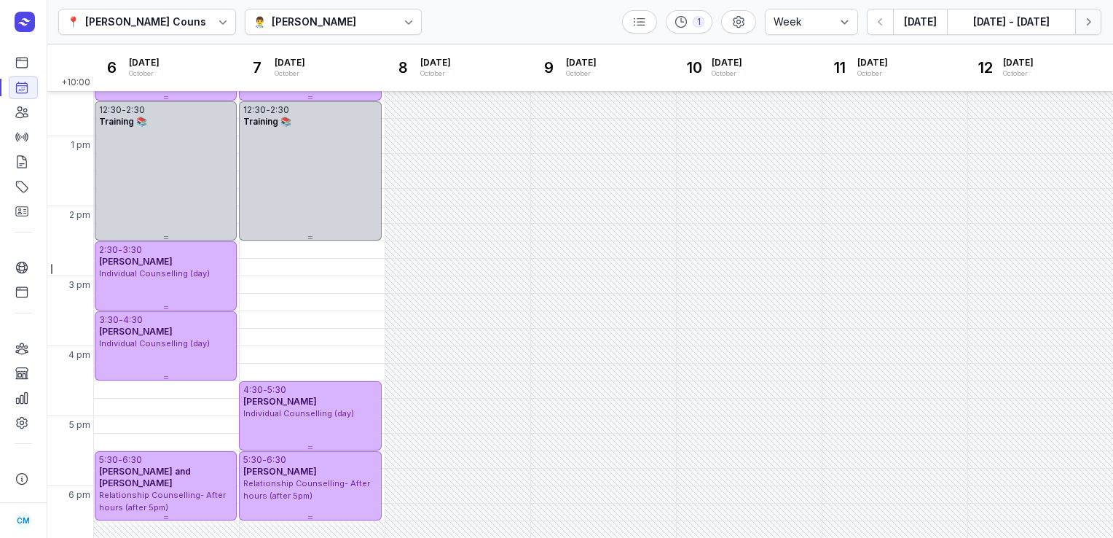
click at [1086, 17] on icon "button" at bounding box center [1088, 22] width 15 height 15
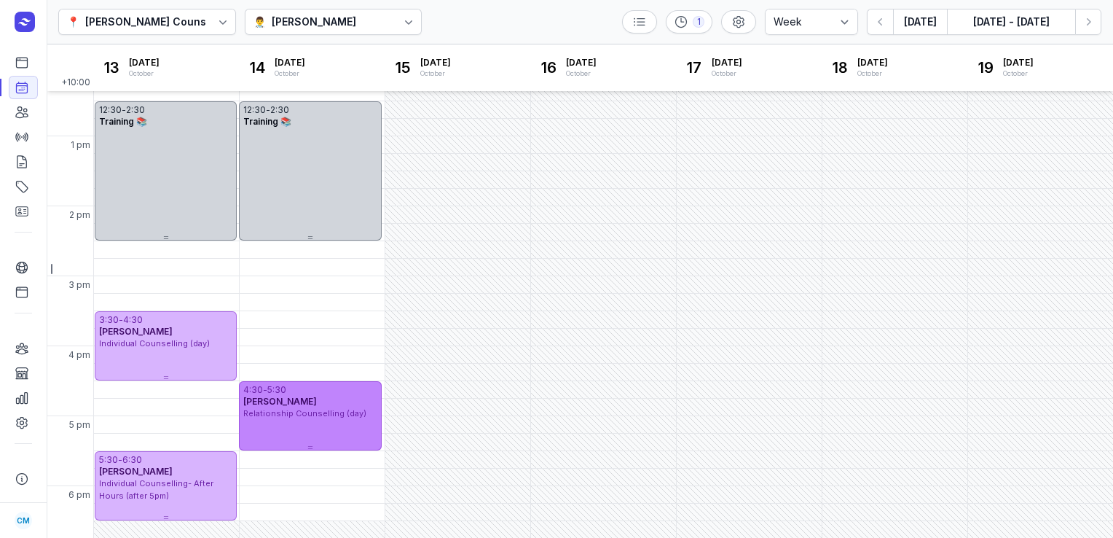
click at [374, 427] on div "4:30 - 5:30 [PERSON_NAME] Relationship Counselling (day)" at bounding box center [310, 415] width 142 height 69
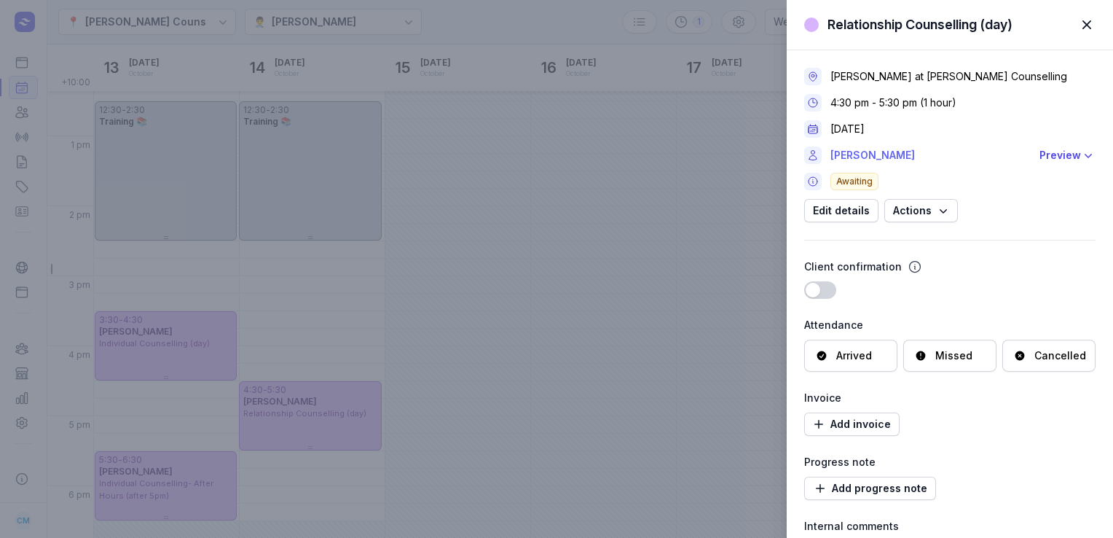
click at [864, 150] on link "[PERSON_NAME]" at bounding box center [931, 154] width 200 height 17
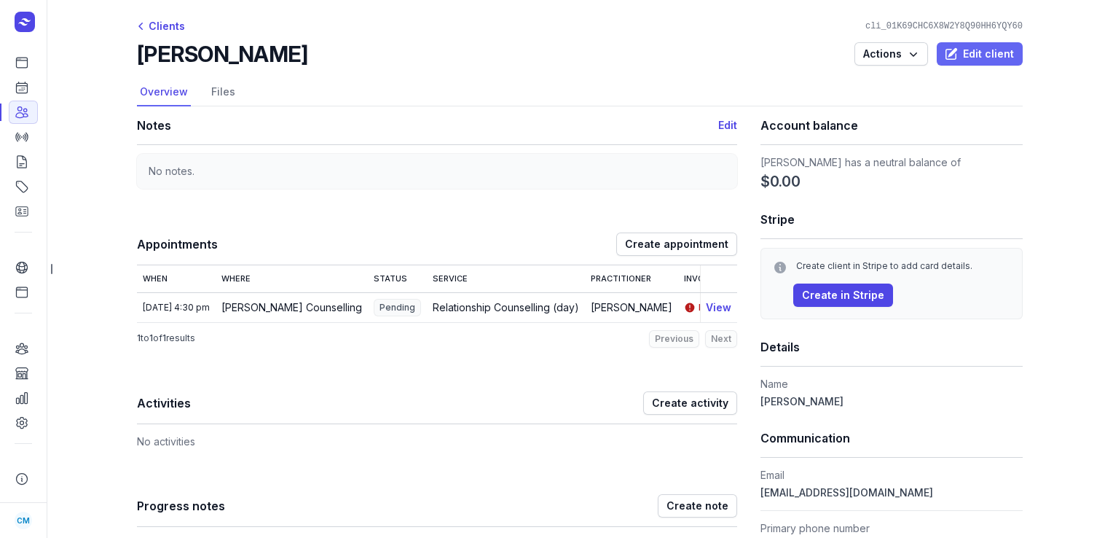
click at [967, 58] on span "Edit client" at bounding box center [980, 53] width 68 height 17
select select
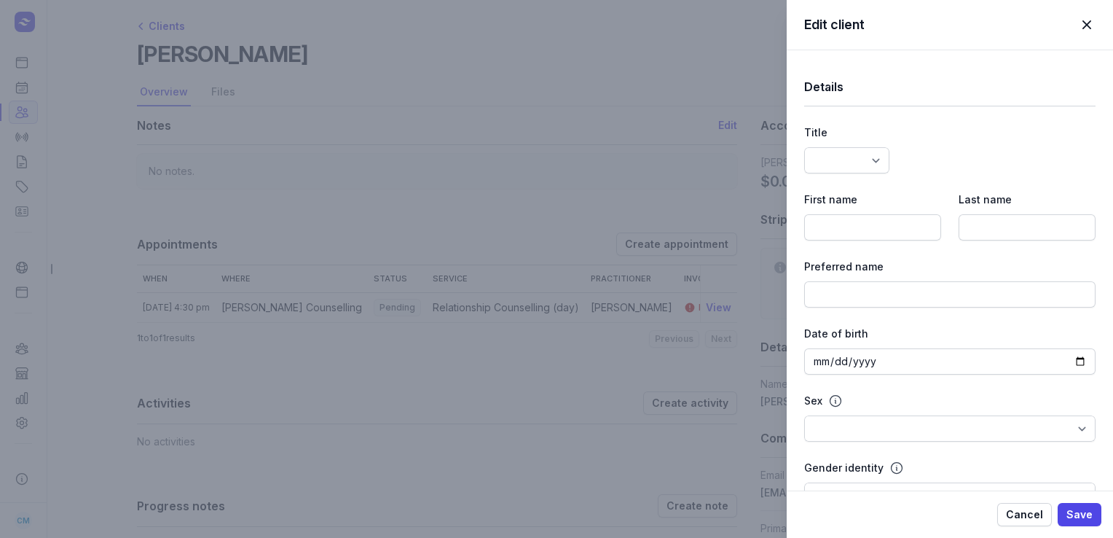
type input "[PERSON_NAME]"
type input "[EMAIL_ADDRESS][DOMAIN_NAME]"
type input "402891854"
select select
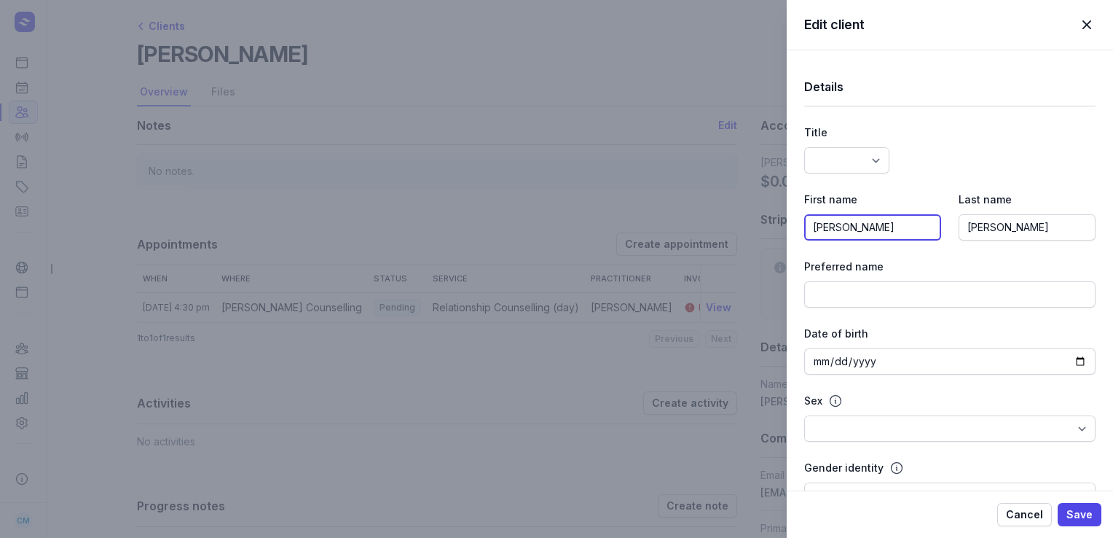
click at [881, 233] on input "[PERSON_NAME]" at bounding box center [872, 227] width 137 height 26
type input "[PERSON_NAME] and [PERSON_NAME]"
click at [1077, 506] on span "Save" at bounding box center [1080, 514] width 26 height 17
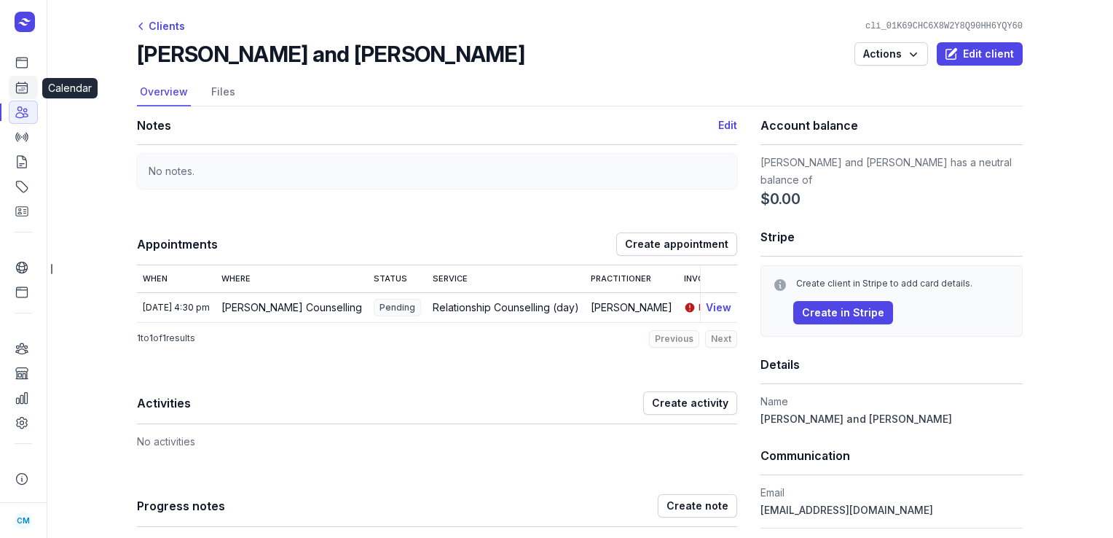
click at [32, 88] on link "Calendar" at bounding box center [23, 87] width 29 height 23
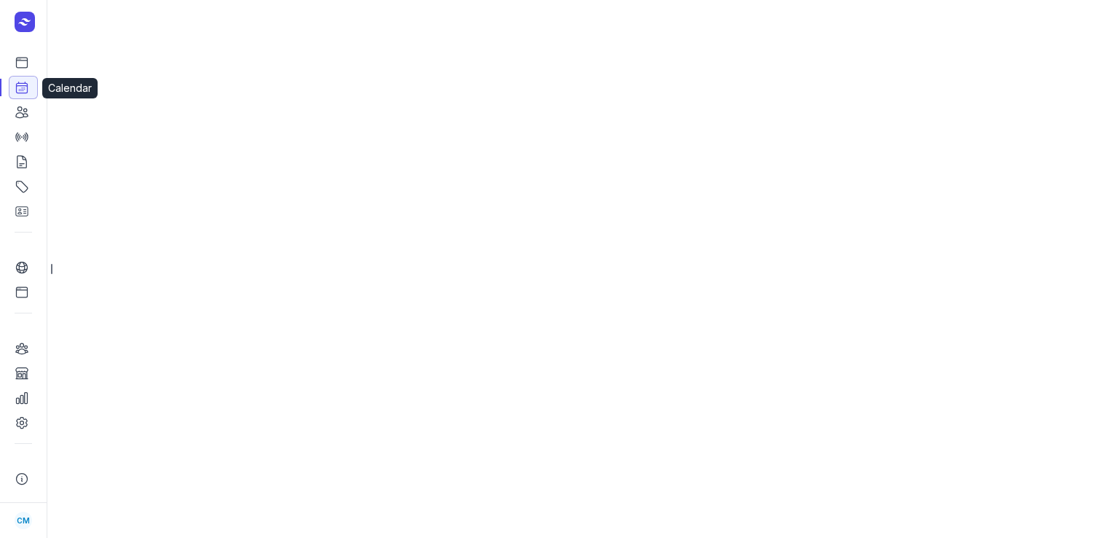
select select "week"
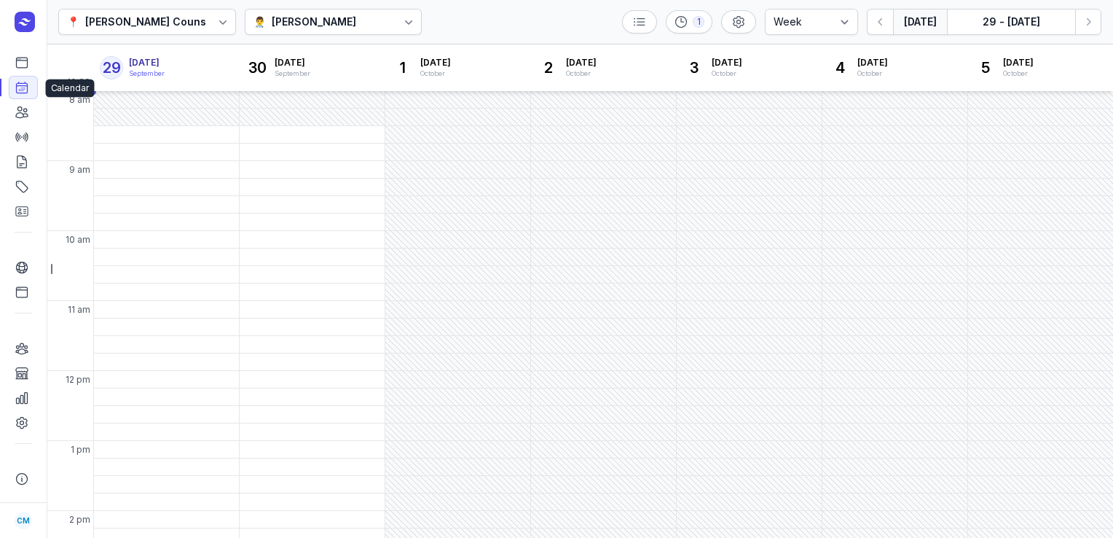
scroll to position [4, 0]
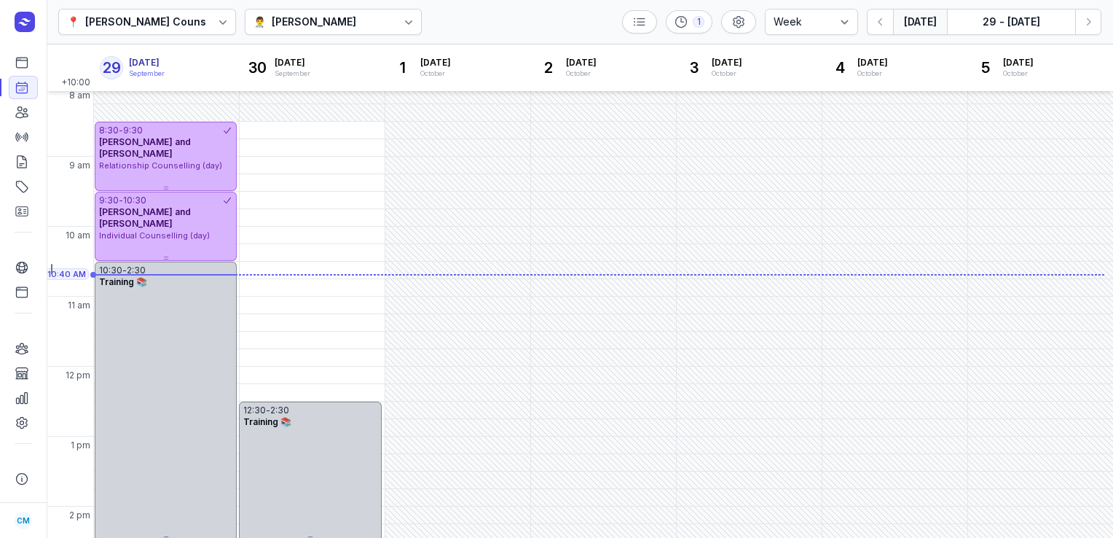
click at [272, 27] on div "[PERSON_NAME]" at bounding box center [314, 21] width 85 height 17
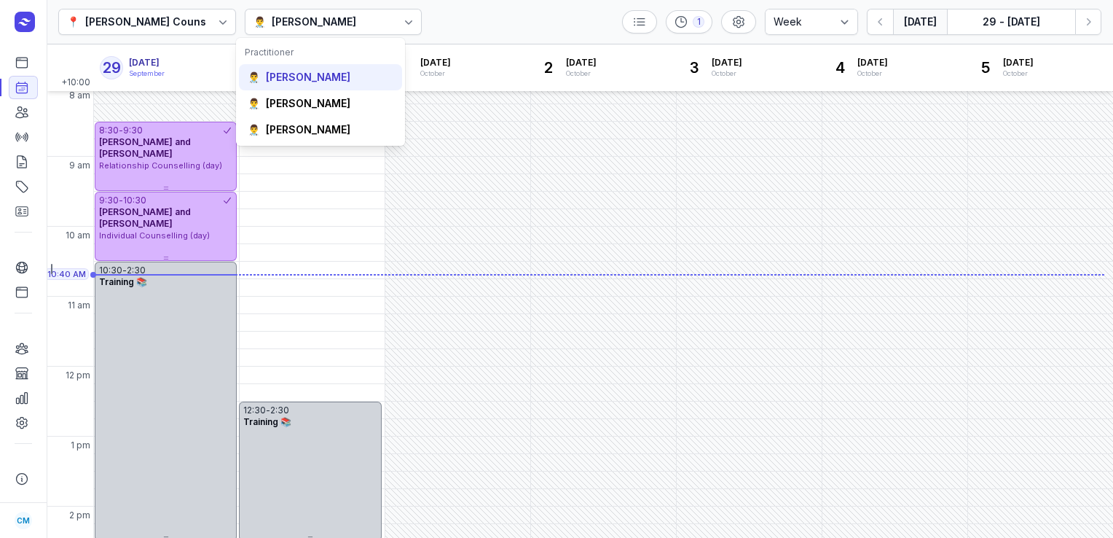
click at [293, 74] on div "[PERSON_NAME]" at bounding box center [308, 77] width 85 height 15
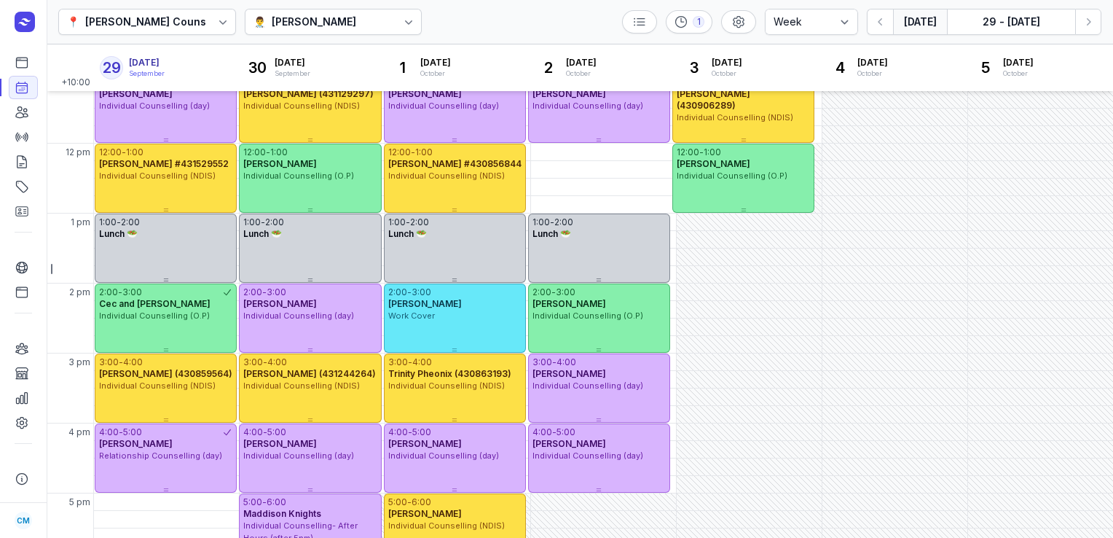
scroll to position [392, 0]
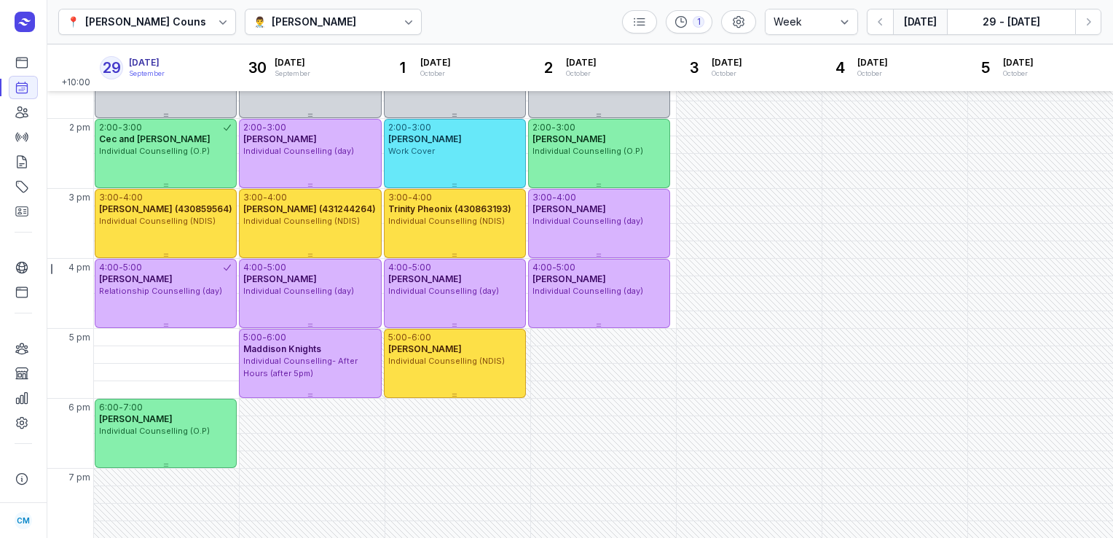
click at [298, 30] on div "[PERSON_NAME]" at bounding box center [314, 21] width 85 height 17
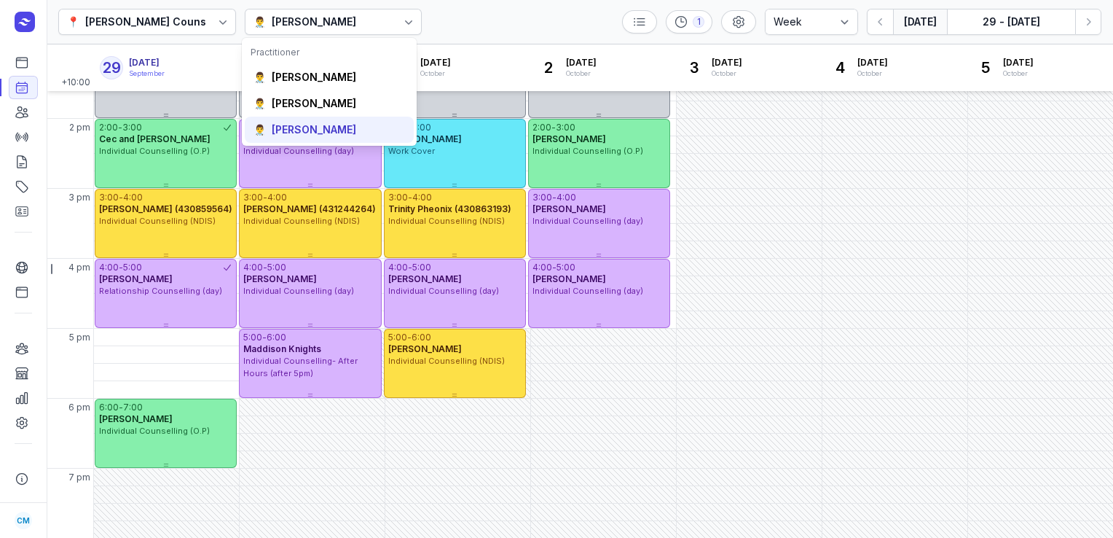
click at [294, 121] on div "👨‍⚕️ [PERSON_NAME]" at bounding box center [329, 130] width 169 height 26
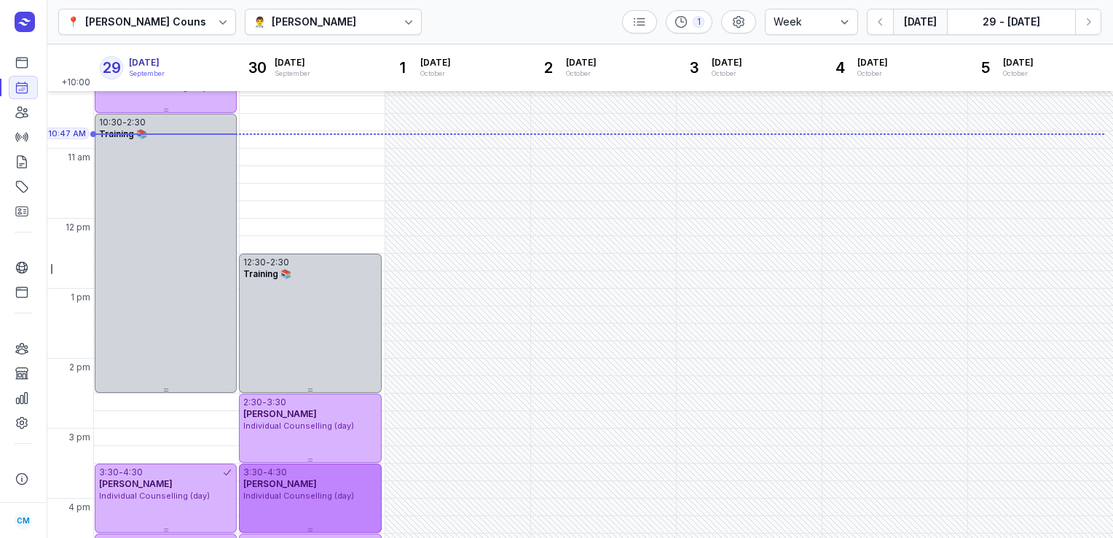
scroll to position [141, 0]
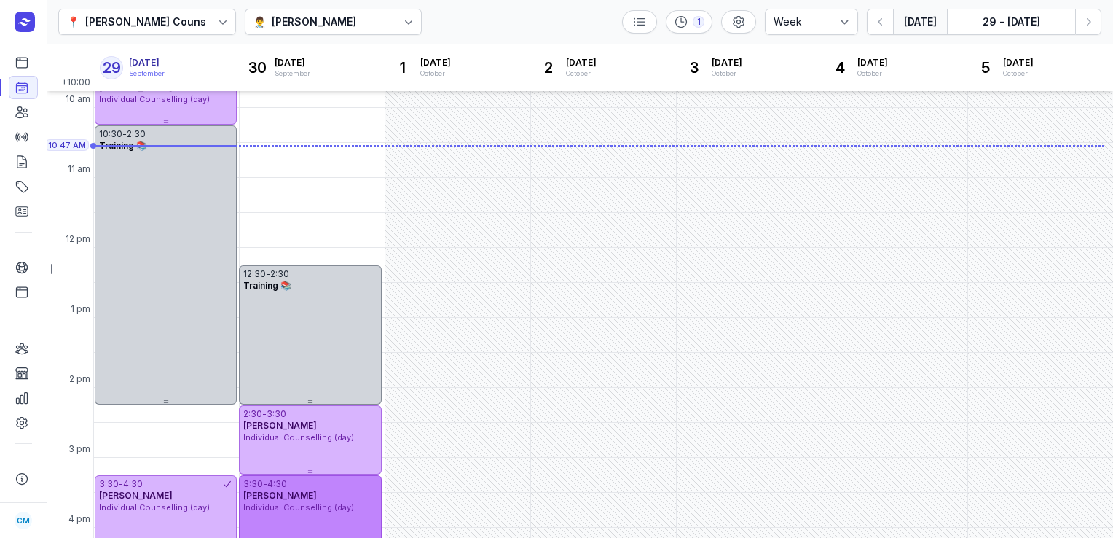
click at [301, 494] on div "[PERSON_NAME]" at bounding box center [309, 496] width 133 height 12
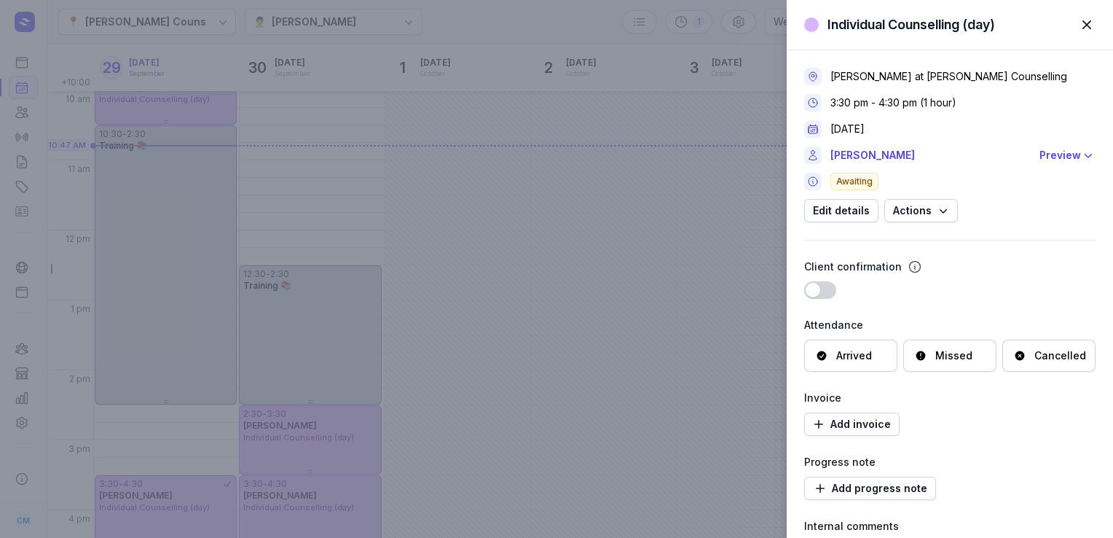
drag, startPoint x: 301, startPoint y: 494, endPoint x: 286, endPoint y: 405, distance: 90.2
click at [286, 405] on div "Individual Counselling (day) Close panel [PERSON_NAME] at [PERSON_NAME] Counsel…" at bounding box center [556, 269] width 1113 height 538
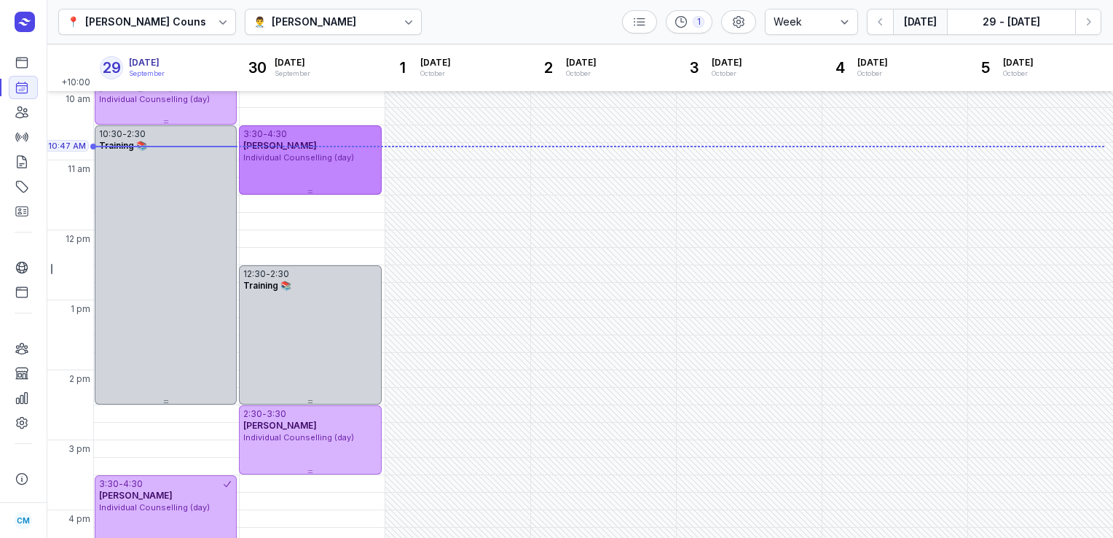
drag, startPoint x: 315, startPoint y: 503, endPoint x: 318, endPoint y: 168, distance: 335.1
click at [318, 168] on div "3:30 - 4:30 [PERSON_NAME] Individual Counselling (day)" at bounding box center [310, 159] width 142 height 69
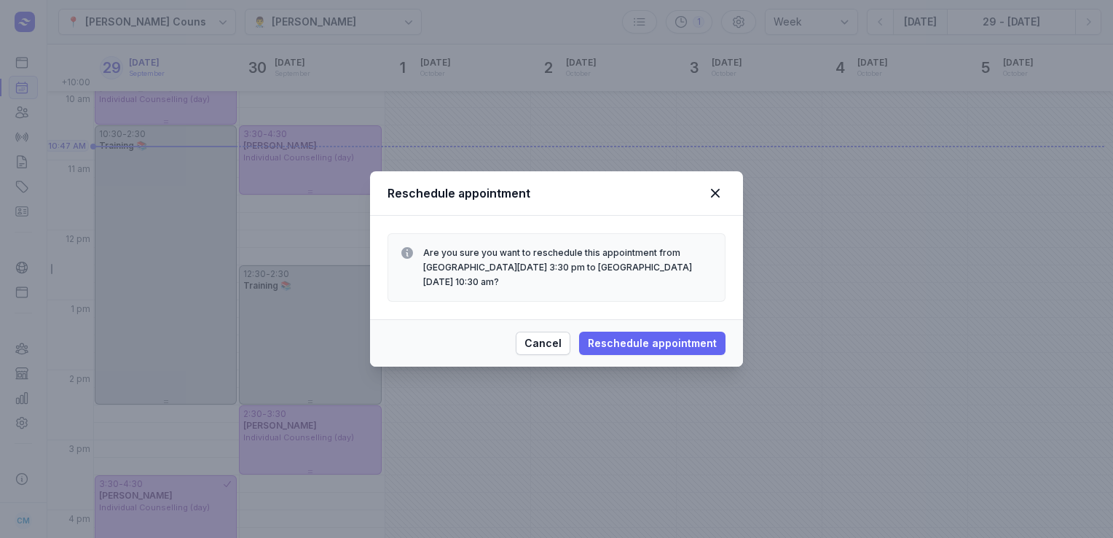
click at [630, 334] on span "Reschedule appointment" at bounding box center [652, 342] width 129 height 17
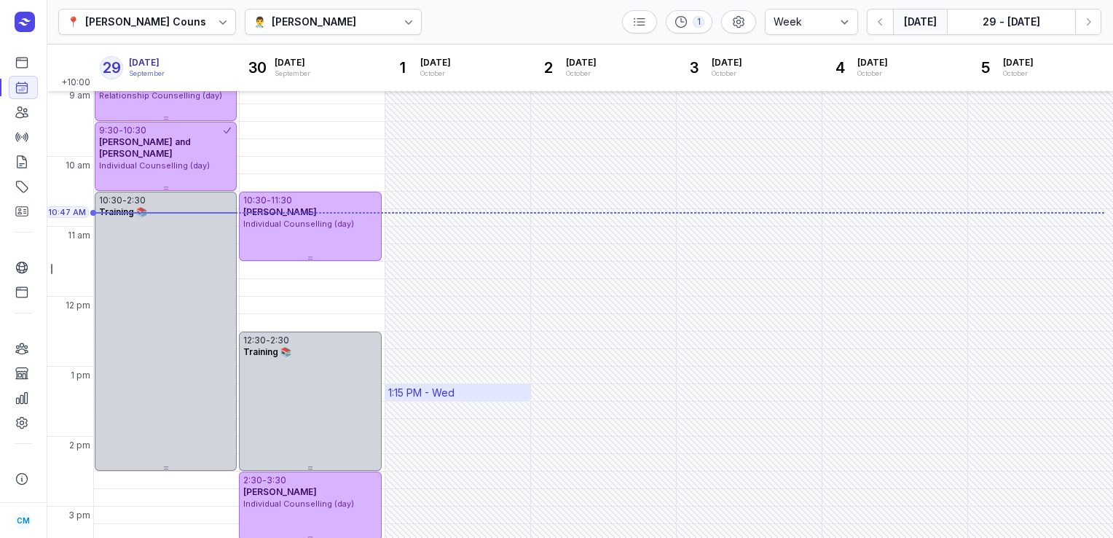
scroll to position [68, 0]
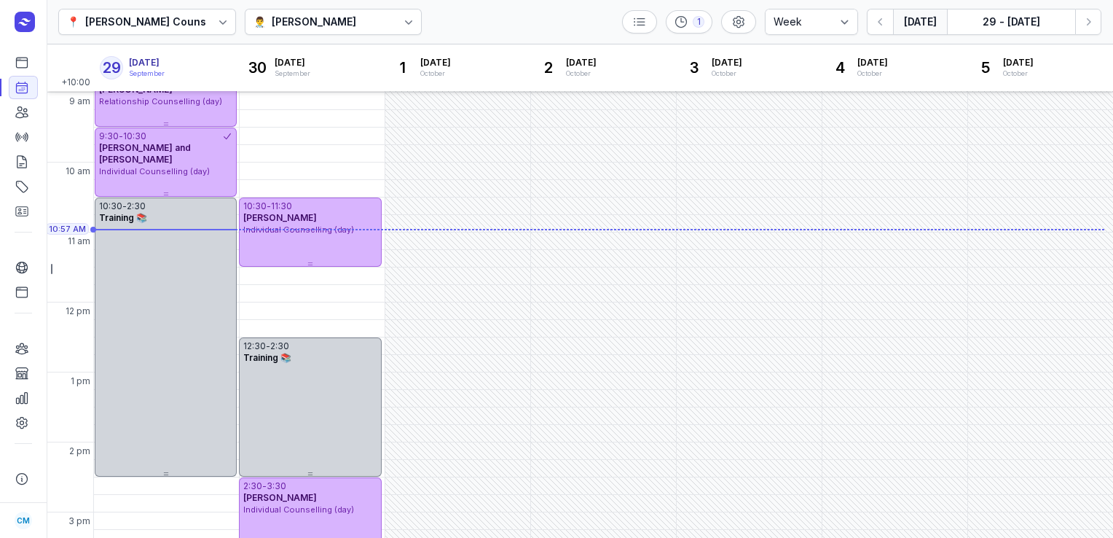
click at [338, 19] on div "[PERSON_NAME]" at bounding box center [314, 21] width 85 height 17
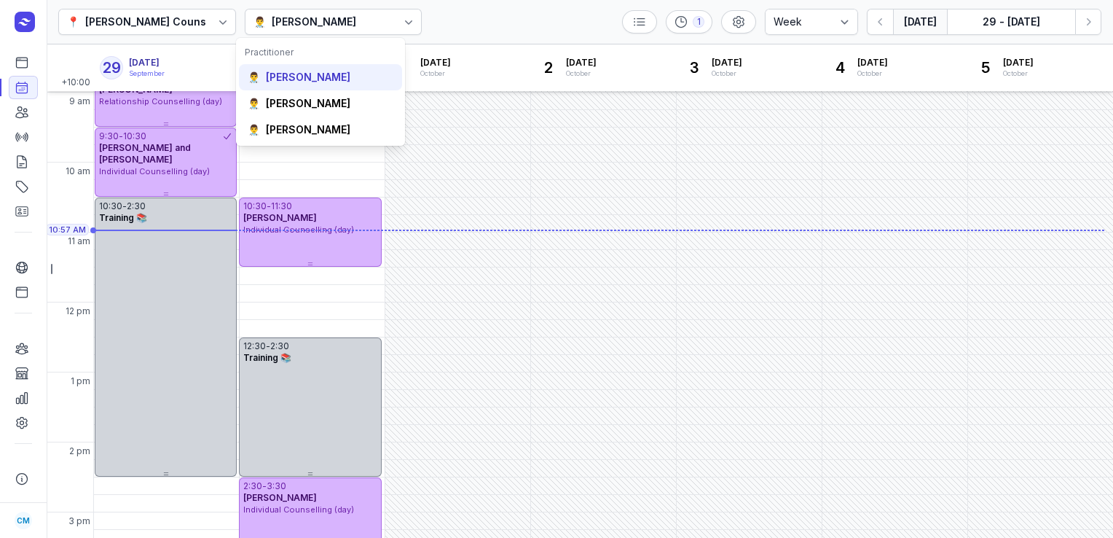
click at [302, 75] on div "[PERSON_NAME]" at bounding box center [308, 77] width 85 height 15
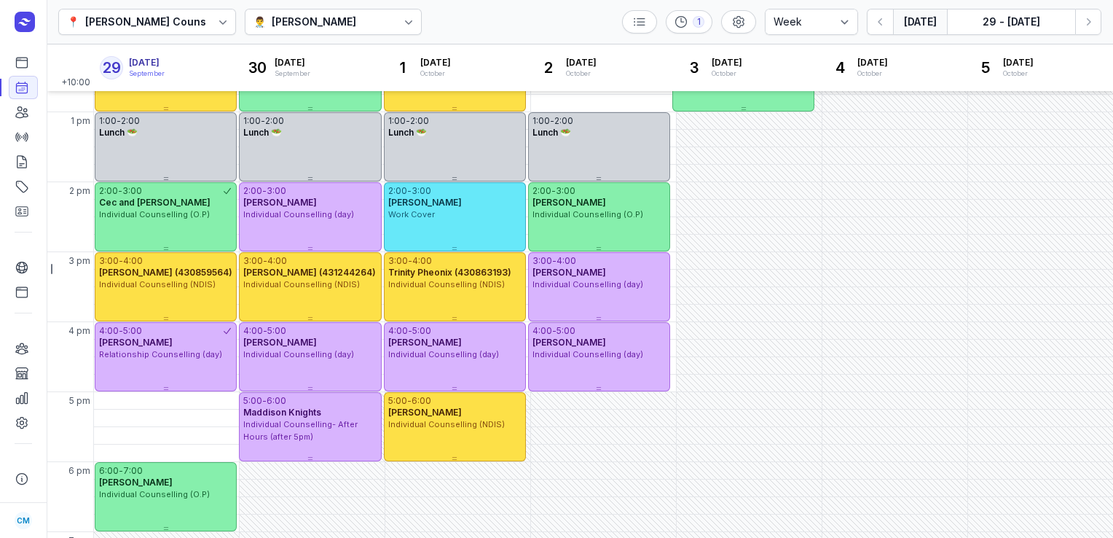
scroll to position [392, 0]
